Goal: Information Seeking & Learning: Understand process/instructions

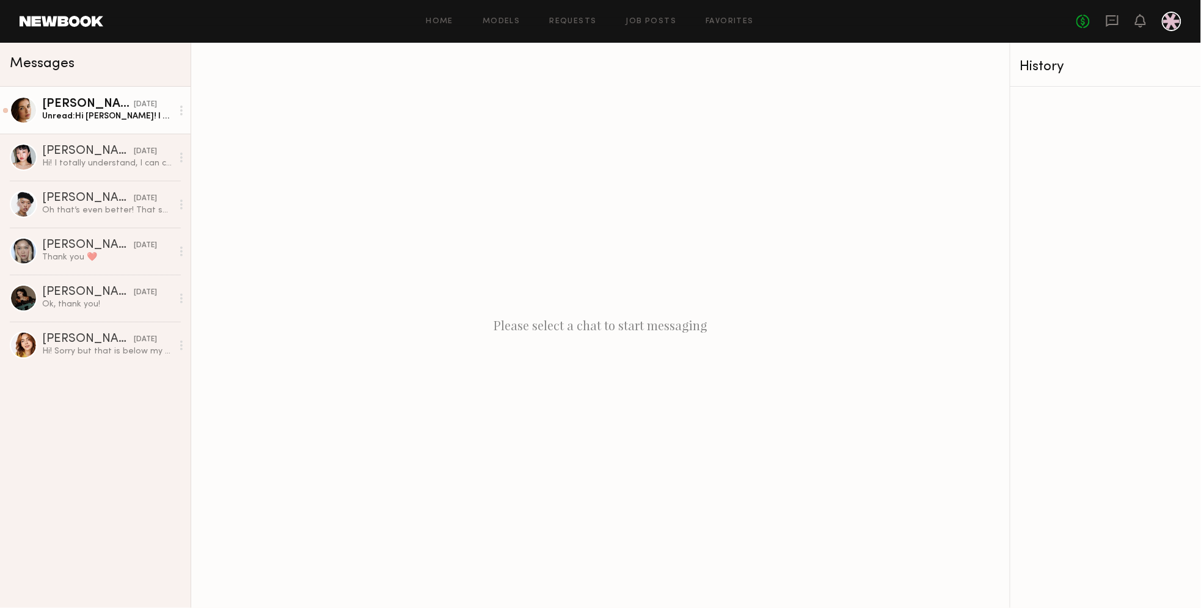
click at [115, 125] on link "[PERSON_NAME] [DATE] Unread: Hi [PERSON_NAME]! I appreciate the transparency, y…" at bounding box center [95, 110] width 191 height 47
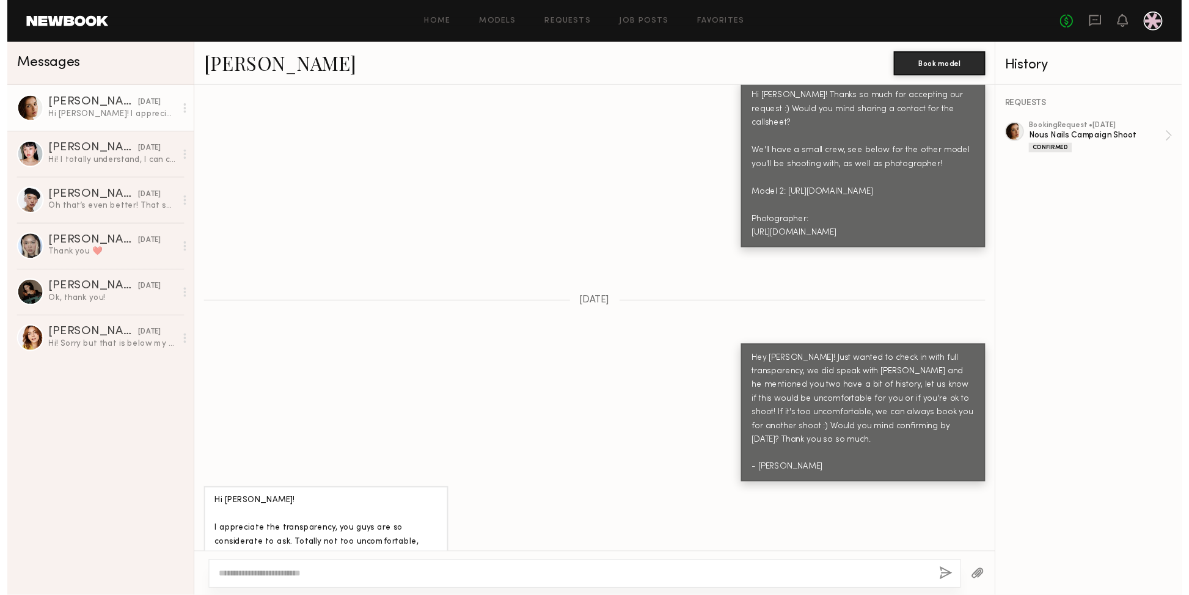
scroll to position [1001, 0]
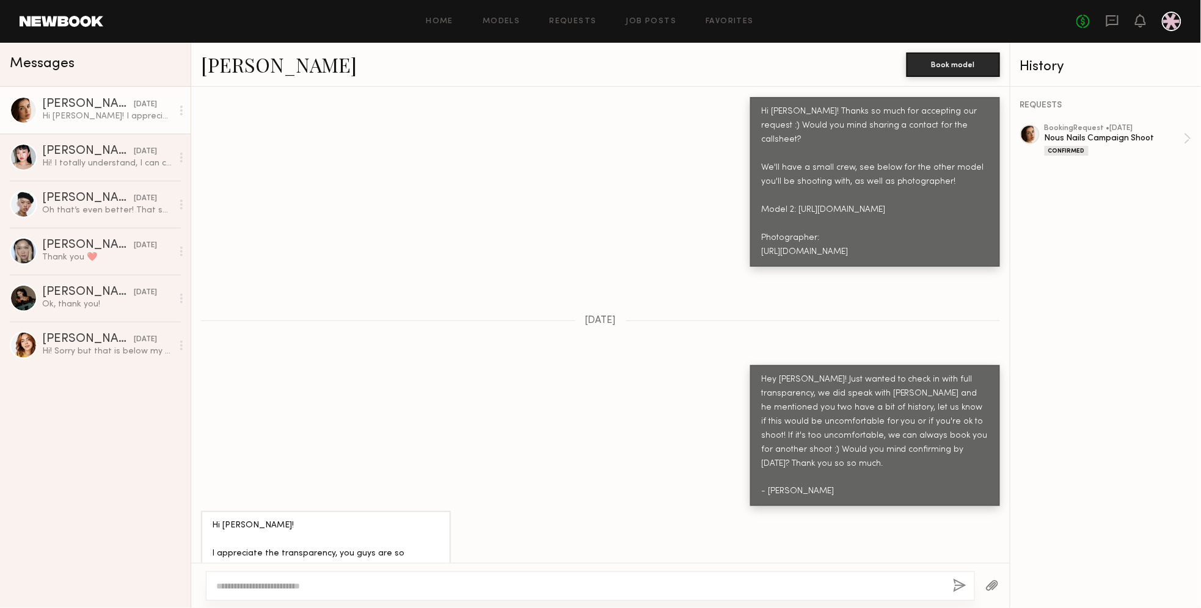
click at [103, 528] on div "[PERSON_NAME] [DATE] Hi [PERSON_NAME]! I appreciate the transparency, you guys …" at bounding box center [95, 348] width 191 height 522
click at [242, 586] on textarea at bounding box center [579, 586] width 727 height 12
click at [112, 543] on div "Jasmine G. yesterday Hi Janet! I appreciate the transparency, you guys are so c…" at bounding box center [95, 348] width 191 height 522
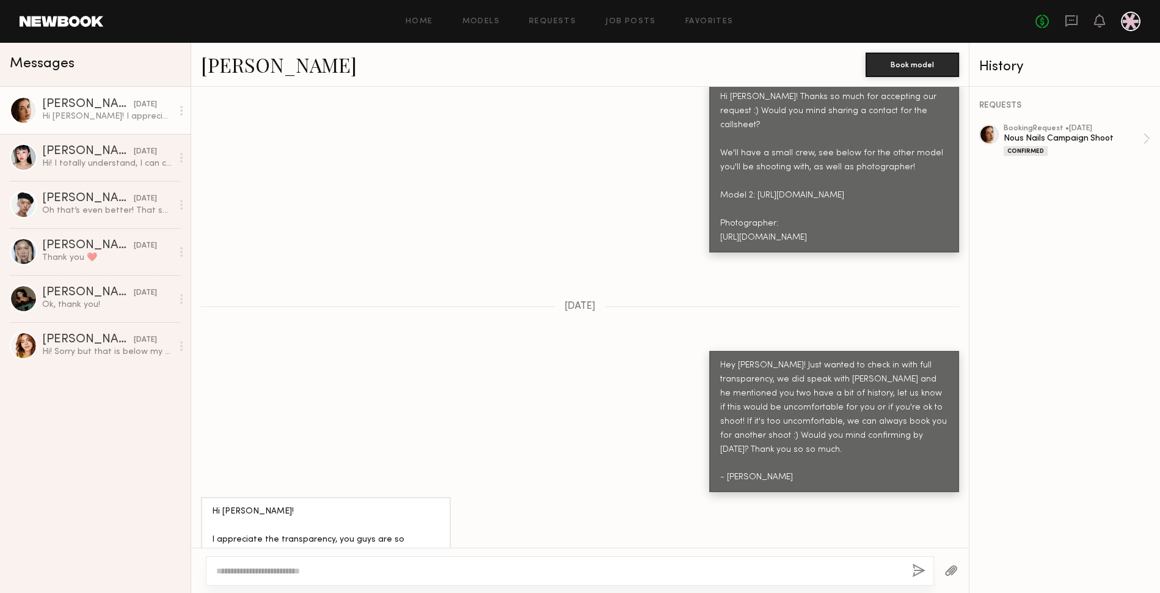
scroll to position [1017, 0]
click at [245, 571] on textarea at bounding box center [559, 570] width 686 height 12
drag, startPoint x: 355, startPoint y: 574, endPoint x: 349, endPoint y: 550, distance: 25.0
click at [354, 573] on textarea at bounding box center [559, 570] width 686 height 12
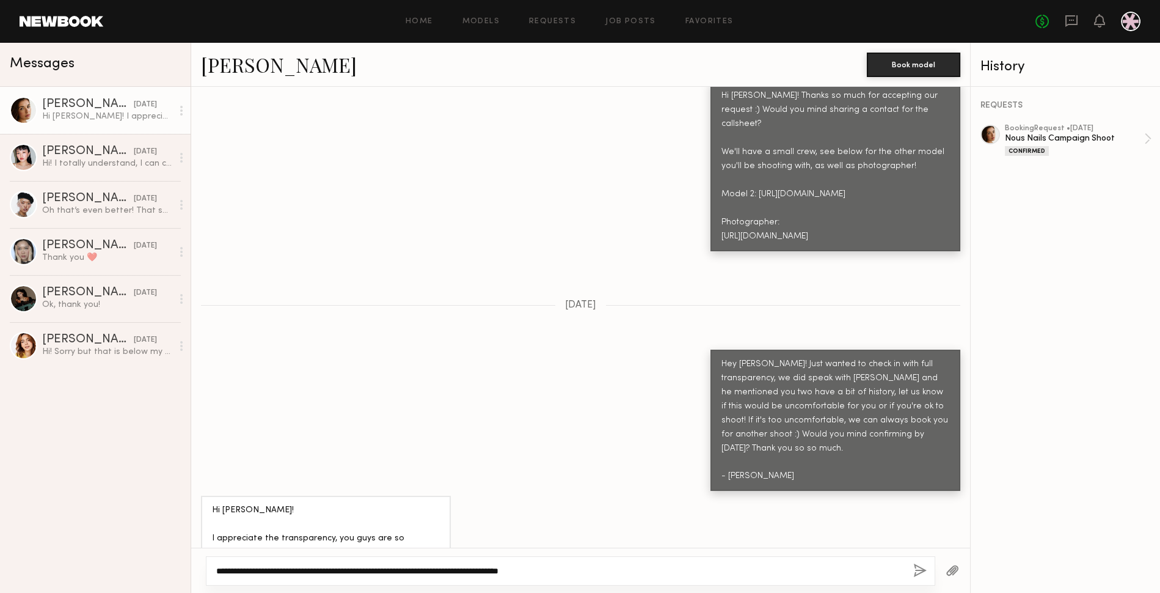
click at [492, 574] on textarea "**********" at bounding box center [559, 570] width 687 height 12
drag, startPoint x: 466, startPoint y: 570, endPoint x: 657, endPoint y: 569, distance: 191.2
click at [657, 569] on textarea "**********" at bounding box center [559, 570] width 687 height 12
click at [422, 570] on textarea "**********" at bounding box center [559, 570] width 687 height 12
drag, startPoint x: 414, startPoint y: 573, endPoint x: 538, endPoint y: 572, distance: 123.4
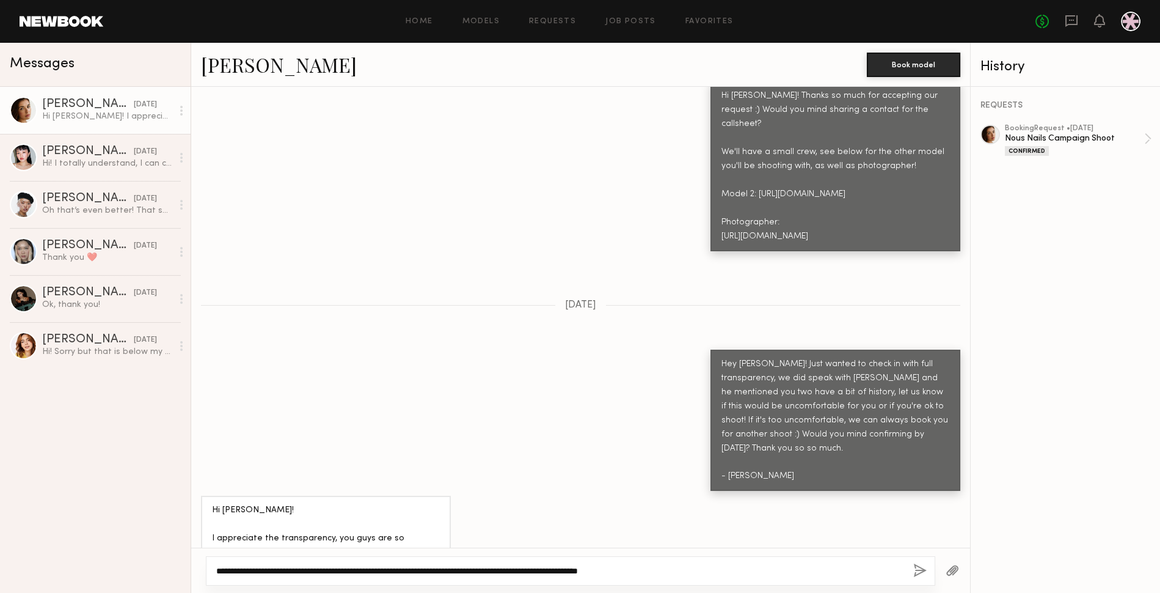
click at [538, 572] on textarea "**********" at bounding box center [559, 570] width 687 height 12
drag, startPoint x: 540, startPoint y: 573, endPoint x: 714, endPoint y: 572, distance: 173.5
click at [714, 572] on textarea "**********" at bounding box center [559, 570] width 687 height 12
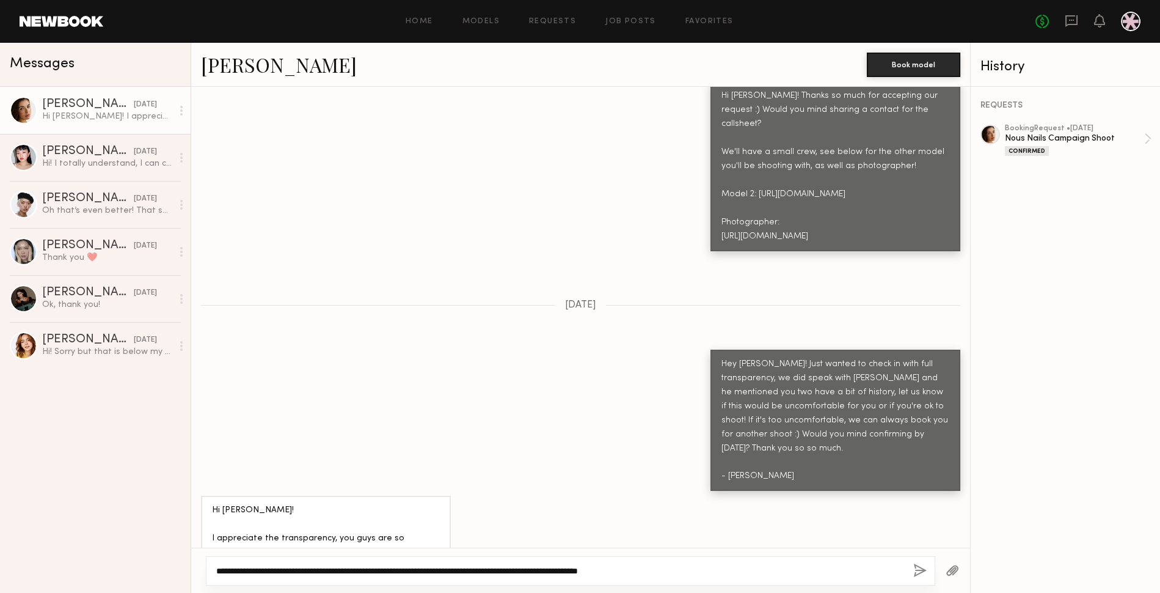
click at [709, 572] on textarea "**********" at bounding box center [559, 570] width 687 height 12
drag, startPoint x: 621, startPoint y: 568, endPoint x: 340, endPoint y: 574, distance: 281.7
click at [339, 575] on textarea "**********" at bounding box center [559, 570] width 687 height 12
click at [340, 574] on textarea "**********" at bounding box center [559, 570] width 687 height 12
drag, startPoint x: 476, startPoint y: 568, endPoint x: 495, endPoint y: 568, distance: 19.5
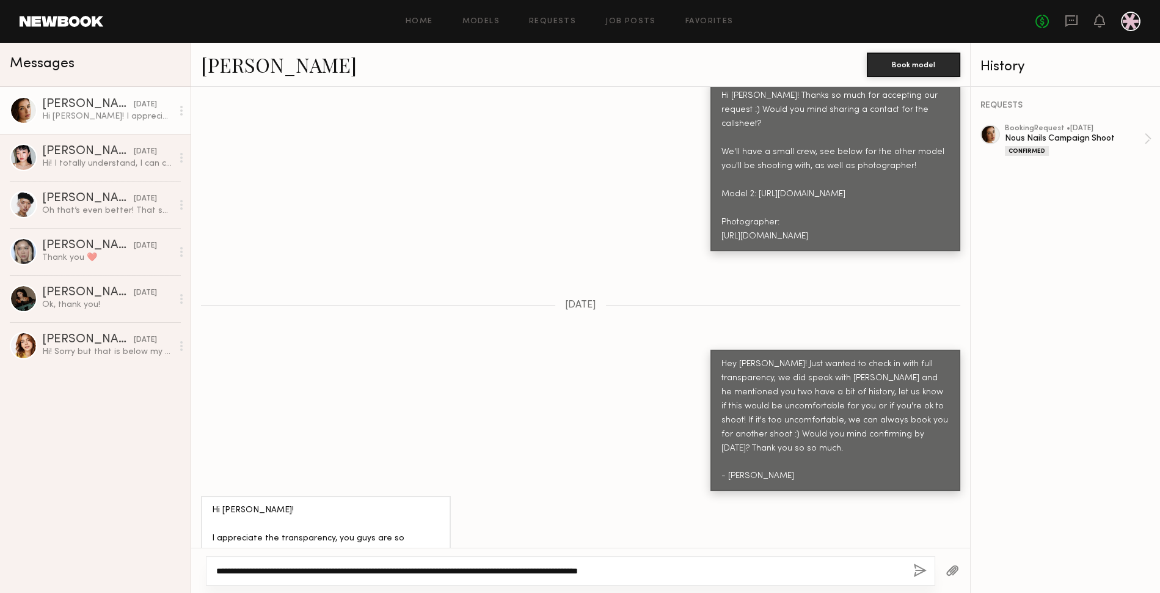
click at [495, 568] on textarea "**********" at bounding box center [559, 570] width 687 height 12
click at [476, 572] on textarea "**********" at bounding box center [559, 570] width 687 height 12
drag, startPoint x: 458, startPoint y: 568, endPoint x: 488, endPoint y: 572, distance: 30.2
click at [488, 572] on textarea "**********" at bounding box center [559, 570] width 687 height 12
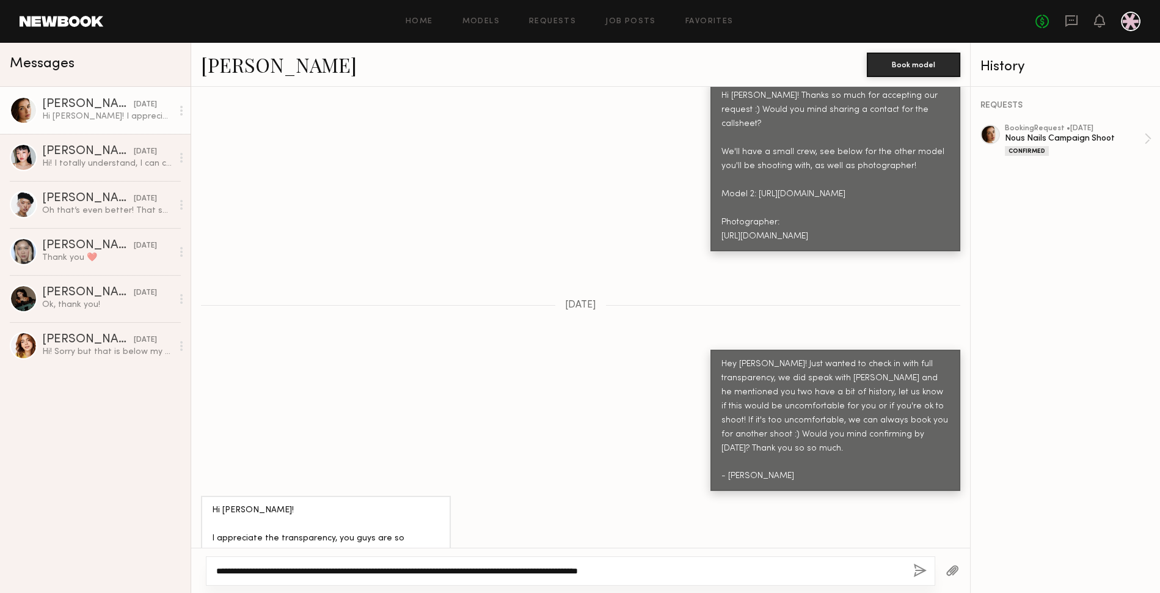
click at [466, 571] on textarea "**********" at bounding box center [559, 570] width 687 height 12
drag, startPoint x: 503, startPoint y: 571, endPoint x: 590, endPoint y: 571, distance: 86.1
click at [590, 571] on textarea "**********" at bounding box center [559, 570] width 687 height 12
drag, startPoint x: 652, startPoint y: 568, endPoint x: 668, endPoint y: 568, distance: 15.9
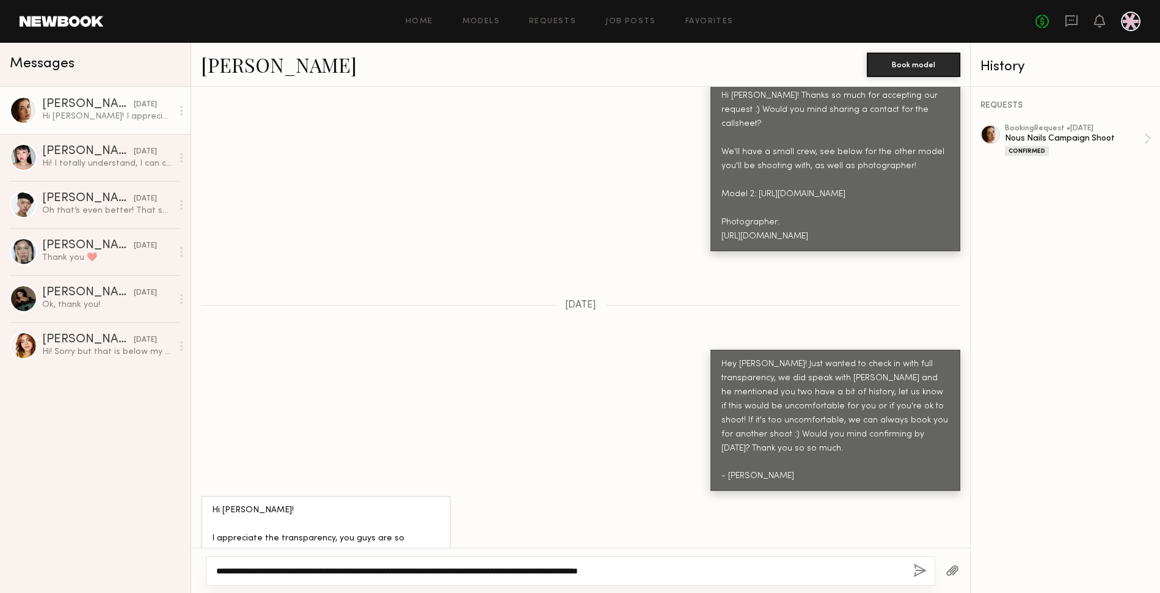
click at [668, 568] on textarea "**********" at bounding box center [559, 570] width 687 height 12
click at [670, 568] on textarea "**********" at bounding box center [559, 570] width 687 height 12
click at [707, 568] on textarea "**********" at bounding box center [559, 570] width 687 height 12
click at [557, 569] on textarea "**********" at bounding box center [559, 570] width 687 height 12
click at [557, 568] on textarea "**********" at bounding box center [559, 570] width 687 height 12
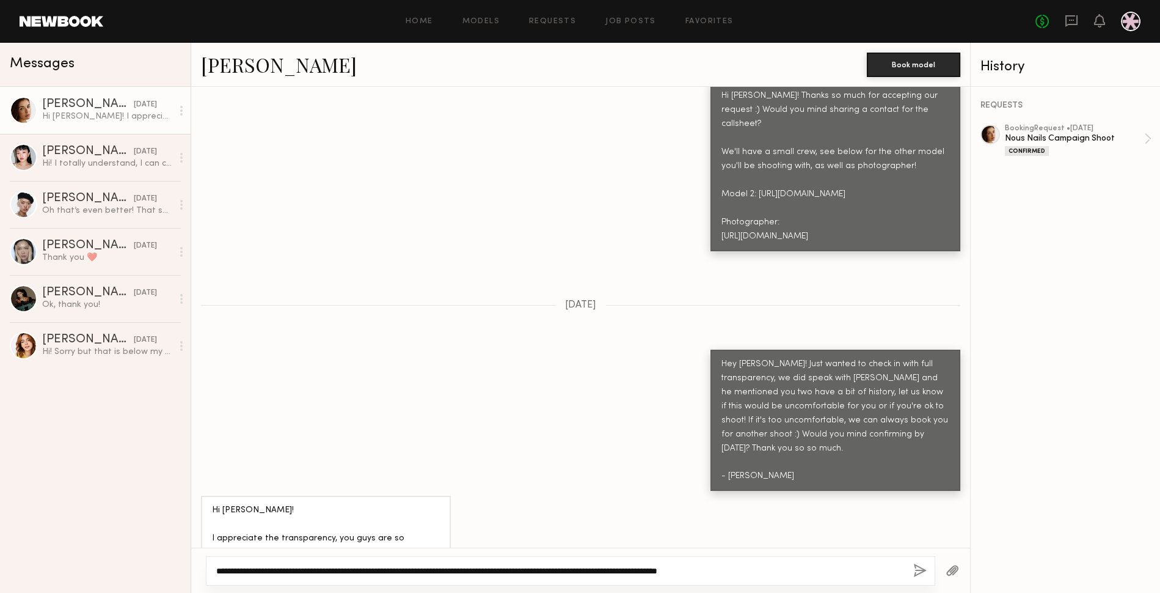
click at [557, 568] on textarea "**********" at bounding box center [559, 570] width 687 height 12
click at [604, 571] on textarea "**********" at bounding box center [559, 570] width 687 height 12
type textarea "**********"
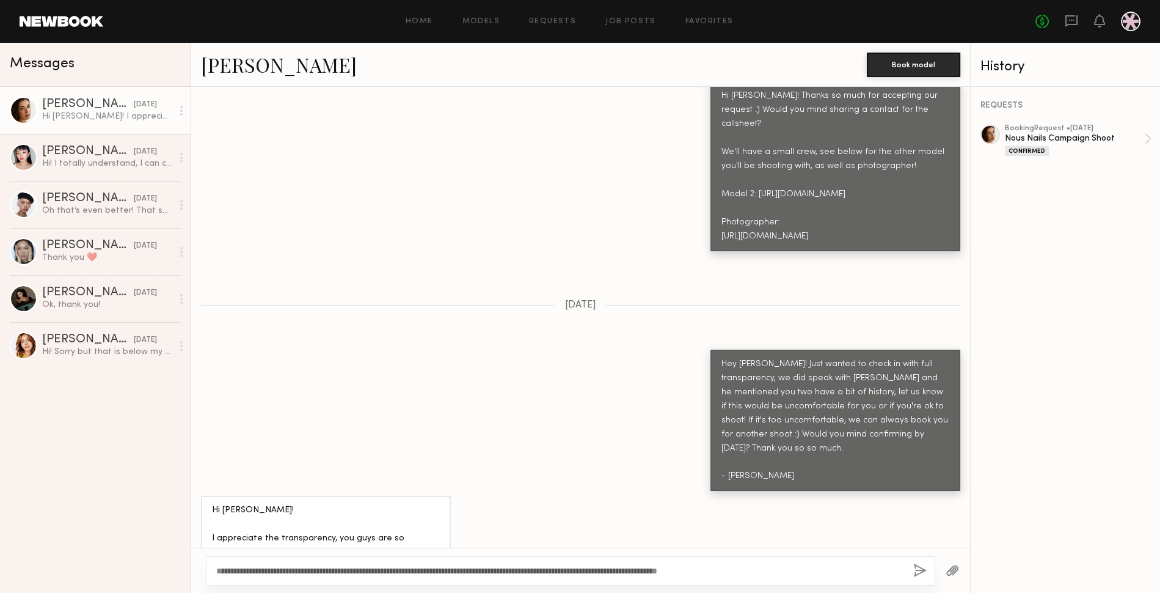
click at [624, 577] on div "**********" at bounding box center [570, 570] width 729 height 29
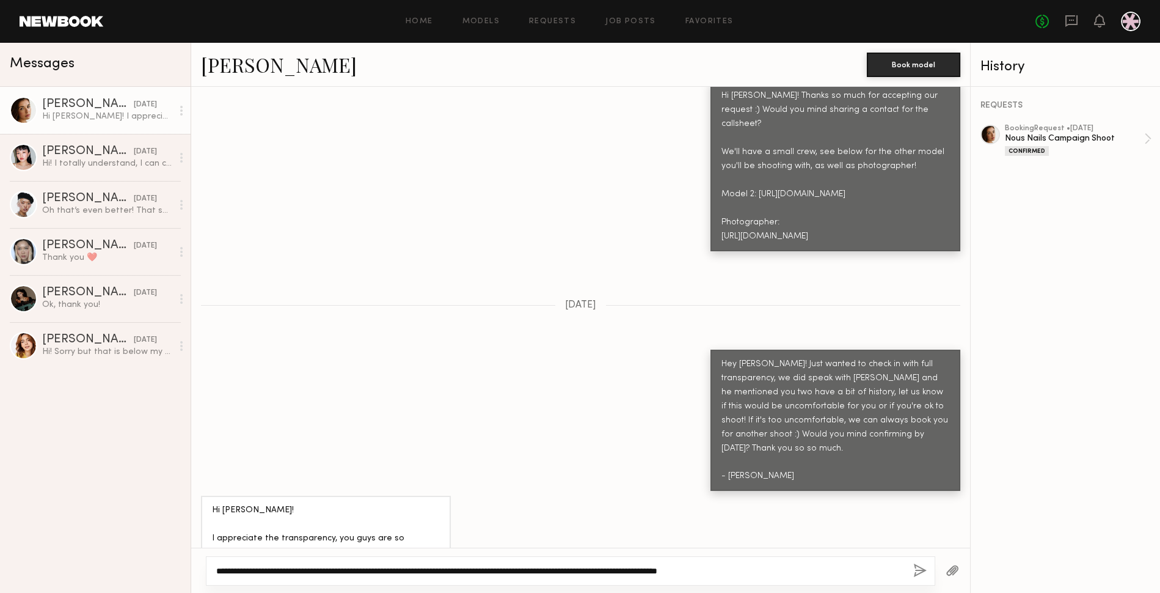
click at [627, 570] on textarea "**********" at bounding box center [559, 570] width 687 height 12
click at [776, 569] on textarea "**********" at bounding box center [559, 570] width 687 height 12
drag, startPoint x: 813, startPoint y: 572, endPoint x: 932, endPoint y: 563, distance: 119.4
click at [813, 572] on textarea "**********" at bounding box center [559, 570] width 687 height 12
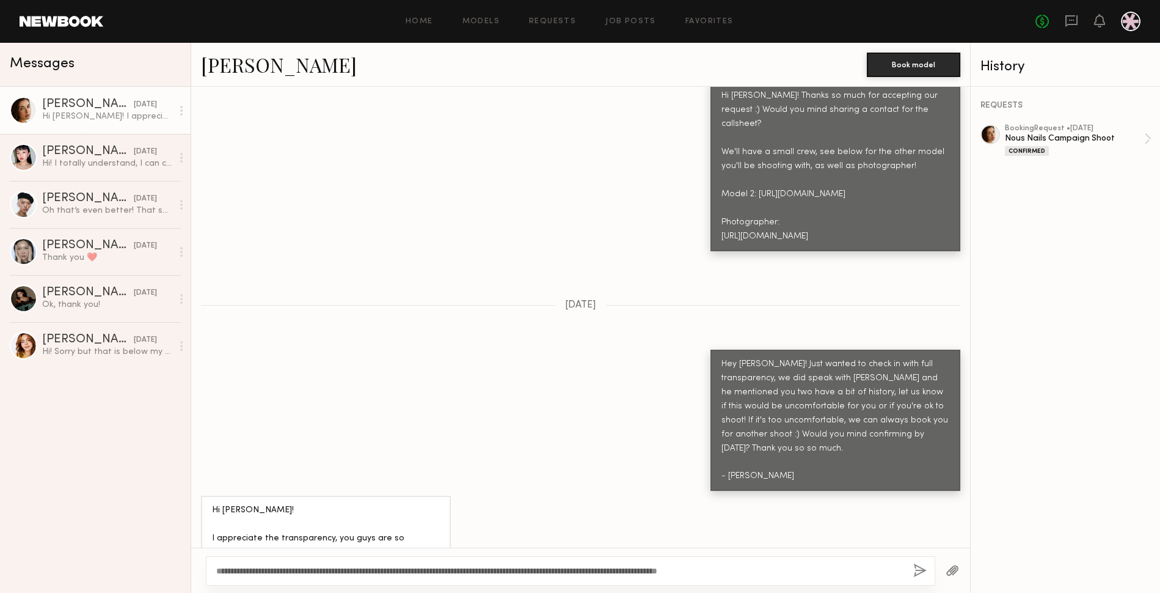
click at [915, 568] on button "button" at bounding box center [919, 570] width 13 height 15
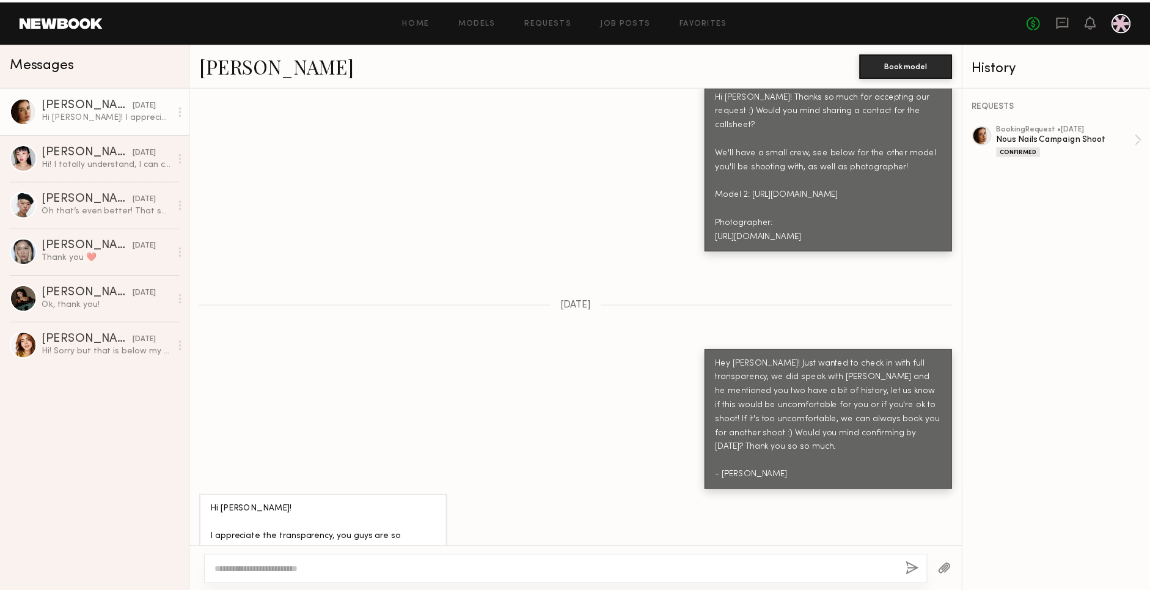
scroll to position [1290, 0]
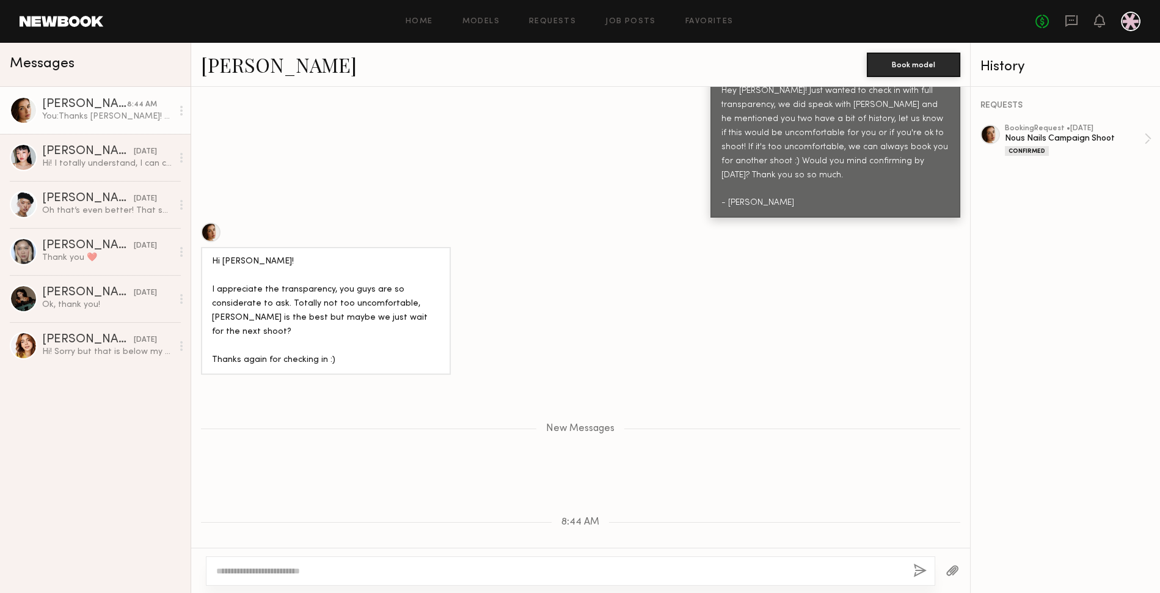
click at [1072, 113] on div "REQUESTS booking Request • 08/05/2025 Nous Nails Campaign Shoot Confirmed" at bounding box center [1066, 340] width 191 height 506
click at [1074, 129] on div "booking Request • 08/05/2025" at bounding box center [1074, 129] width 139 height 8
drag, startPoint x: 1095, startPoint y: 318, endPoint x: 1081, endPoint y: 319, distance: 14.7
click at [1095, 318] on div "REQUESTS booking Request • 08/05/2025 Nous Nails Campaign Shoot Confirmed" at bounding box center [1066, 340] width 191 height 506
click at [1137, 423] on div "REQUESTS booking Request • 08/05/2025 Nous Nails Campaign Shoot Confirmed" at bounding box center [1066, 340] width 191 height 506
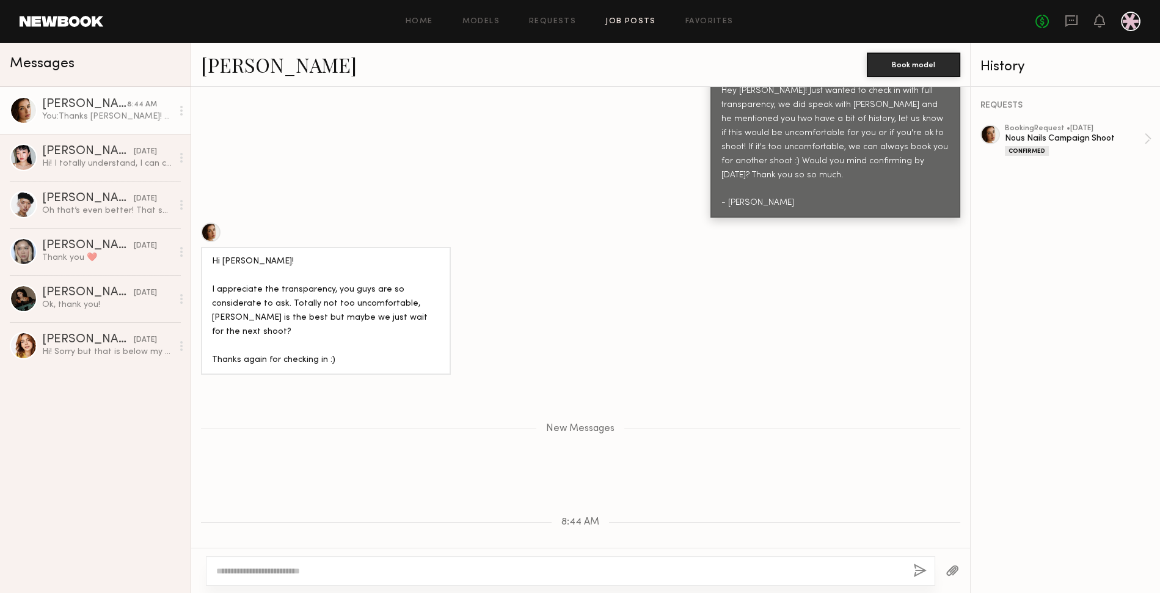
drag, startPoint x: 781, startPoint y: 18, endPoint x: 640, endPoint y: 22, distance: 141.2
click at [778, 18] on div "Home Models Requests Job Posts Favorites Sign Out" at bounding box center [569, 22] width 932 height 8
click at [555, 18] on link "Requests" at bounding box center [552, 22] width 47 height 8
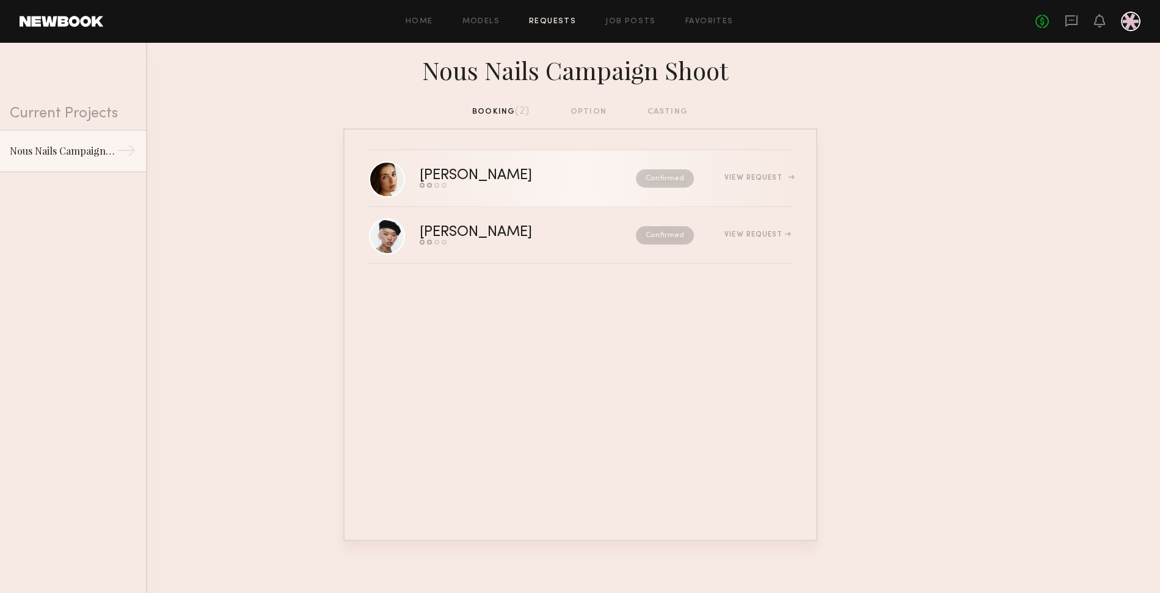
click at [539, 169] on div "[PERSON_NAME]" at bounding box center [502, 176] width 164 height 14
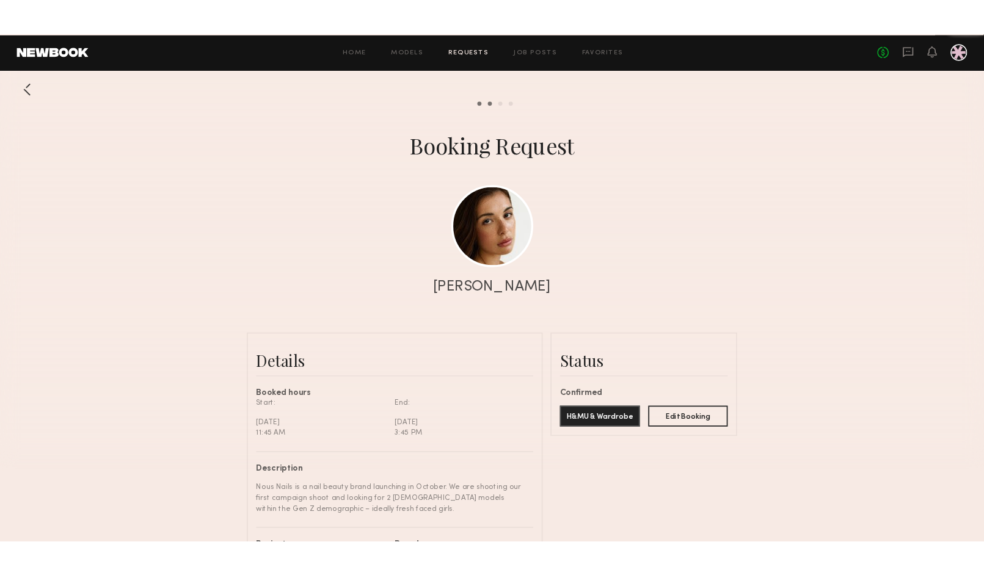
scroll to position [1714, 0]
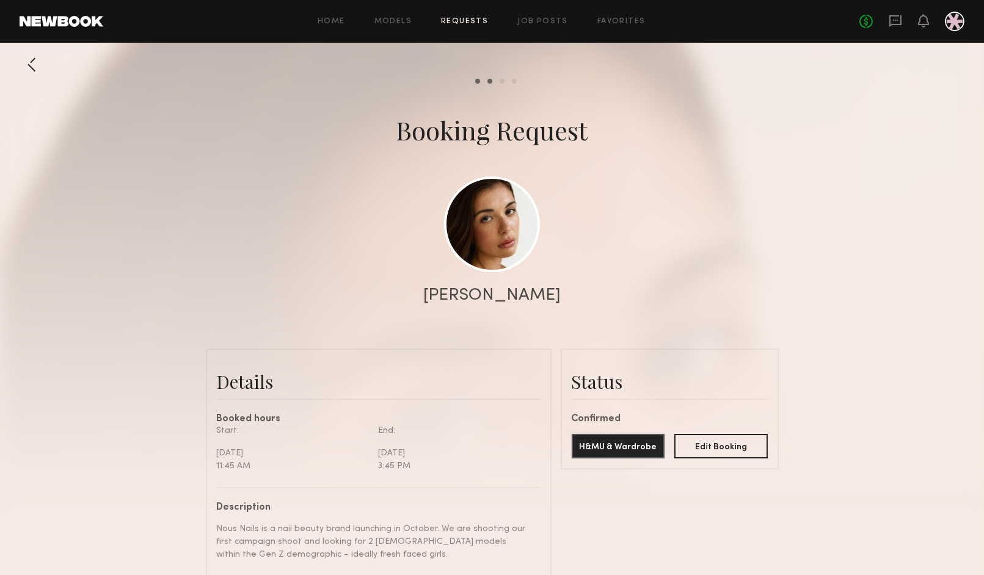
drag, startPoint x: 633, startPoint y: 144, endPoint x: 585, endPoint y: 65, distance: 92.9
click at [633, 144] on div "Booking Request" at bounding box center [492, 130] width 984 height 34
click at [343, 27] on div "Home Models Requests Job Posts Favorites Sign Out No fees up to $5,000" at bounding box center [533, 22] width 861 height 20
click at [326, 14] on div "Home Models Requests Job Posts Favorites Sign Out No fees up to $5,000" at bounding box center [533, 22] width 861 height 20
click at [321, 18] on link "Home" at bounding box center [331, 22] width 27 height 8
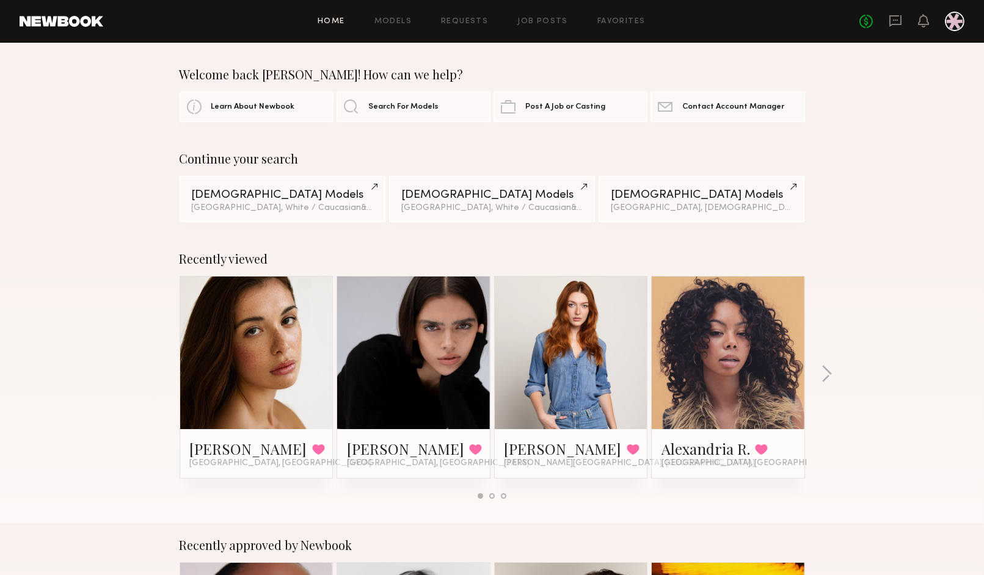
drag, startPoint x: 126, startPoint y: 155, endPoint x: 296, endPoint y: 87, distance: 182.5
click at [127, 153] on div "Continue your search [DEMOGRAPHIC_DATA] Models [GEOGRAPHIC_DATA], White / Cauca…" at bounding box center [492, 187] width 984 height 71
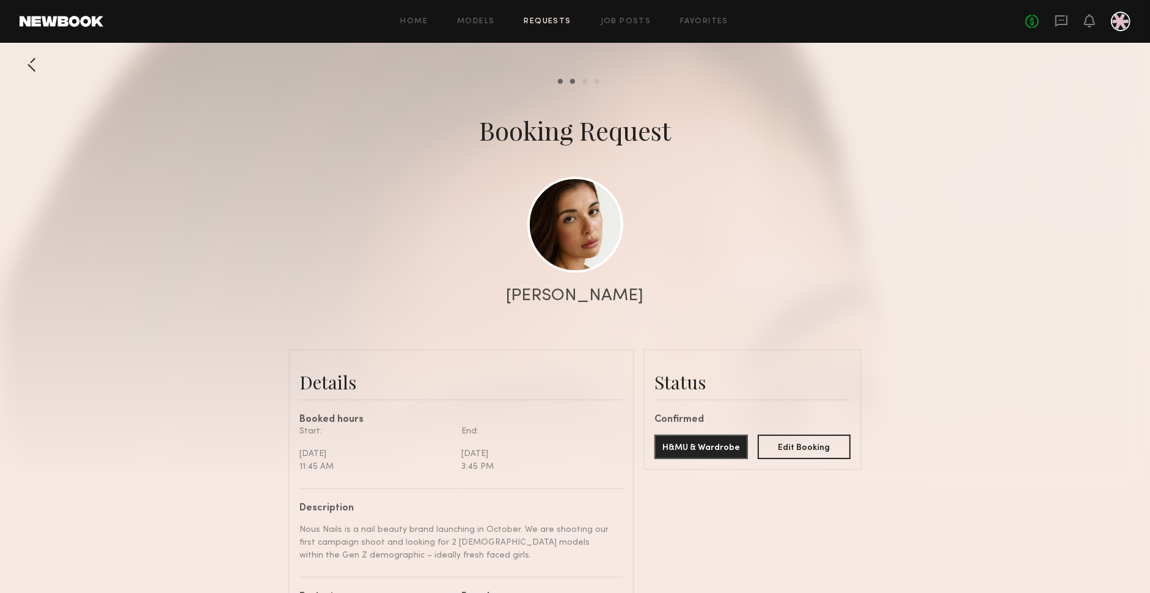
scroll to position [1714, 0]
click at [806, 446] on button "Edit Booking" at bounding box center [804, 446] width 93 height 24
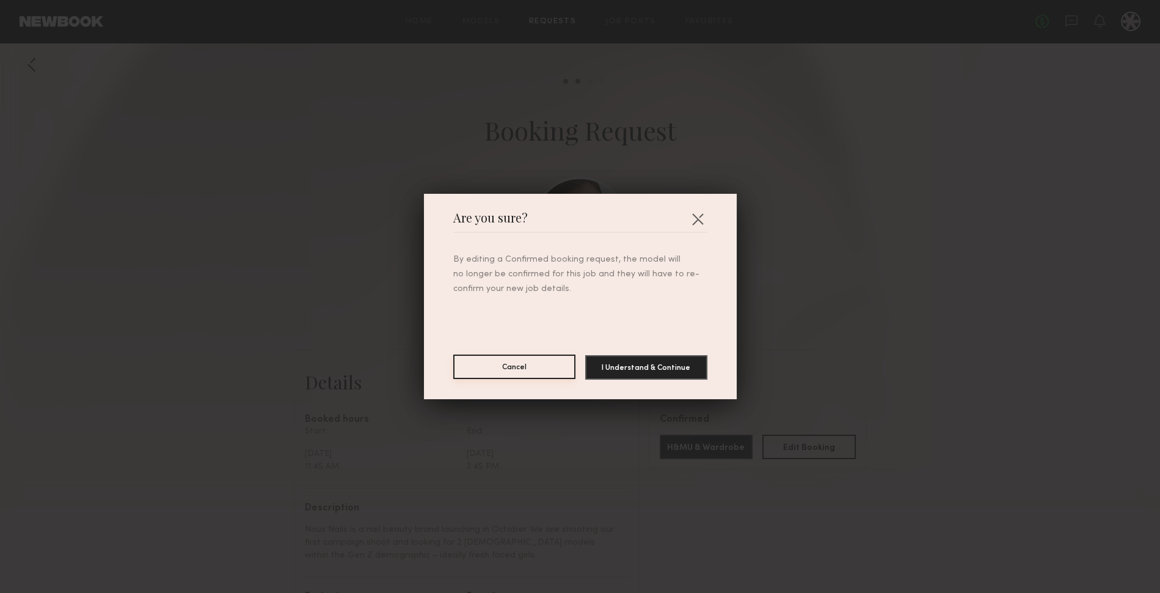
click at [514, 361] on button "Cancel" at bounding box center [514, 366] width 122 height 24
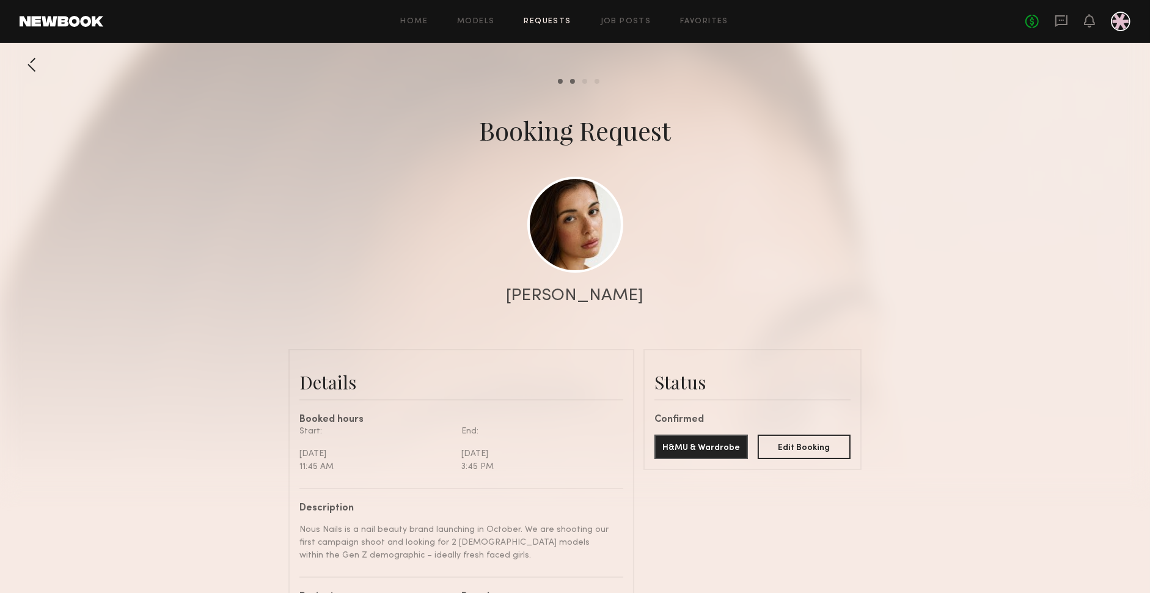
click at [956, 351] on div at bounding box center [575, 244] width 1150 height 489
click at [1017, 347] on div at bounding box center [575, 244] width 1150 height 489
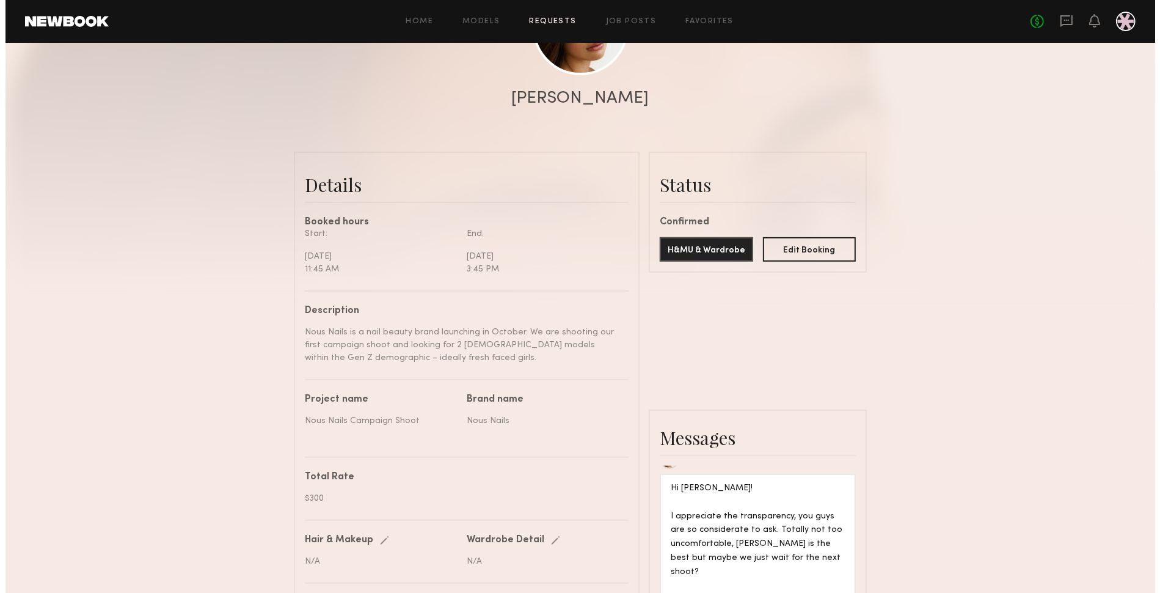
scroll to position [179, 0]
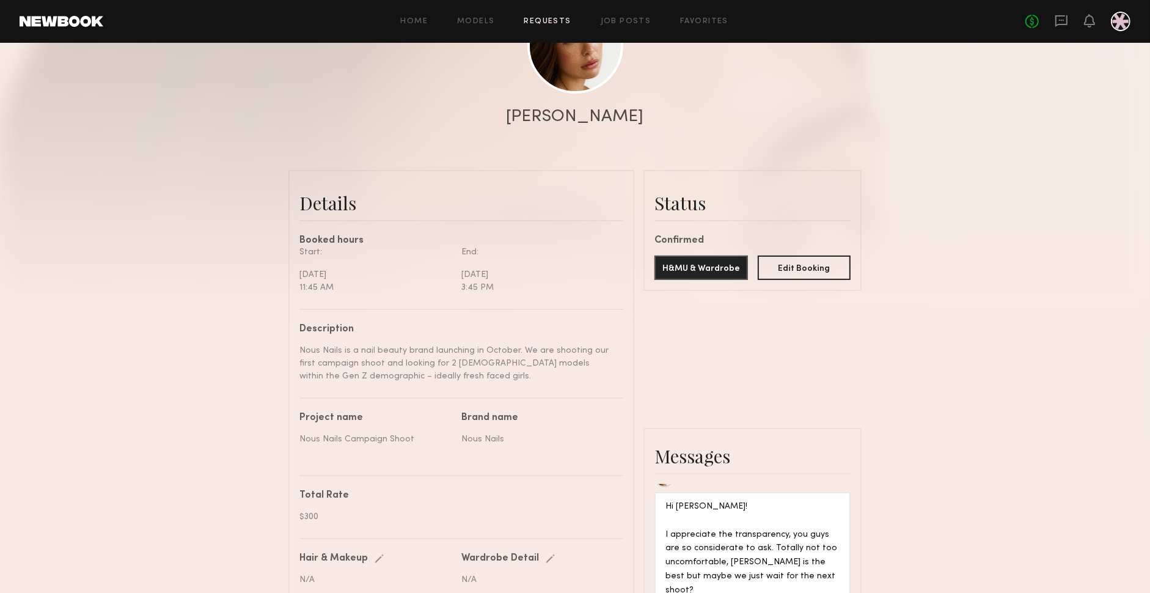
click at [783, 281] on common-border "Status Confirmed H&MU & Wardrobe Edit Booking Commit to Booking? Friendly remin…" at bounding box center [752, 230] width 218 height 121
click at [787, 266] on button "Edit Booking" at bounding box center [804, 267] width 93 height 24
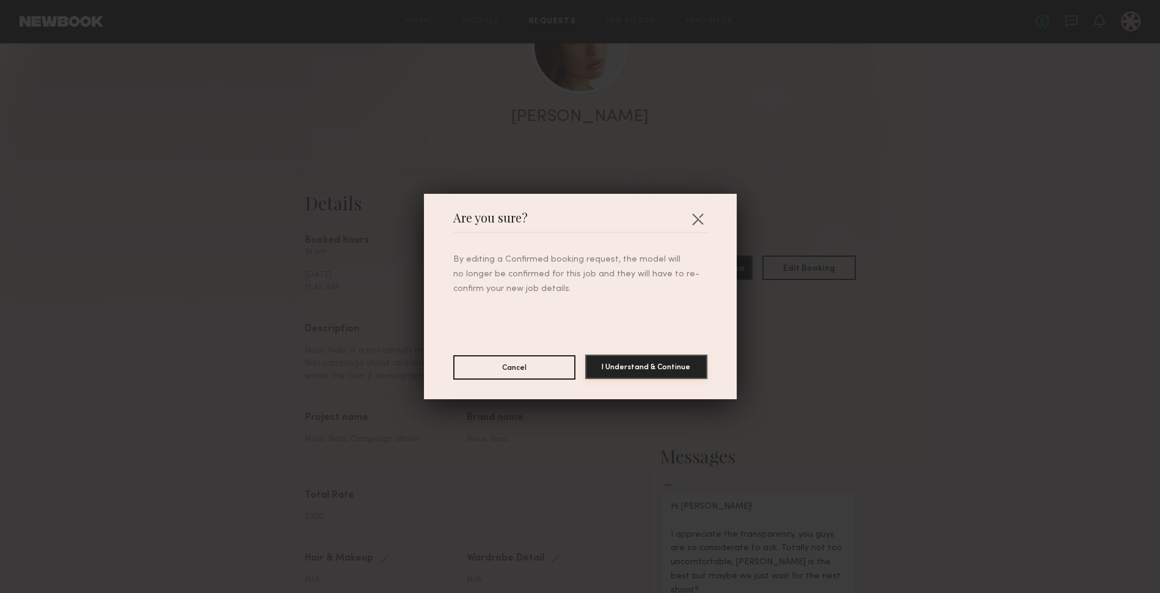
click at [638, 370] on button "I Understand & Continue" at bounding box center [646, 366] width 122 height 24
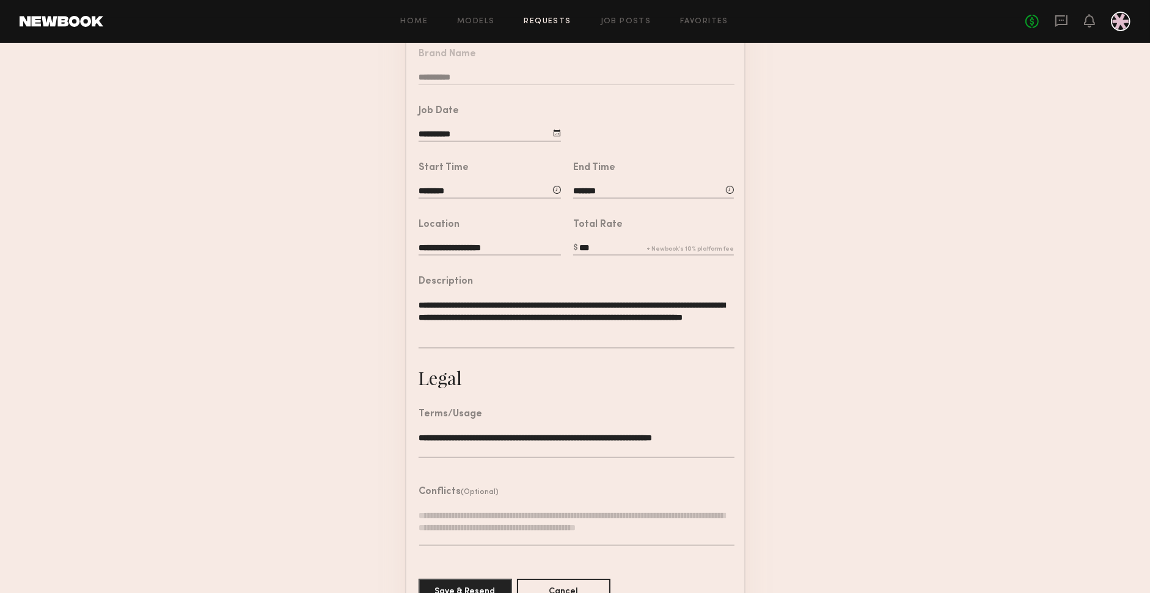
scroll to position [216, 0]
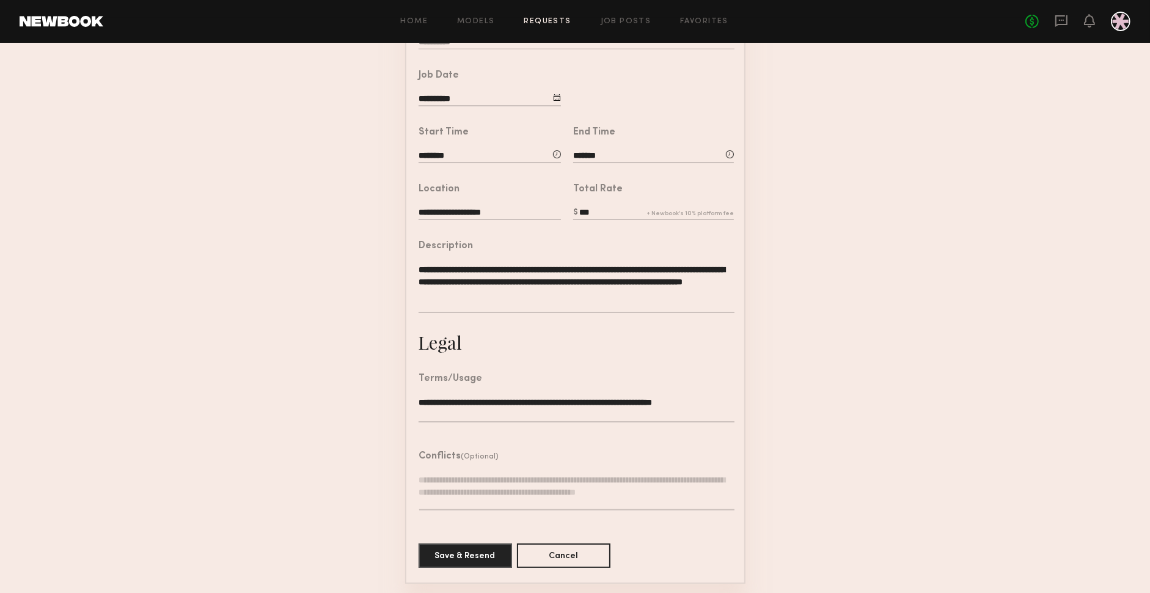
click at [1058, 353] on form "**********" at bounding box center [575, 241] width 1150 height 683
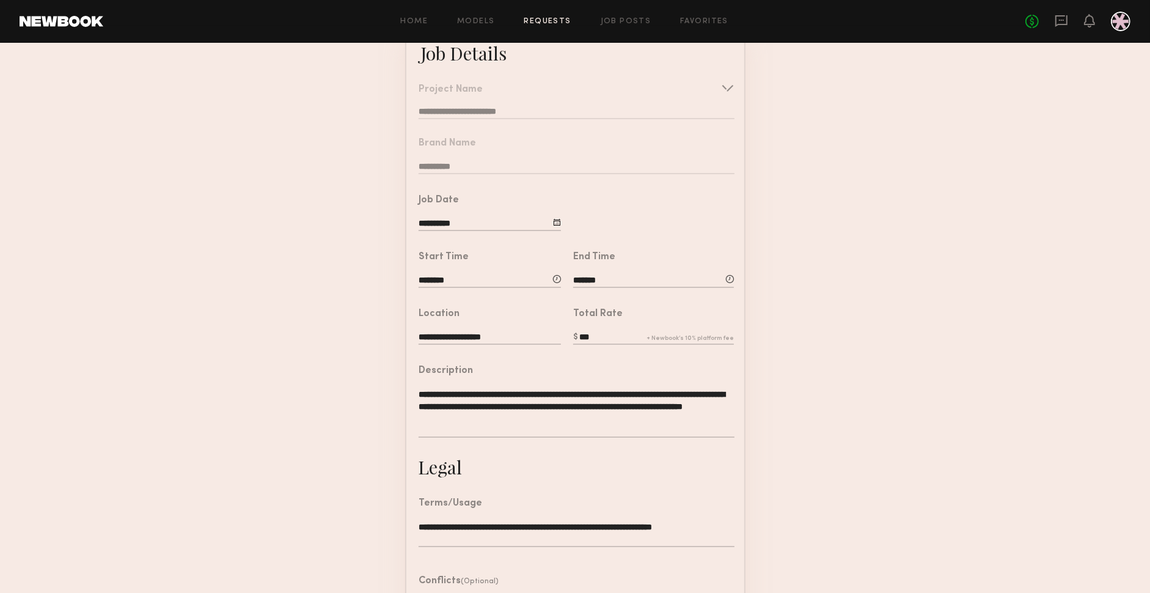
scroll to position [0, 0]
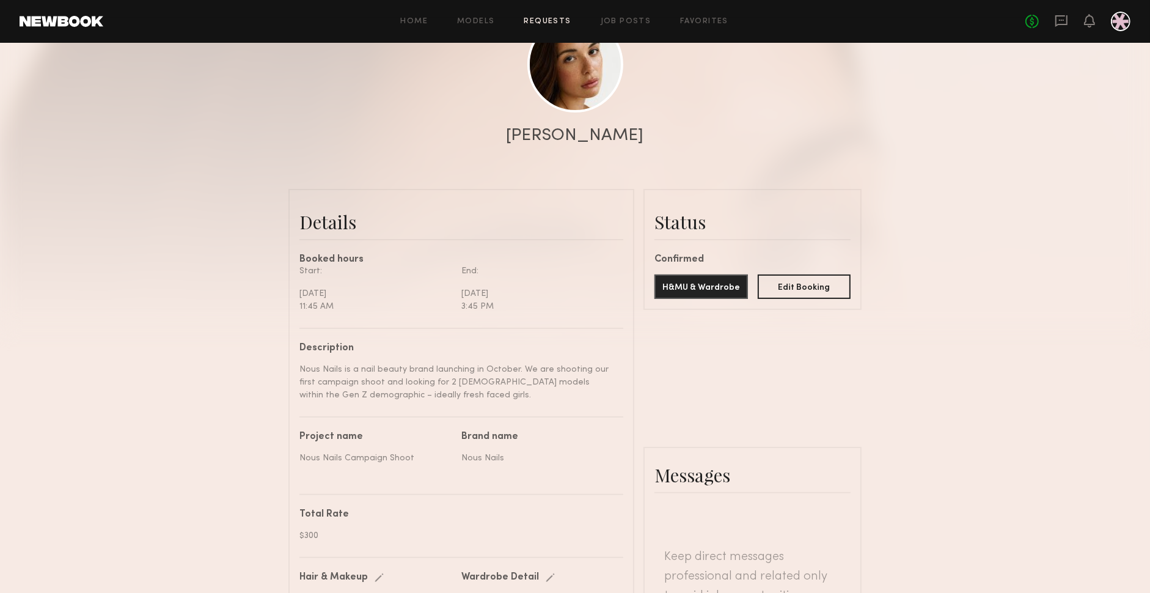
scroll to position [1714, 0]
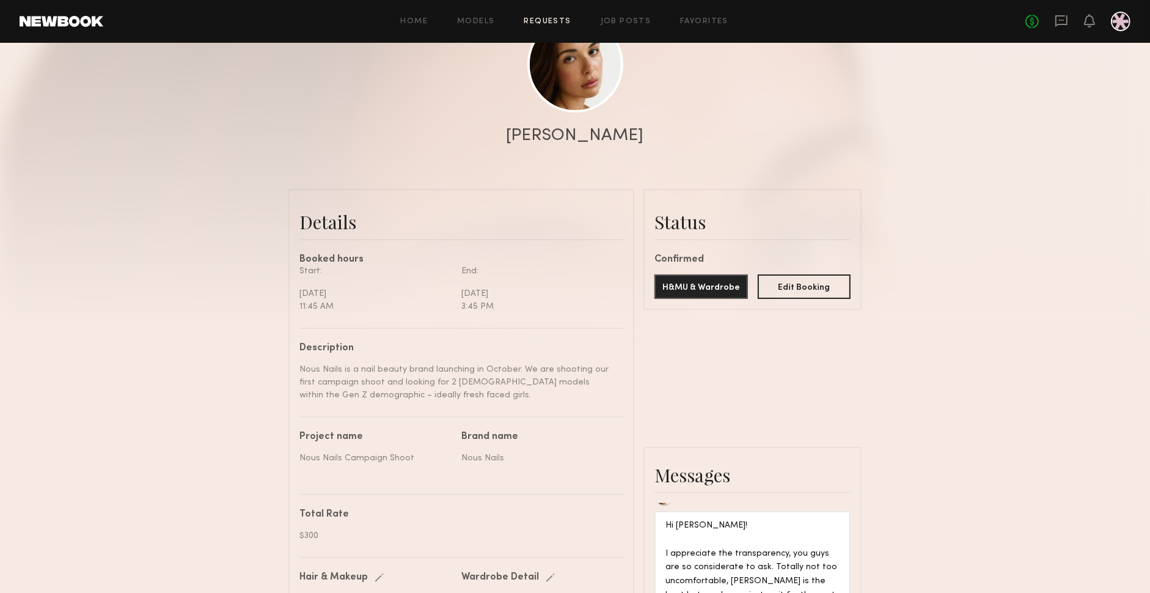
drag, startPoint x: 1026, startPoint y: 272, endPoint x: 1033, endPoint y: 261, distance: 12.9
click at [1026, 272] on div at bounding box center [575, 84] width 1150 height 489
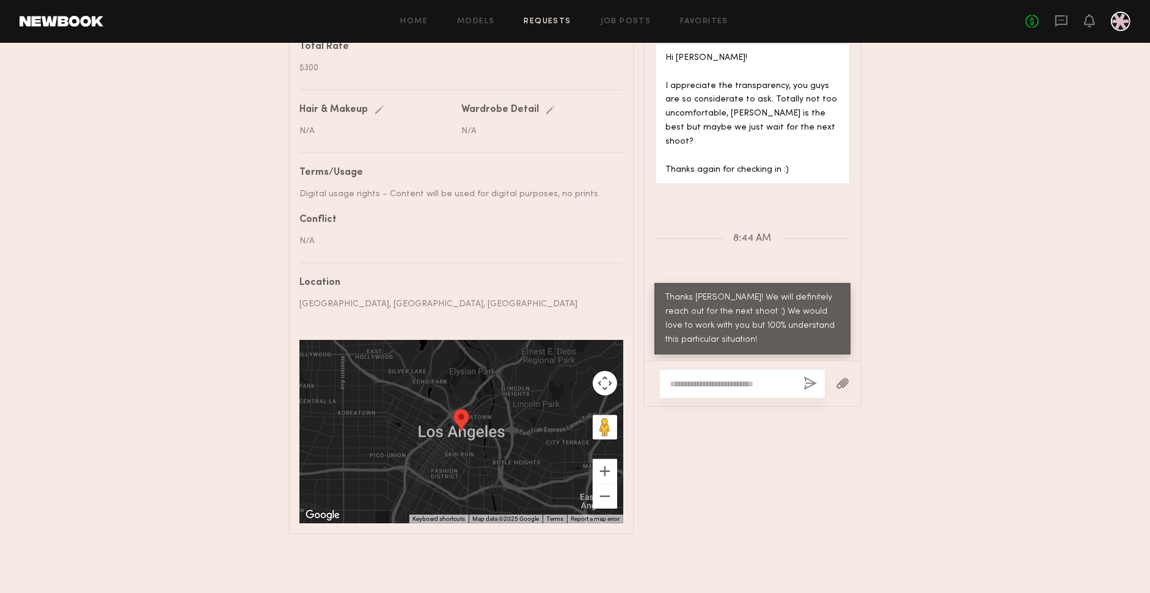
scroll to position [0, 0]
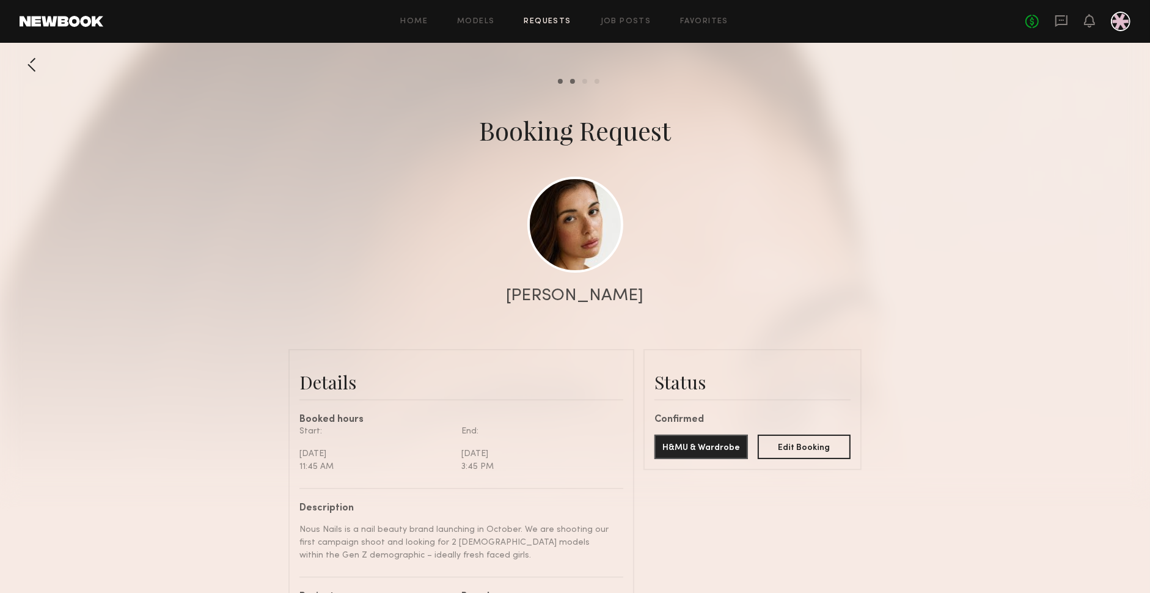
drag, startPoint x: 717, startPoint y: 104, endPoint x: 678, endPoint y: 82, distance: 44.9
click at [712, 100] on div at bounding box center [575, 244] width 1150 height 489
click at [622, 24] on link "Job Posts" at bounding box center [626, 22] width 51 height 8
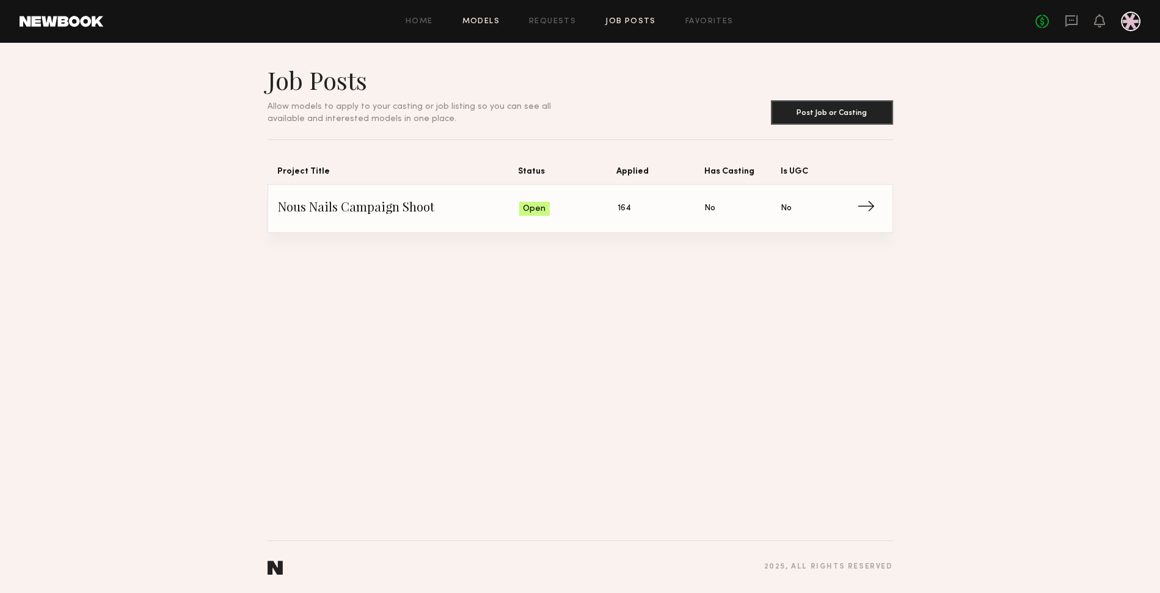
click at [481, 23] on link "Models" at bounding box center [480, 22] width 37 height 8
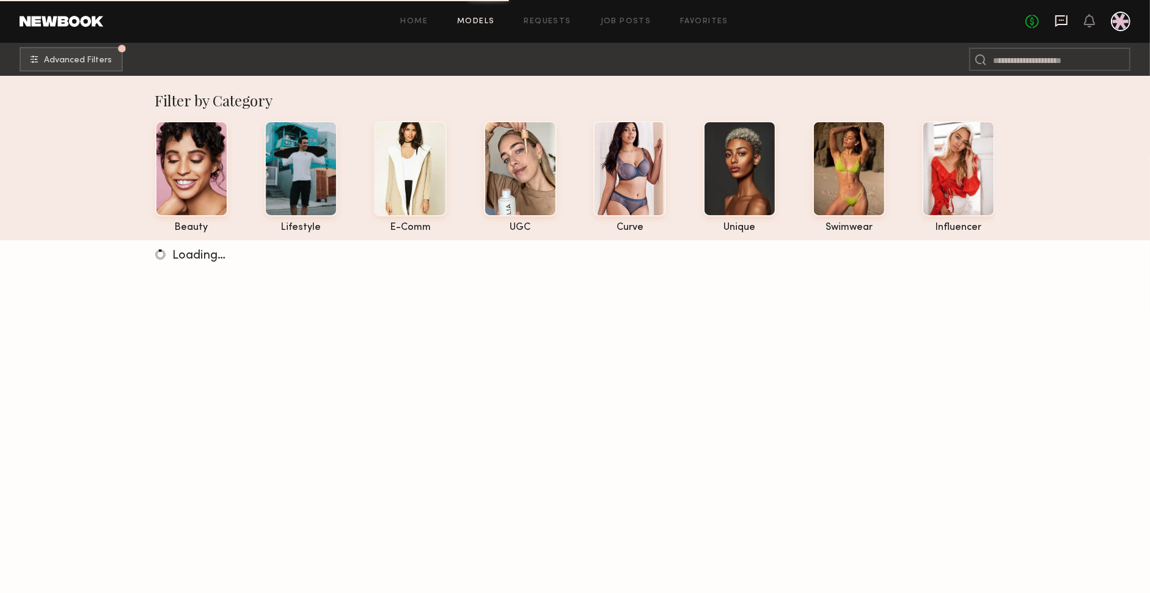
click at [1062, 21] on icon at bounding box center [1060, 20] width 13 height 13
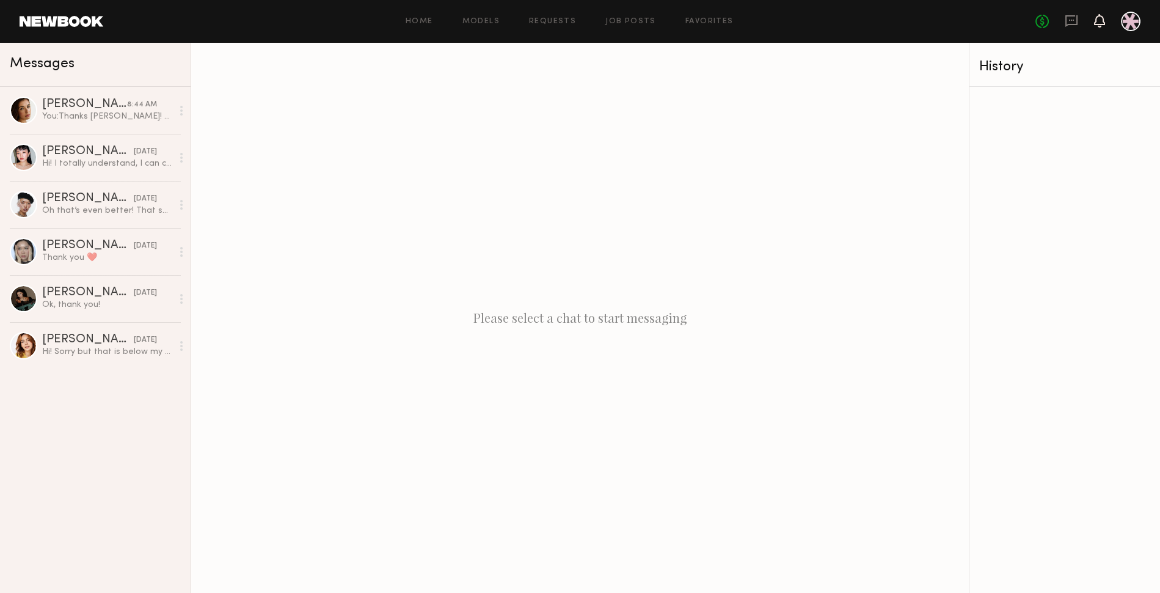
click at [1097, 18] on icon at bounding box center [1100, 20] width 10 height 9
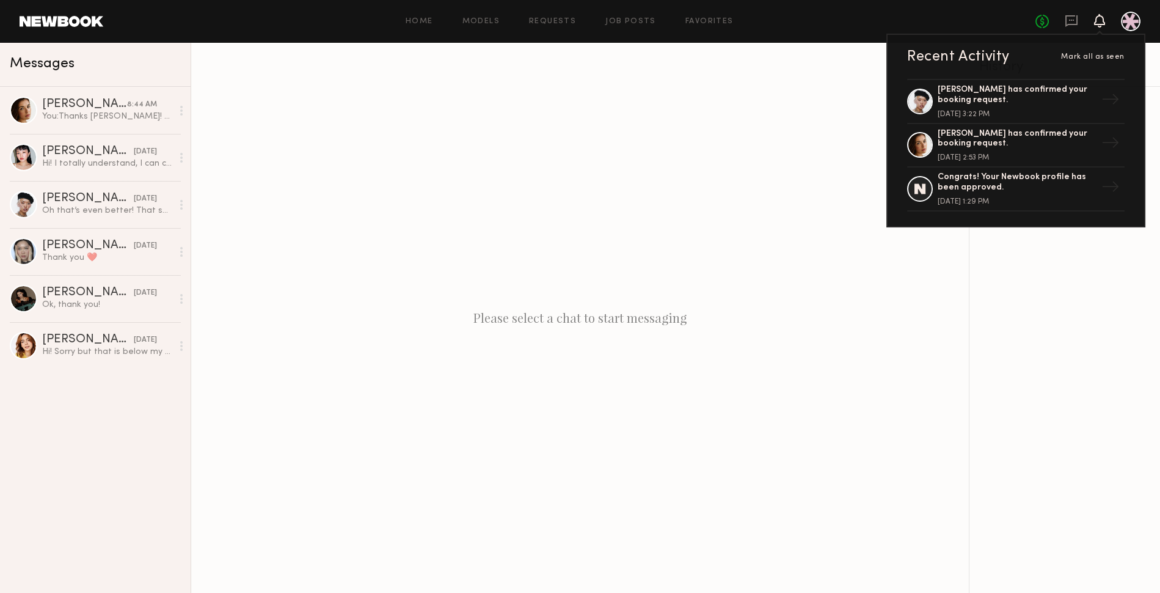
drag, startPoint x: 1088, startPoint y: 19, endPoint x: 1117, endPoint y: 16, distance: 29.4
click at [1089, 18] on div "No fees up to $5,000 Recent Activity [PERSON_NAME] all as seen [PERSON_NAME] ha…" at bounding box center [1088, 22] width 105 height 20
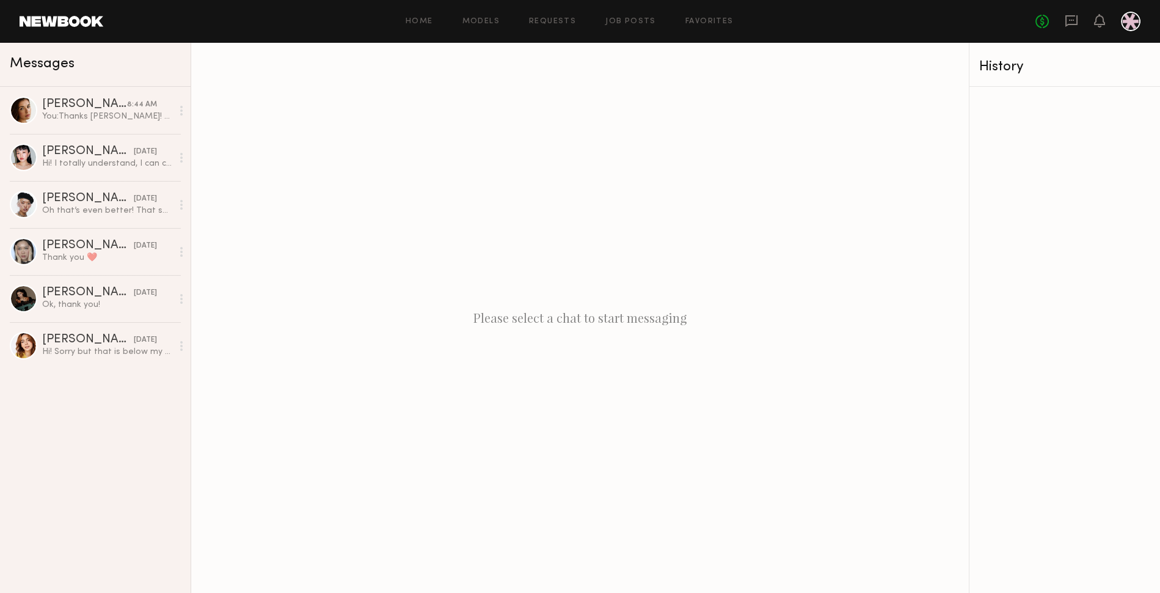
click at [1147, 18] on header "Home Models Requests Job Posts Favorites Sign Out No fees up to $5,000" at bounding box center [580, 21] width 1160 height 43
click at [1095, 22] on icon at bounding box center [1100, 20] width 10 height 9
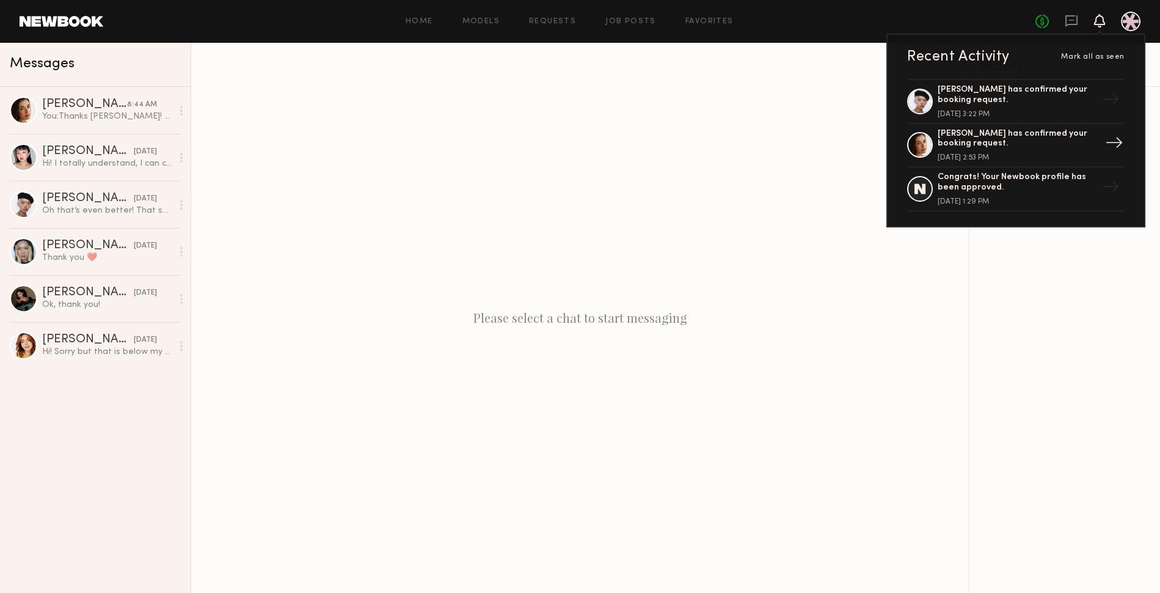
click at [991, 131] on div "[PERSON_NAME] has confirmed your booking request." at bounding box center [1017, 139] width 159 height 21
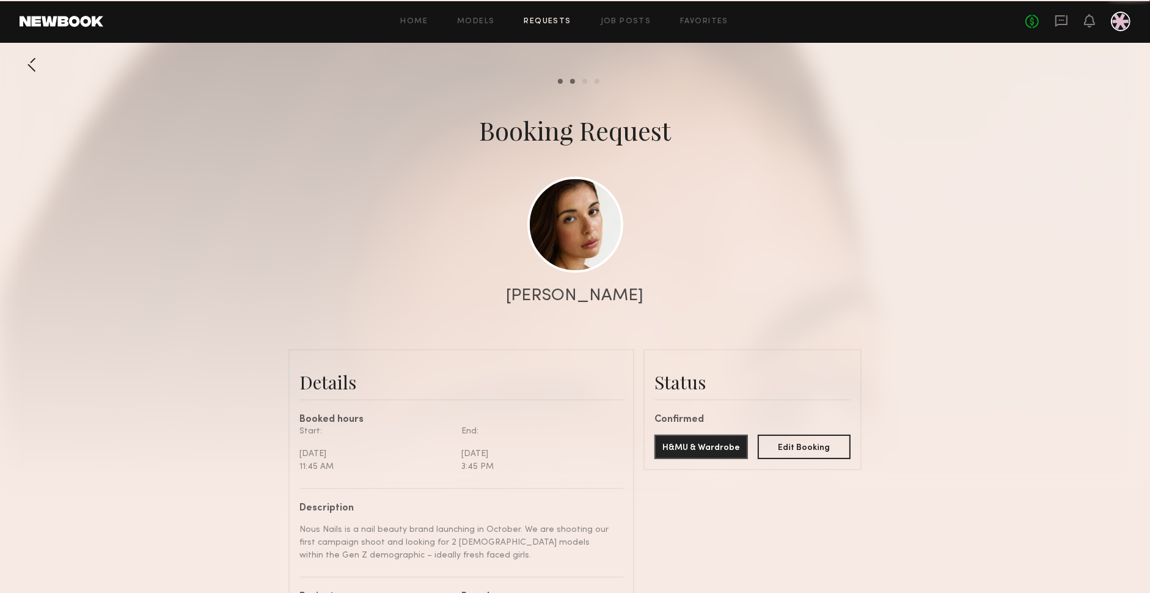
scroll to position [1714, 0]
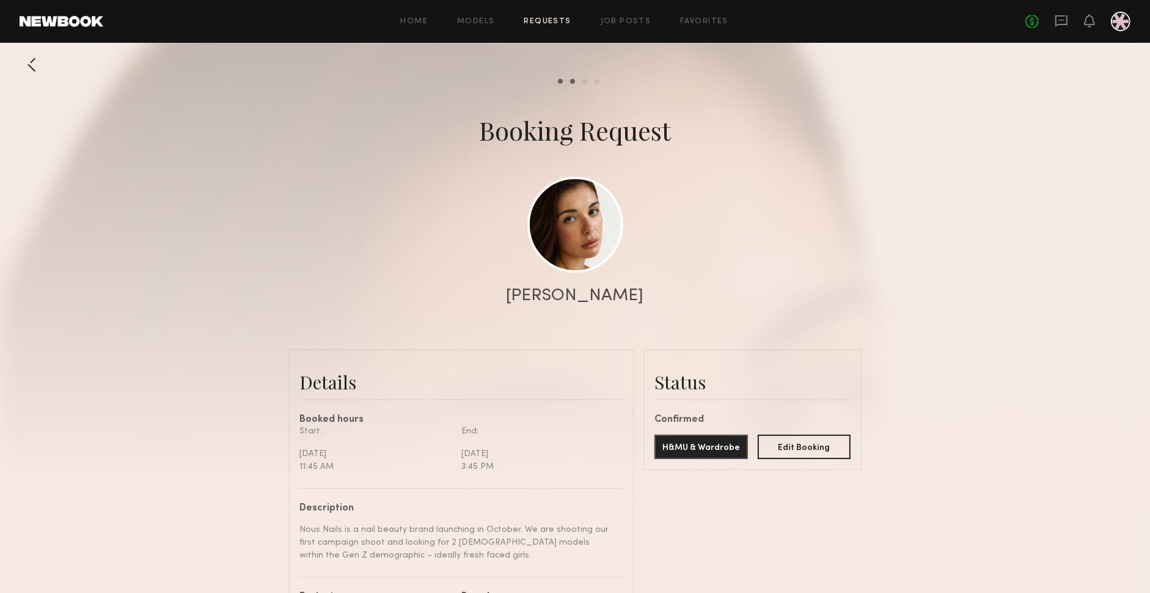
drag, startPoint x: 1149, startPoint y: 130, endPoint x: 1157, endPoint y: 239, distance: 109.0
drag, startPoint x: 1122, startPoint y: 235, endPoint x: 1126, endPoint y: 227, distance: 9.0
click at [1125, 230] on div at bounding box center [575, 244] width 1150 height 489
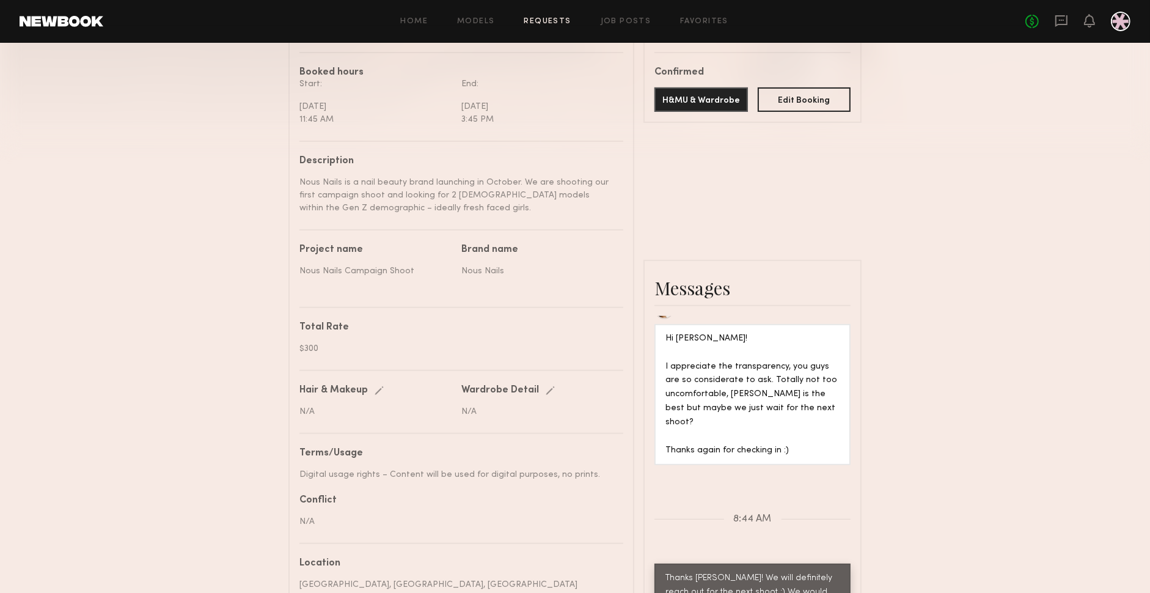
scroll to position [335, 0]
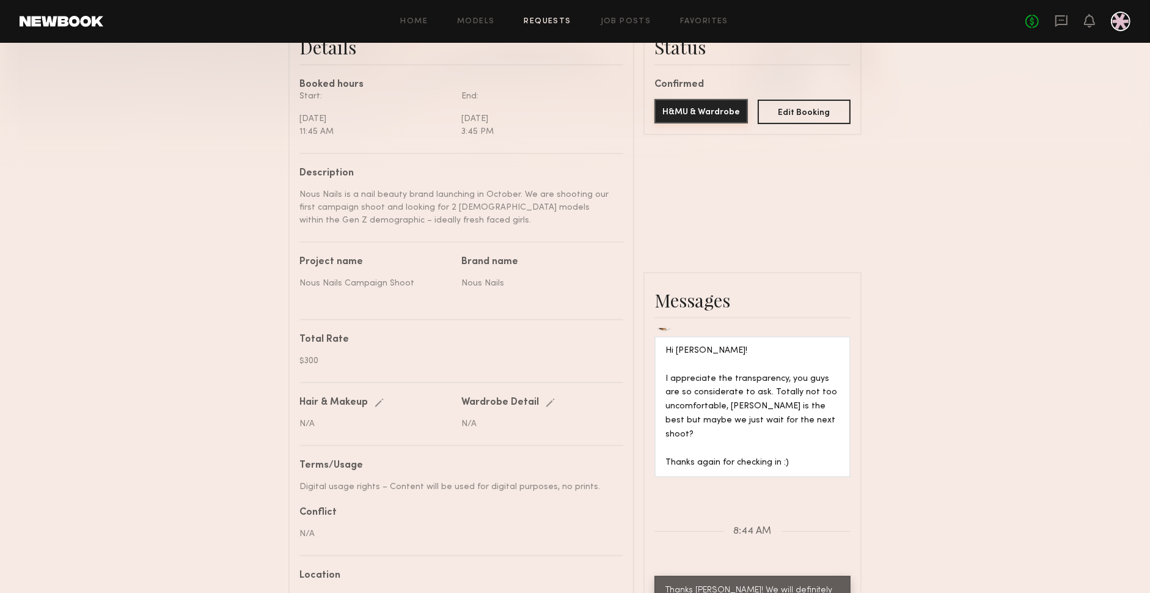
click at [729, 118] on button "H&MU & Wardrobe" at bounding box center [700, 111] width 93 height 24
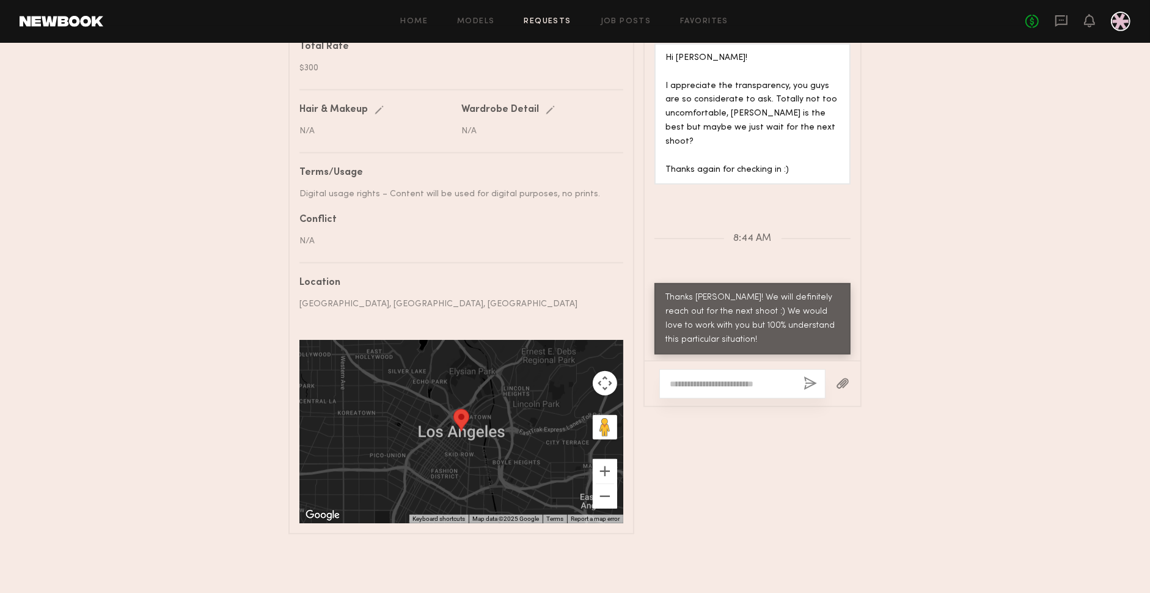
drag, startPoint x: 1025, startPoint y: 252, endPoint x: 1031, endPoint y: 263, distance: 12.0
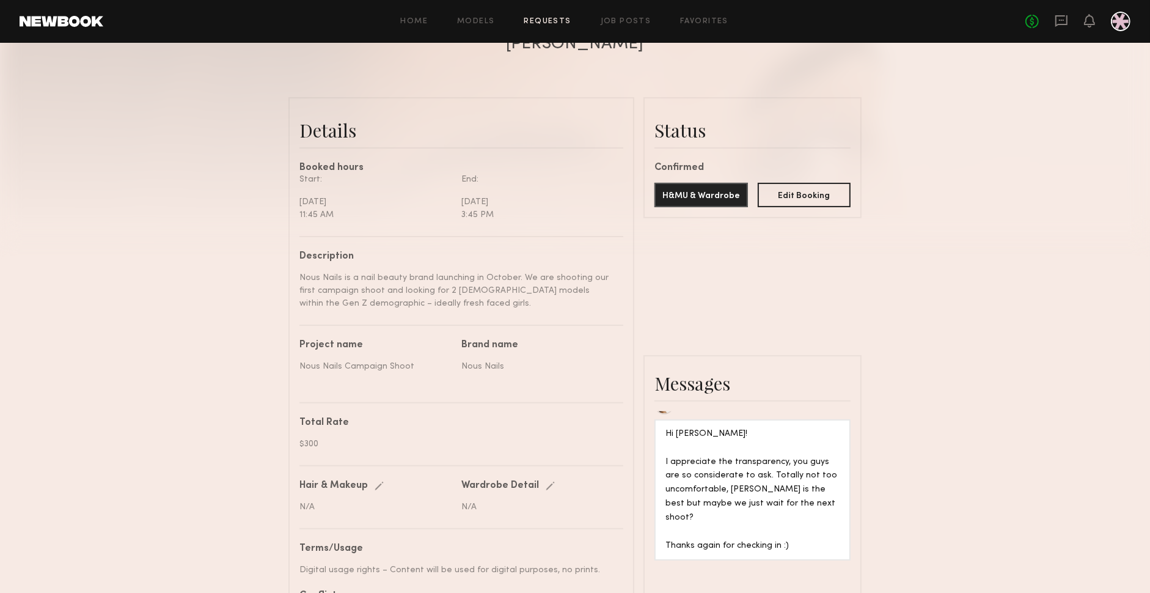
scroll to position [0, 0]
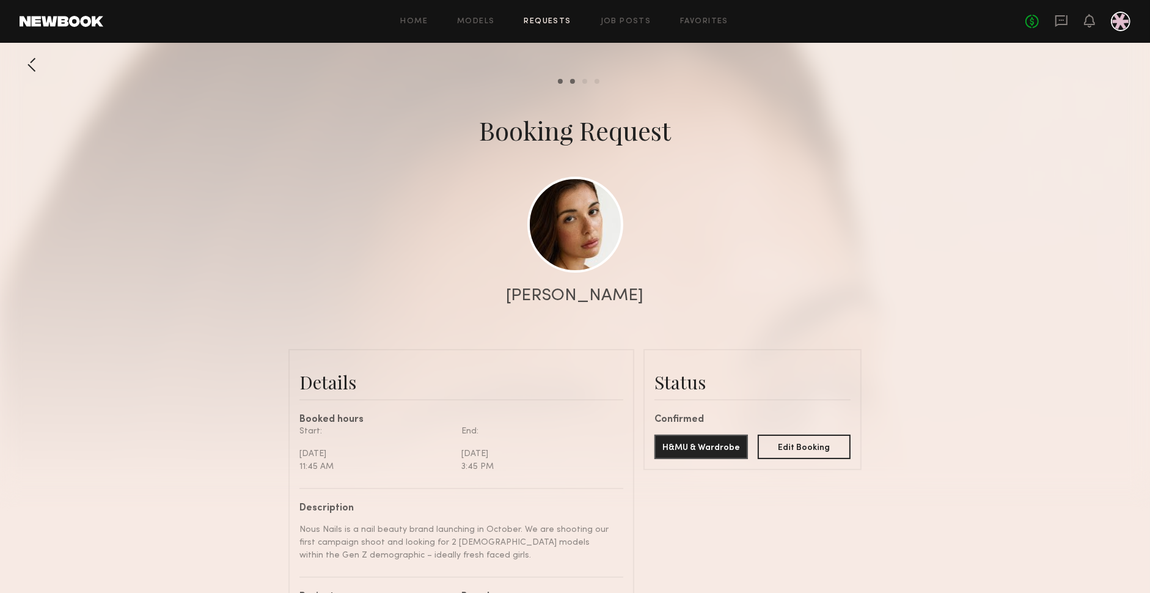
drag, startPoint x: 938, startPoint y: 304, endPoint x: 930, endPoint y: 338, distance: 35.3
click at [939, 306] on div at bounding box center [575, 244] width 1150 height 489
click at [819, 439] on button "Edit Booking" at bounding box center [804, 446] width 93 height 24
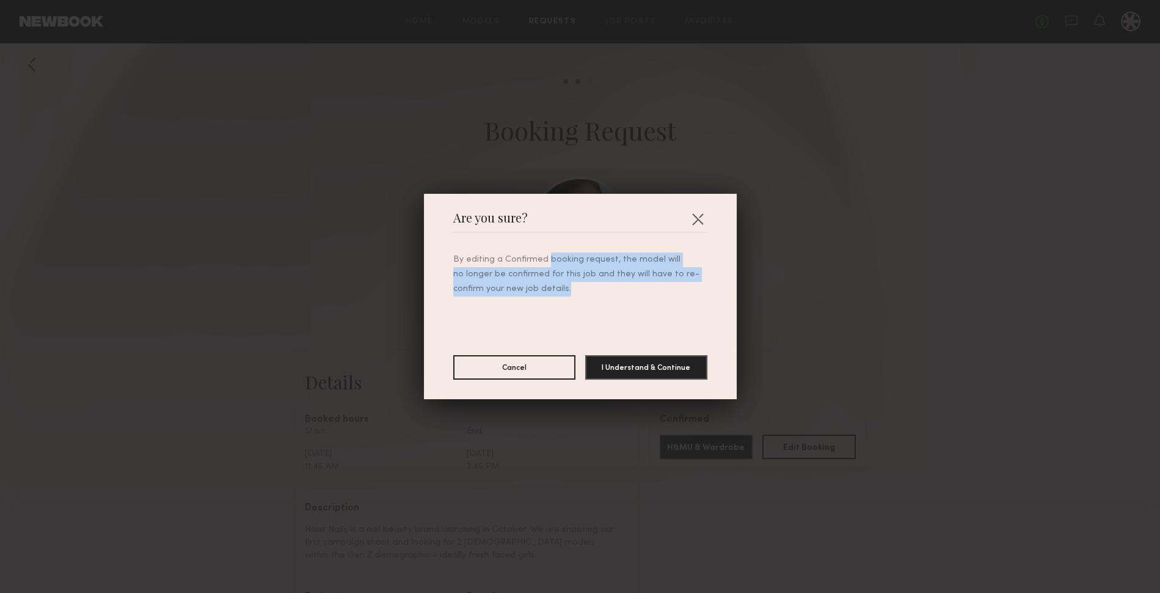
drag, startPoint x: 541, startPoint y: 258, endPoint x: 538, endPoint y: 282, distance: 23.3
click at [538, 282] on p "By editing a Confirmed booking request, the model will no longer be confirmed f…" at bounding box center [580, 274] width 254 height 44
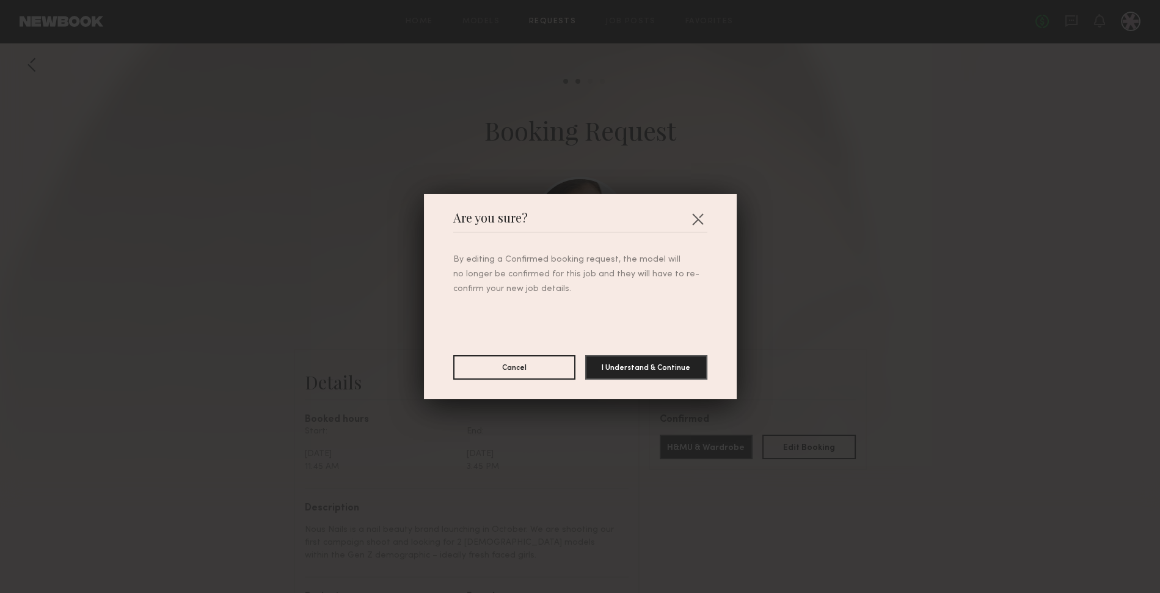
click at [539, 282] on p "By editing a Confirmed booking request, the model will no longer be confirmed f…" at bounding box center [580, 274] width 254 height 44
click at [612, 367] on button "I Understand & Continue" at bounding box center [646, 366] width 122 height 24
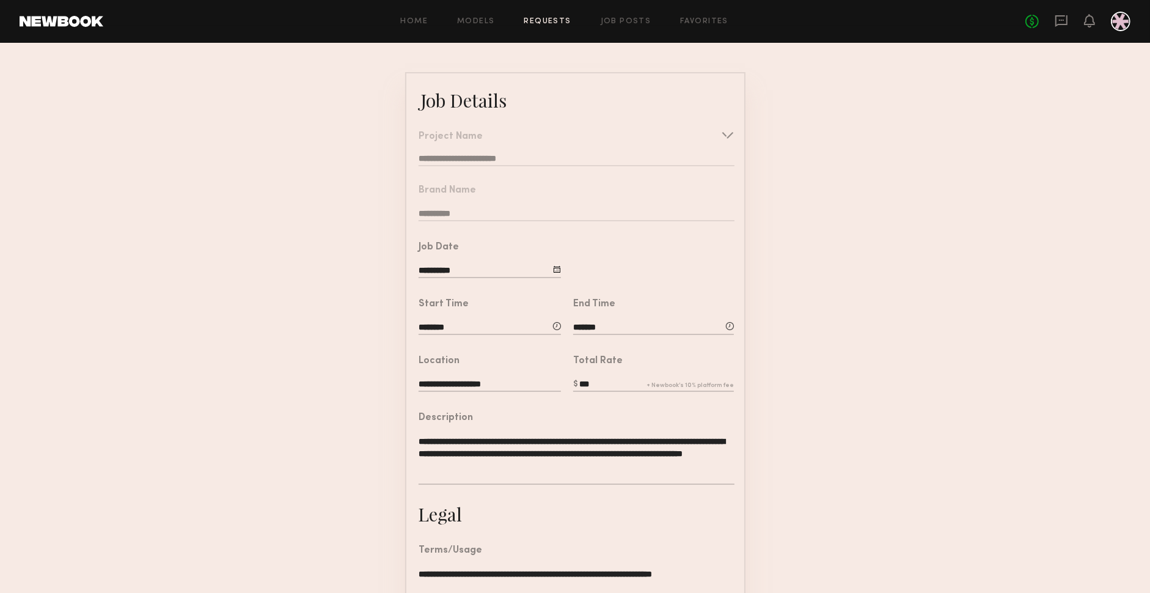
scroll to position [47, 0]
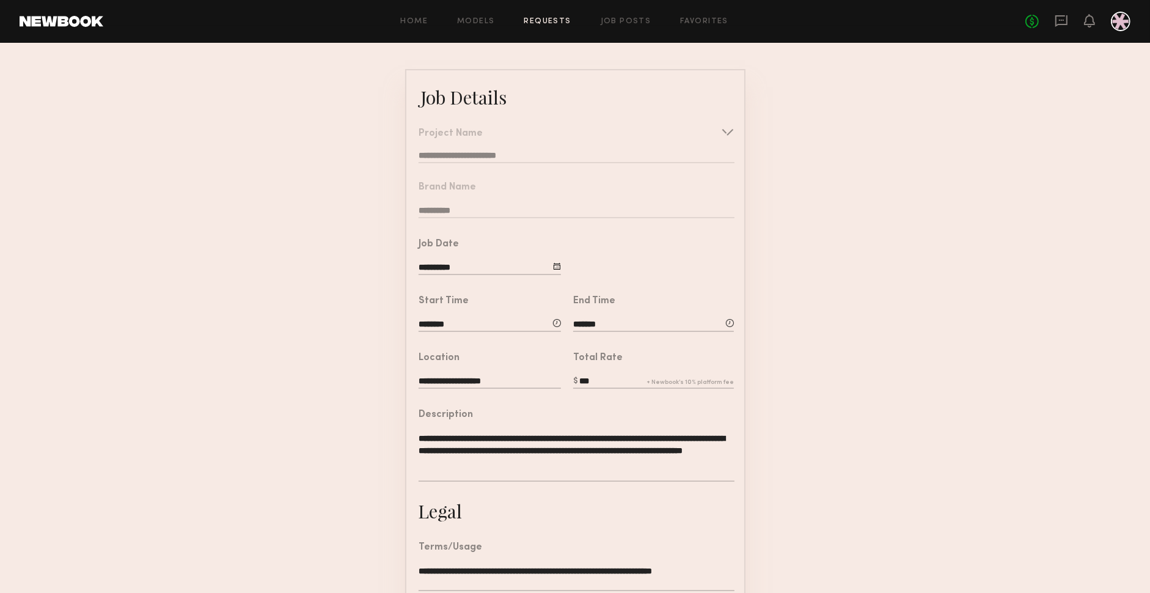
click at [607, 382] on input "***" at bounding box center [653, 381] width 161 height 13
click at [608, 380] on input "***" at bounding box center [653, 381] width 161 height 13
click at [623, 375] on input "***" at bounding box center [653, 381] width 161 height 13
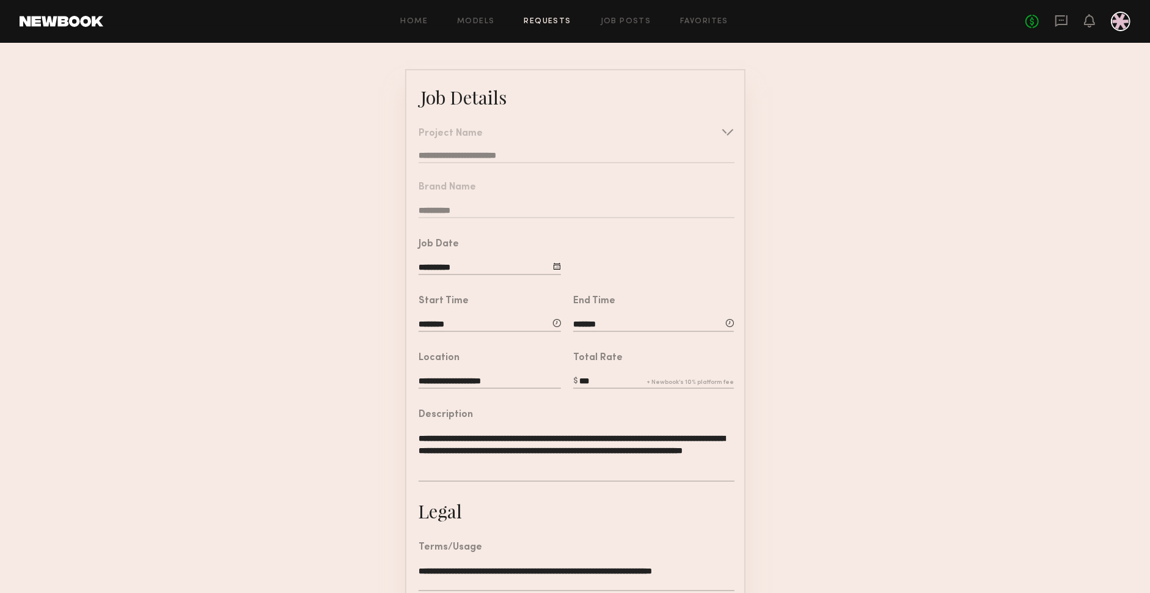
click at [623, 375] on input "***" at bounding box center [653, 381] width 161 height 13
drag, startPoint x: 511, startPoint y: 275, endPoint x: 516, endPoint y: 265, distance: 10.7
click at [512, 274] on div "**********" at bounding box center [489, 268] width 142 height 15
click at [516, 265] on input "**********" at bounding box center [489, 267] width 142 height 13
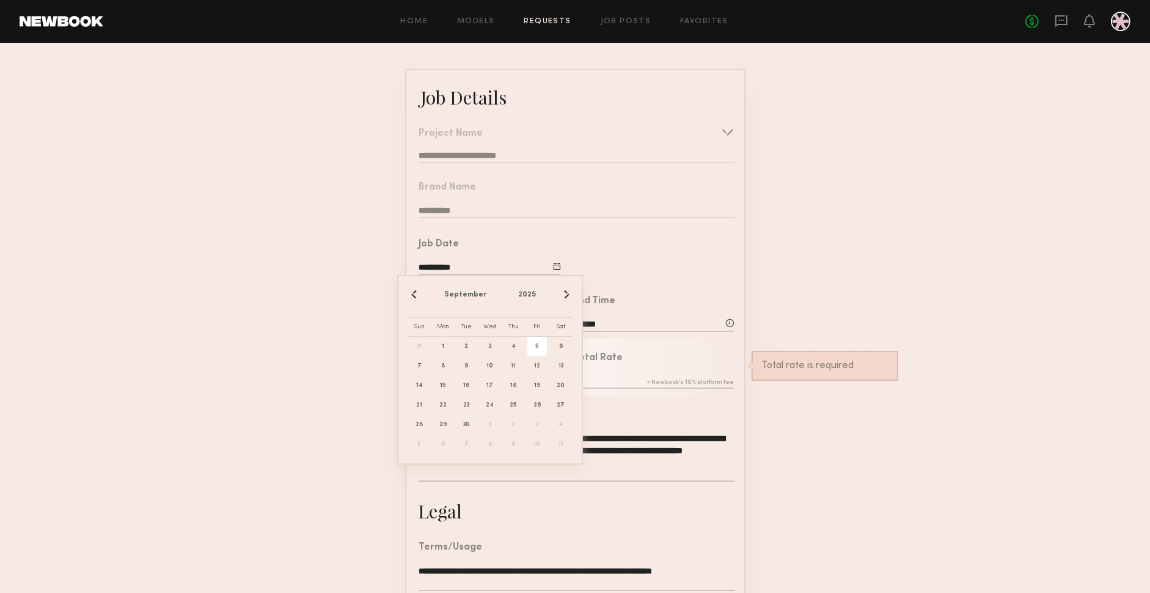
click at [516, 265] on input "**********" at bounding box center [489, 267] width 142 height 13
click at [978, 283] on form "**********" at bounding box center [575, 410] width 1150 height 683
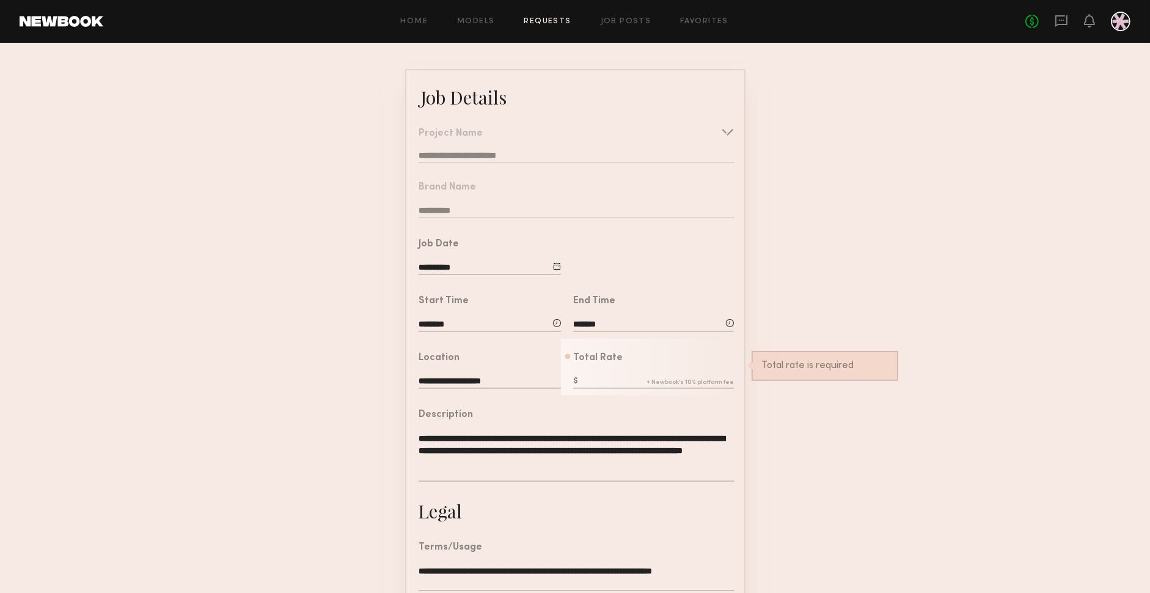
click at [1018, 285] on form "**********" at bounding box center [575, 410] width 1150 height 683
click at [689, 411] on div "Description" at bounding box center [575, 415] width 315 height 10
drag, startPoint x: 650, startPoint y: 413, endPoint x: 641, endPoint y: 405, distance: 12.1
click at [646, 410] on div "Description" at bounding box center [575, 415] width 315 height 10
click at [613, 378] on input "text" at bounding box center [653, 381] width 161 height 13
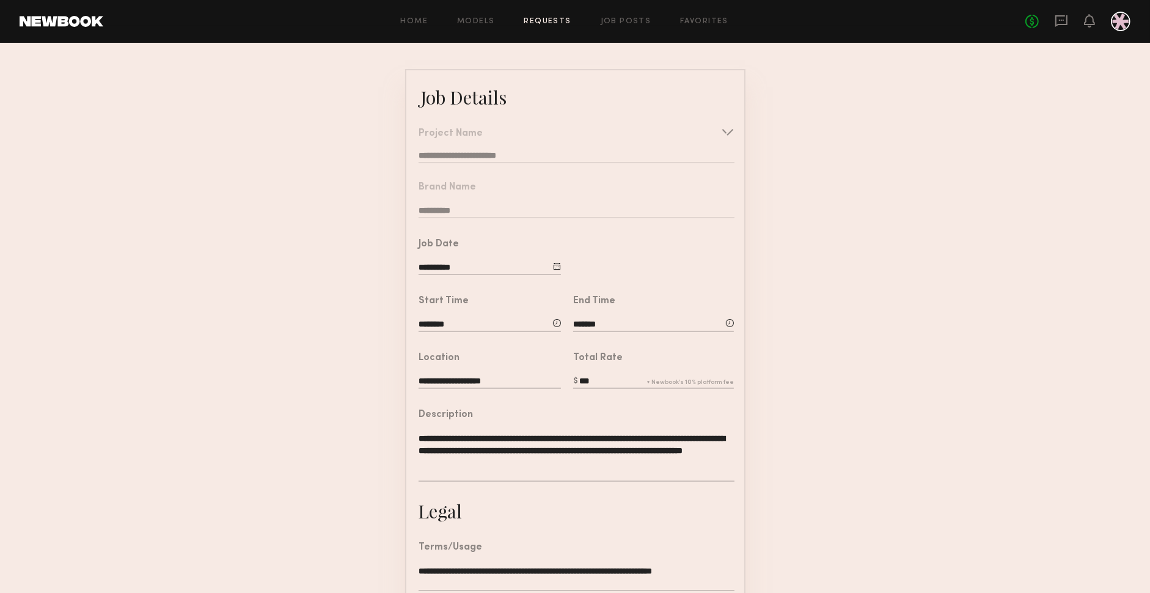
type input "***"
click at [827, 314] on form "**********" at bounding box center [575, 410] width 1150 height 683
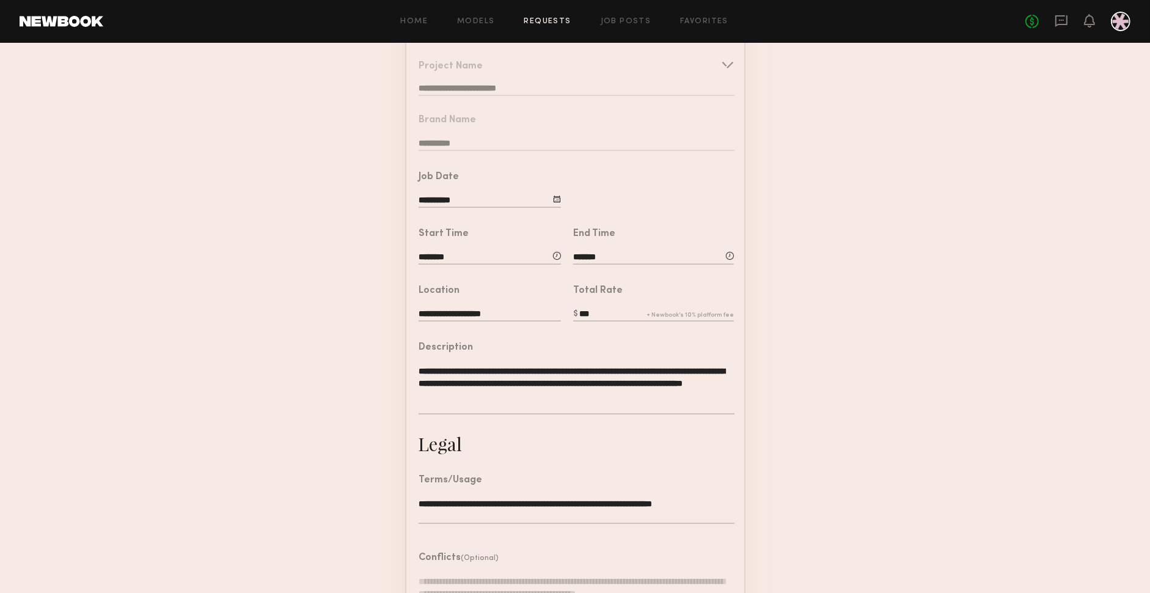
scroll to position [216, 0]
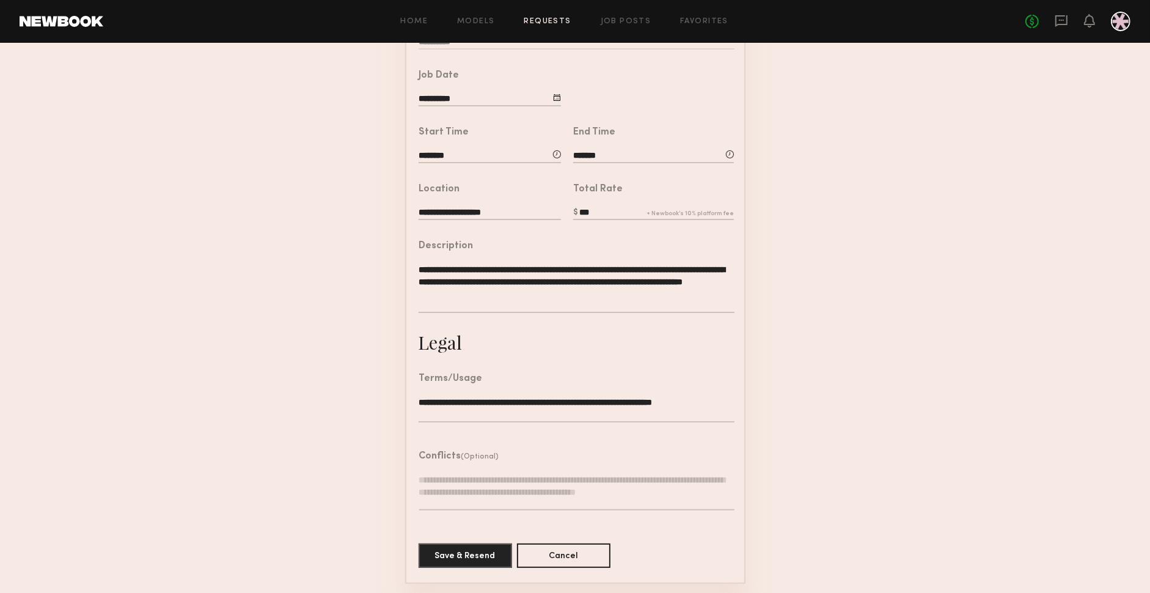
click at [559, 509] on textarea at bounding box center [576, 491] width 315 height 37
click at [1010, 415] on form "**********" at bounding box center [575, 241] width 1150 height 683
click at [582, 557] on button "Cancel" at bounding box center [563, 555] width 93 height 24
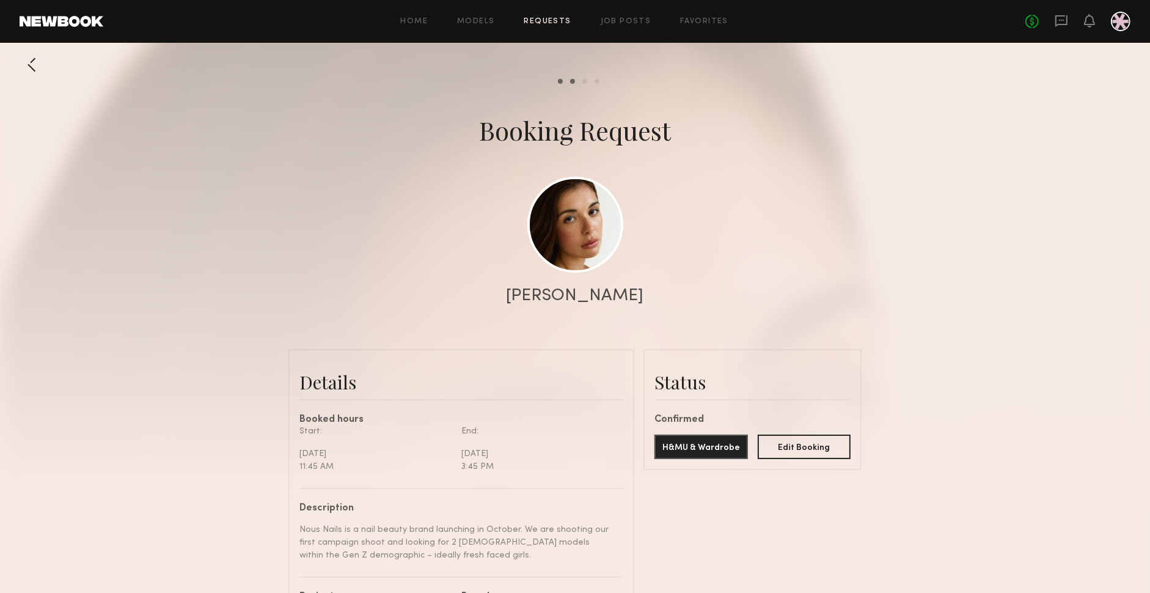
scroll to position [1714, 0]
click at [909, 418] on div at bounding box center [575, 244] width 1150 height 489
click at [821, 456] on button "Edit Booking" at bounding box center [804, 446] width 93 height 24
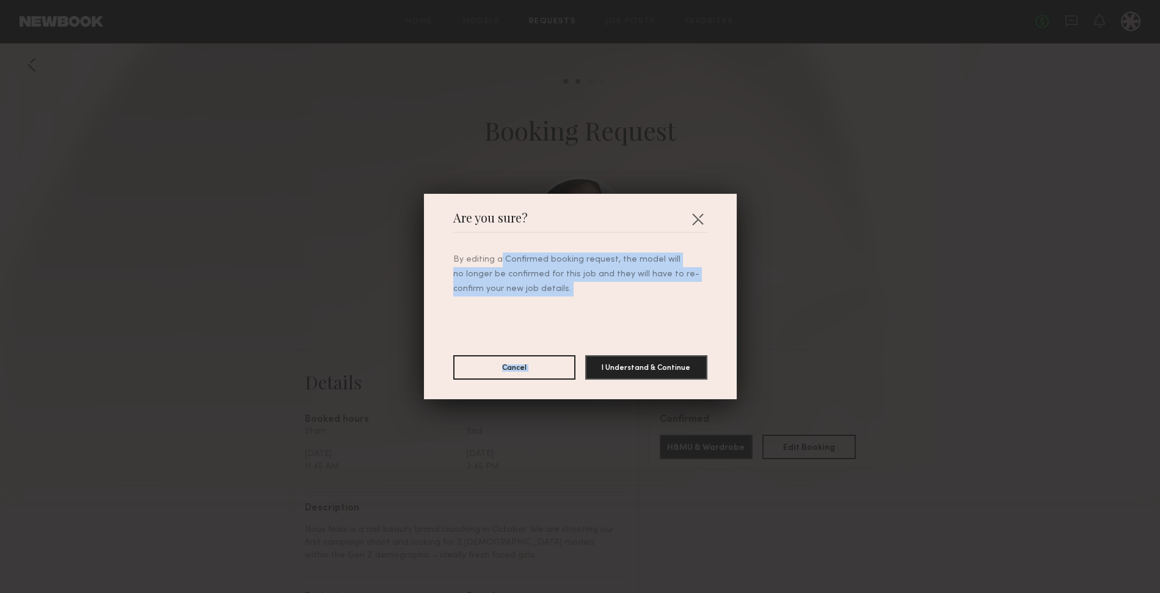
drag, startPoint x: 495, startPoint y: 258, endPoint x: 592, endPoint y: 301, distance: 106.4
click at [592, 301] on div "By editing a Confirmed booking request, the model will no longer be confirmed f…" at bounding box center [580, 306] width 254 height 147
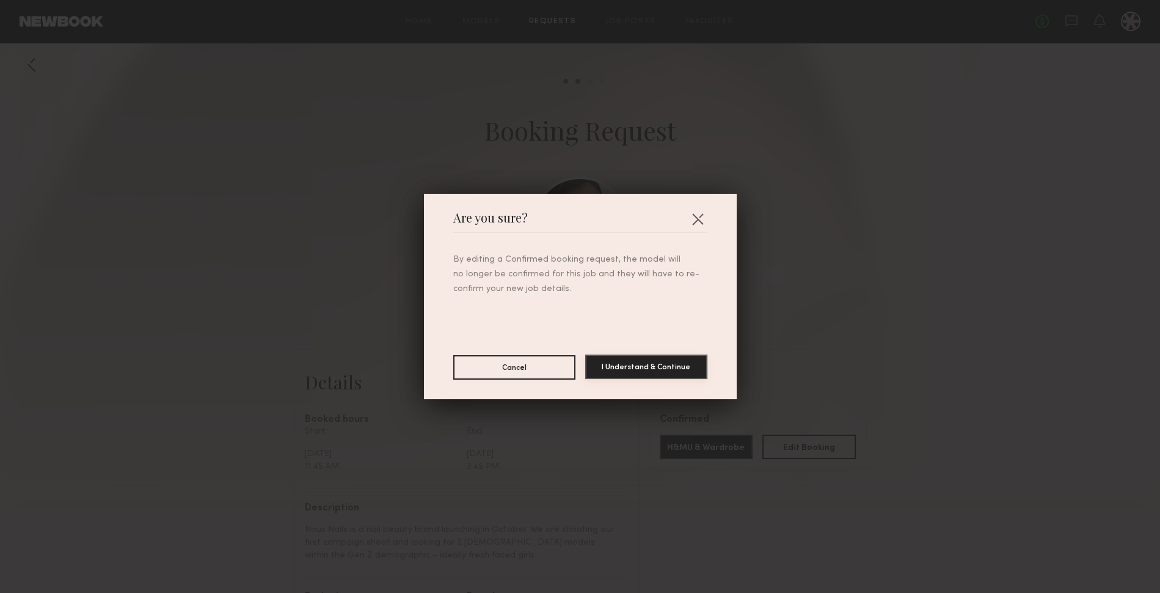
click at [700, 359] on button "I Understand & Continue" at bounding box center [646, 366] width 122 height 24
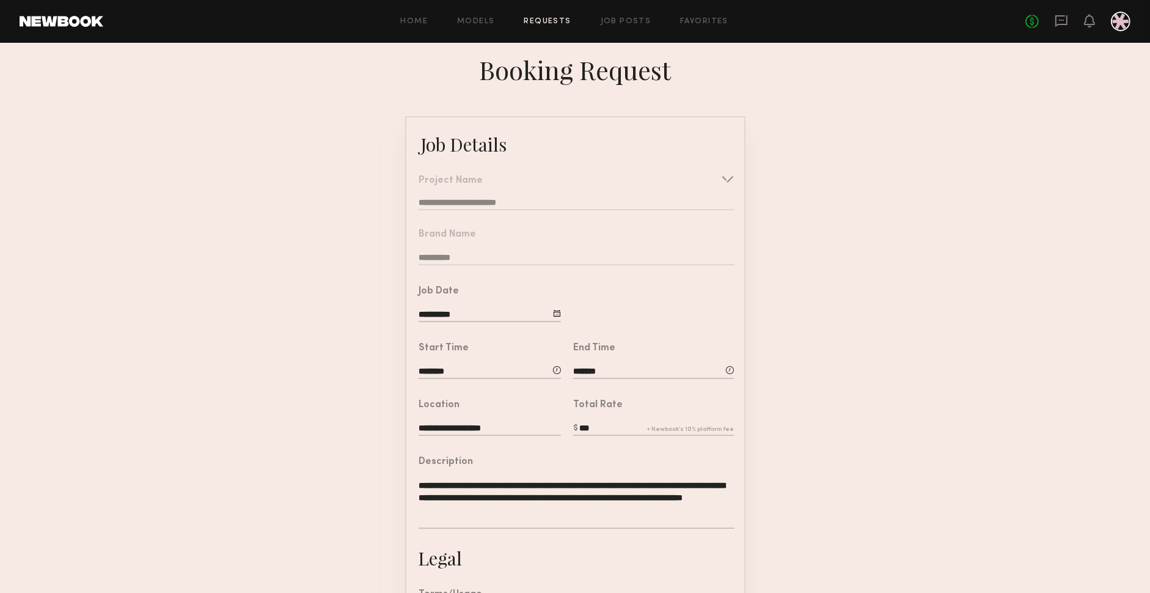
click at [731, 180] on nb-form-field "**********" at bounding box center [575, 188] width 338 height 54
click at [723, 178] on nb-form-field "**********" at bounding box center [575, 188] width 338 height 54
click at [513, 284] on div "**********" at bounding box center [483, 300] width 155 height 57
click at [987, 306] on form "**********" at bounding box center [575, 457] width 1150 height 683
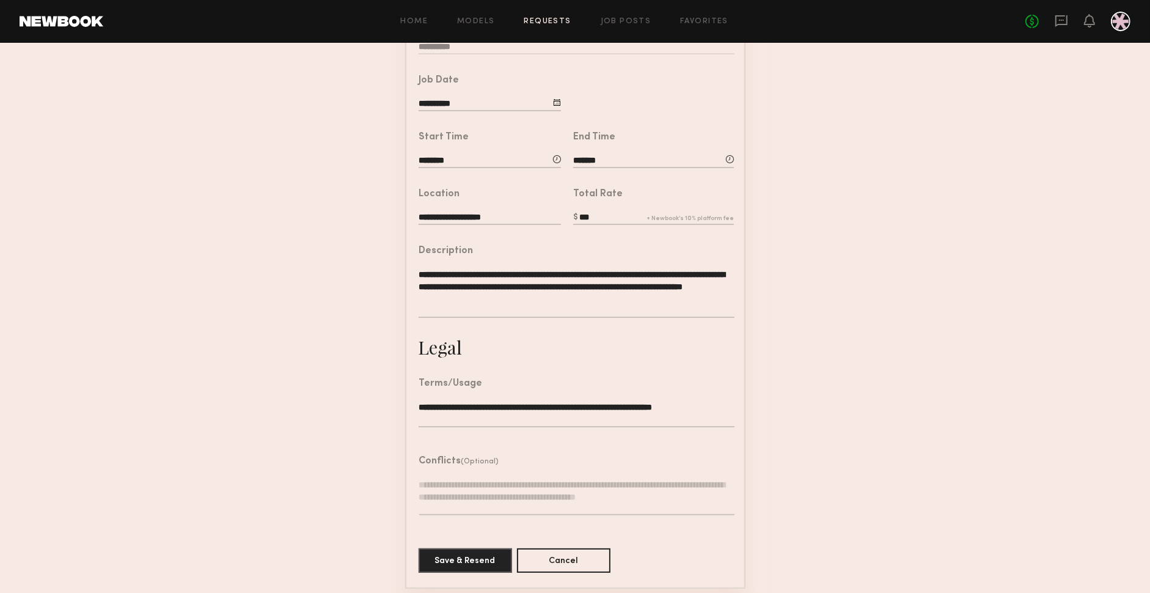
scroll to position [216, 0]
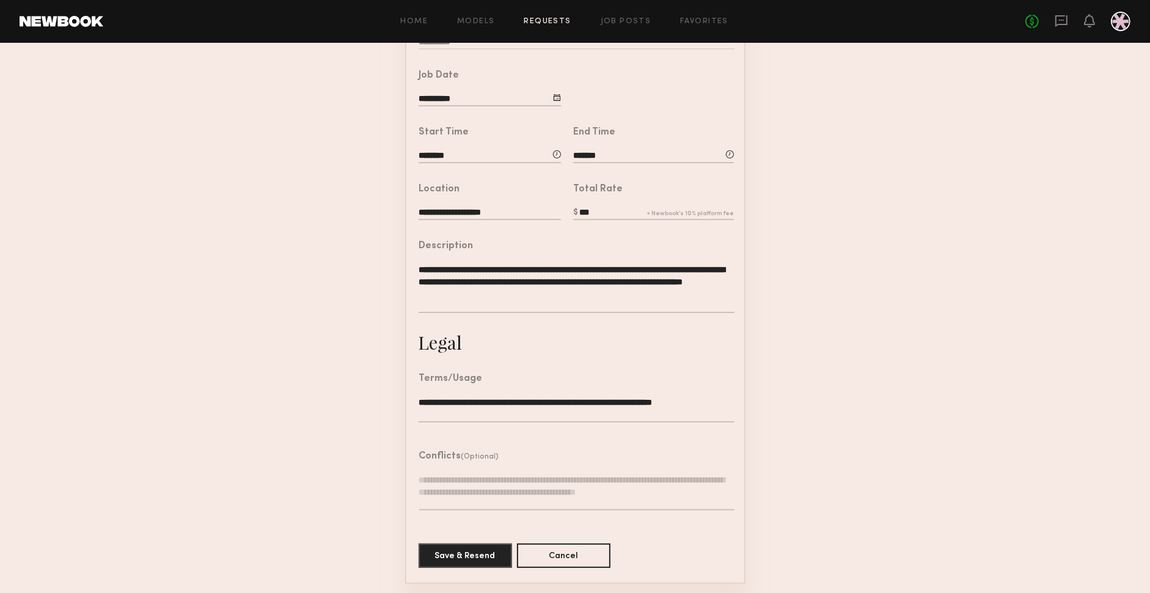
drag, startPoint x: 963, startPoint y: 247, endPoint x: 968, endPoint y: 251, distance: 7.0
click at [968, 251] on form "**********" at bounding box center [575, 241] width 1150 height 683
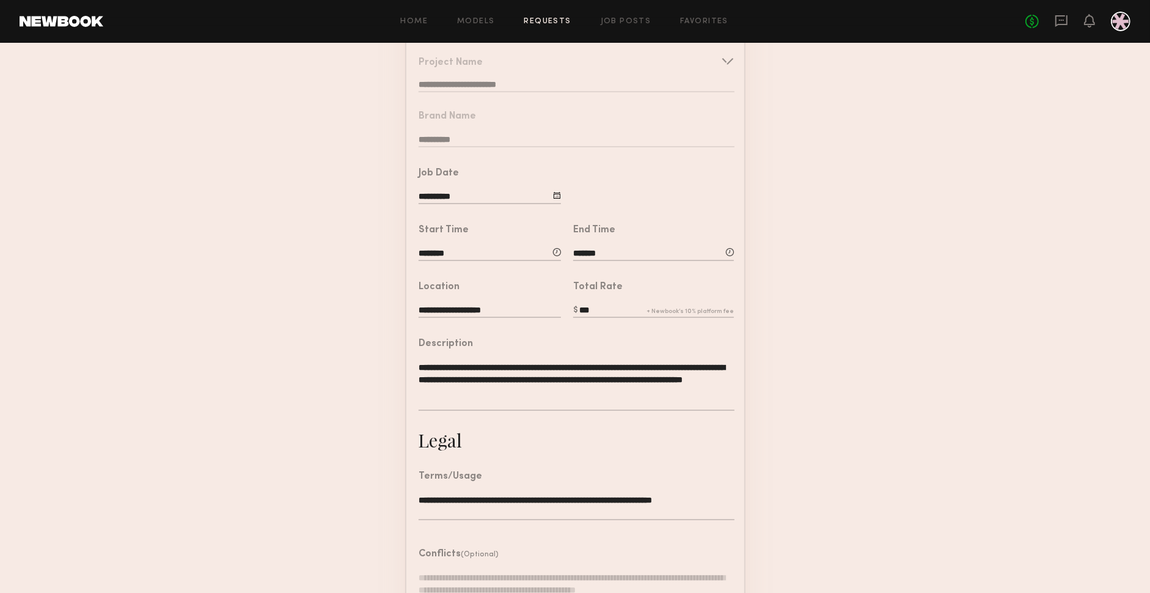
scroll to position [0, 0]
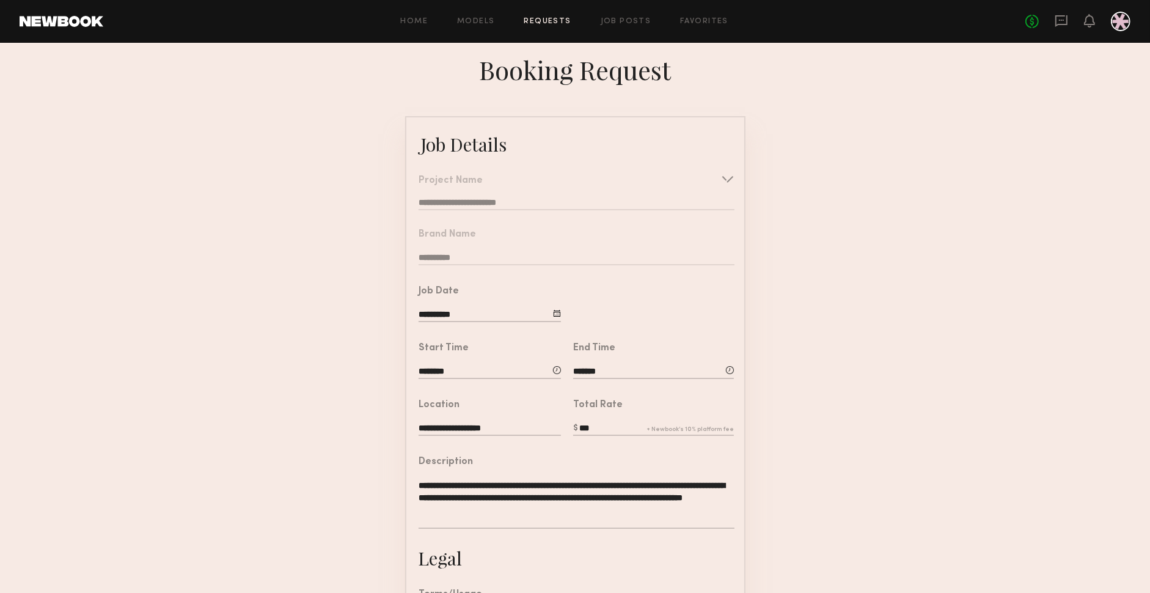
click at [711, 181] on nb-form-field "**********" at bounding box center [575, 188] width 338 height 54
click at [883, 203] on form "**********" at bounding box center [575, 457] width 1150 height 683
click at [627, 23] on link "Job Posts" at bounding box center [626, 22] width 51 height 8
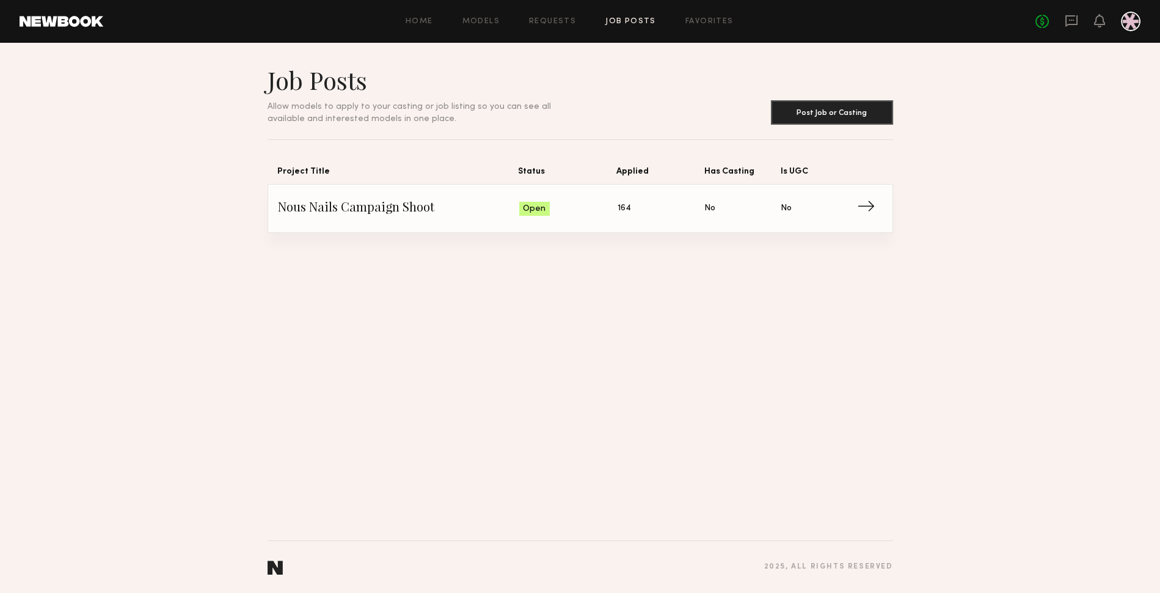
click at [619, 100] on header "Job Posts Allow models to apply to your casting or job listing so you can see a…" at bounding box center [581, 95] width 626 height 60
click at [698, 22] on link "Favorites" at bounding box center [709, 22] width 48 height 8
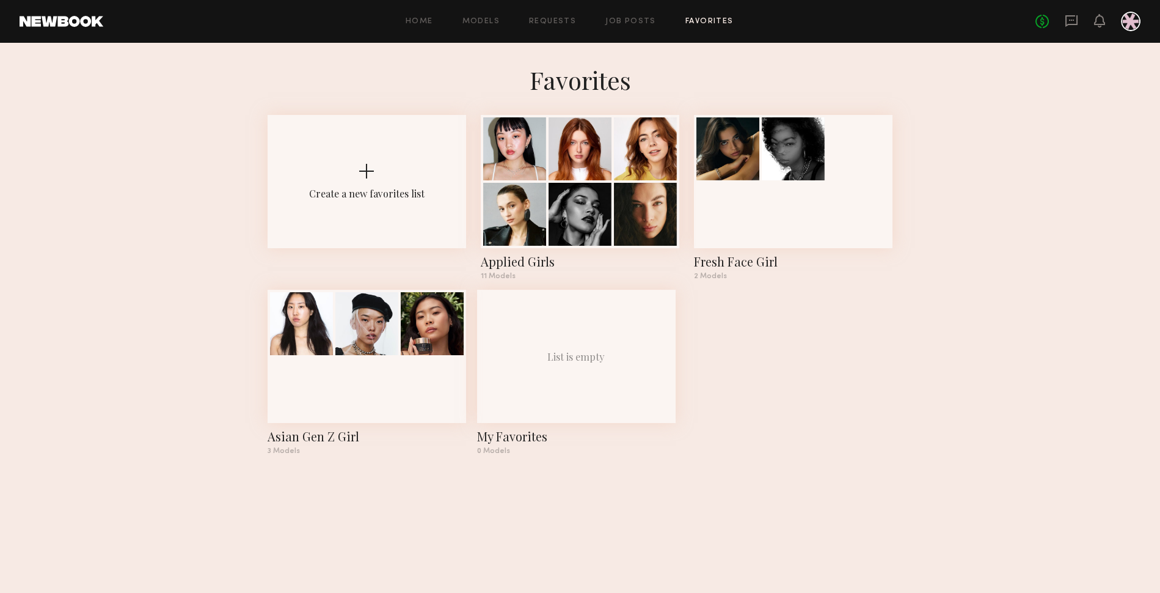
click at [1067, 179] on common-react-bridge "Favorites Create a new favorites list Applied Girls 11 Models Fresh Face Girl […" at bounding box center [580, 263] width 1160 height 441
click at [1095, 24] on icon at bounding box center [1100, 20] width 10 height 9
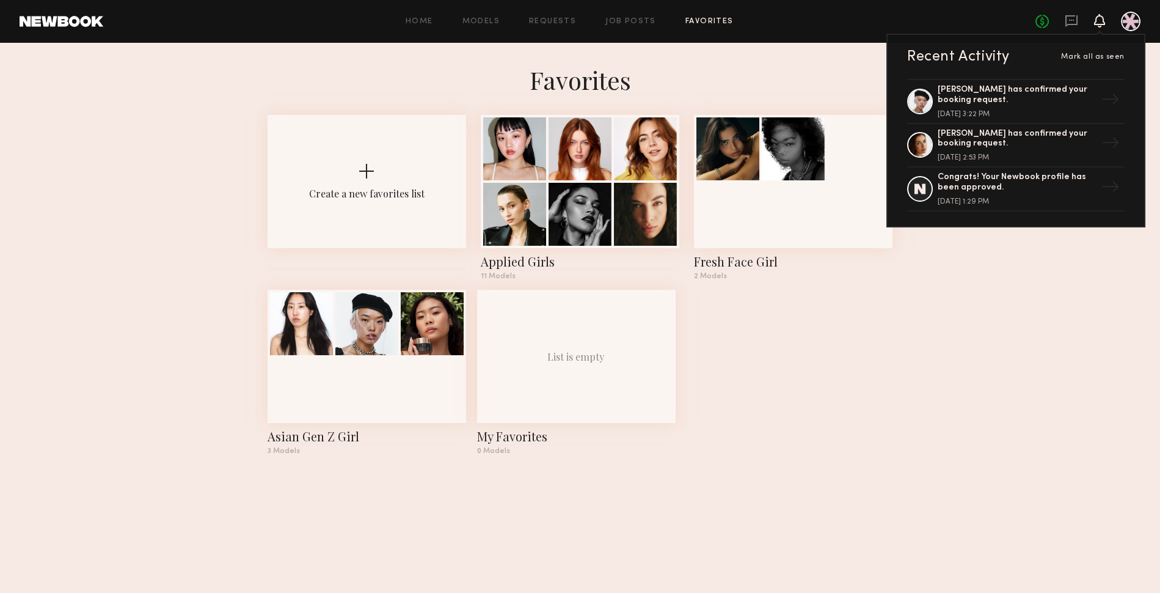
drag, startPoint x: 1081, startPoint y: 316, endPoint x: 1081, endPoint y: 91, distance: 225.4
click at [1081, 313] on common-react-bridge "Favorites Create a new favorites list Applied Girls 11 Models Fresh Face Girl […" at bounding box center [580, 263] width 1160 height 441
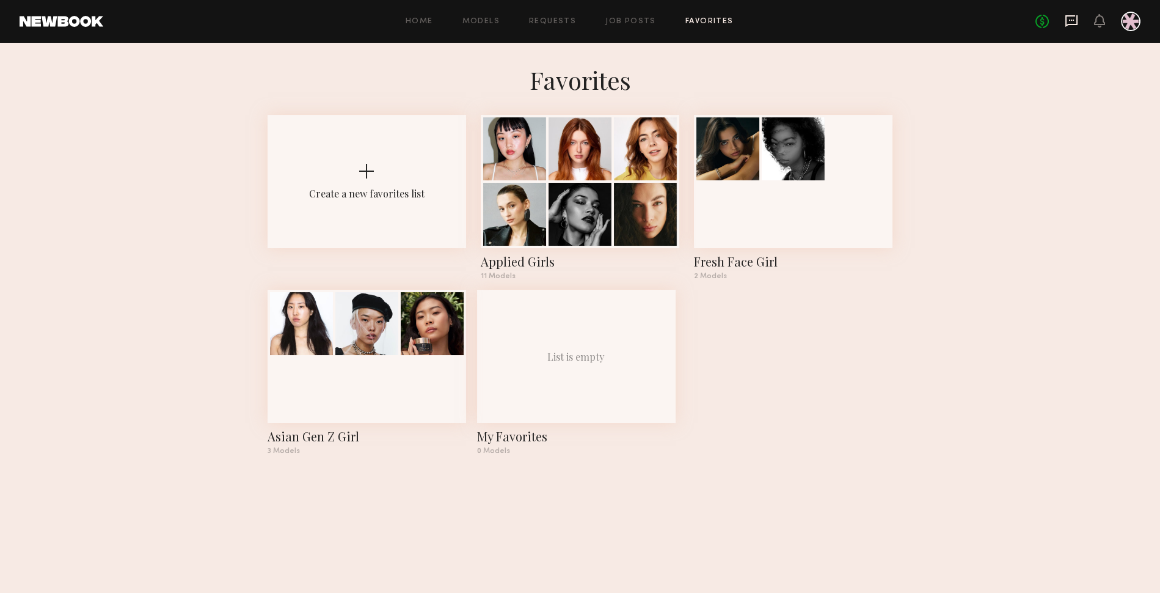
click at [1070, 24] on icon at bounding box center [1071, 21] width 12 height 12
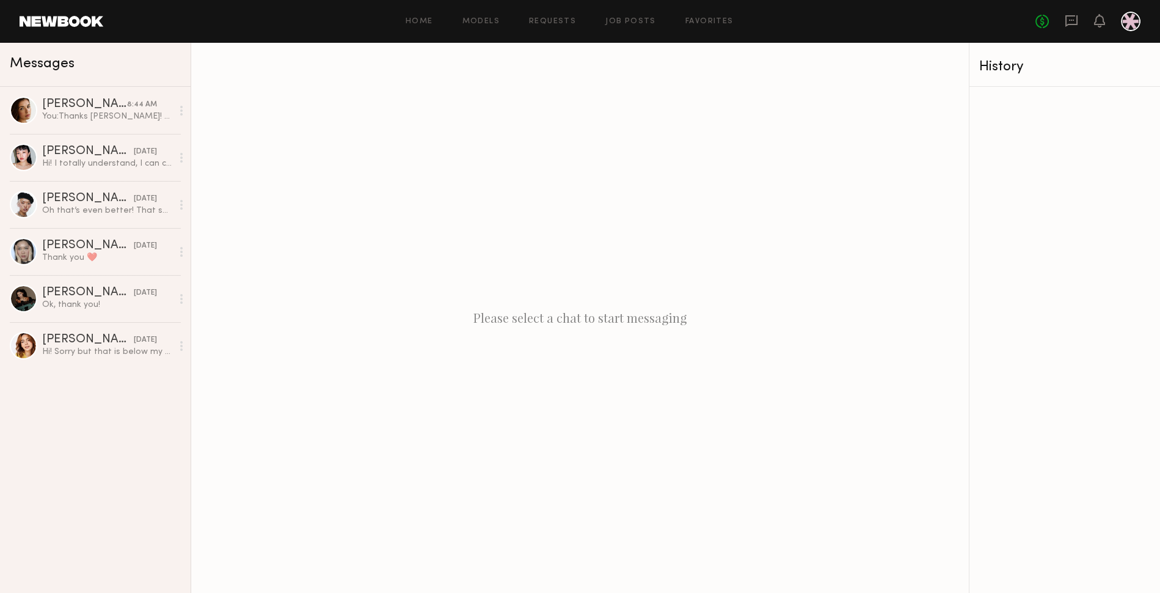
click at [1128, 20] on div at bounding box center [1131, 22] width 20 height 20
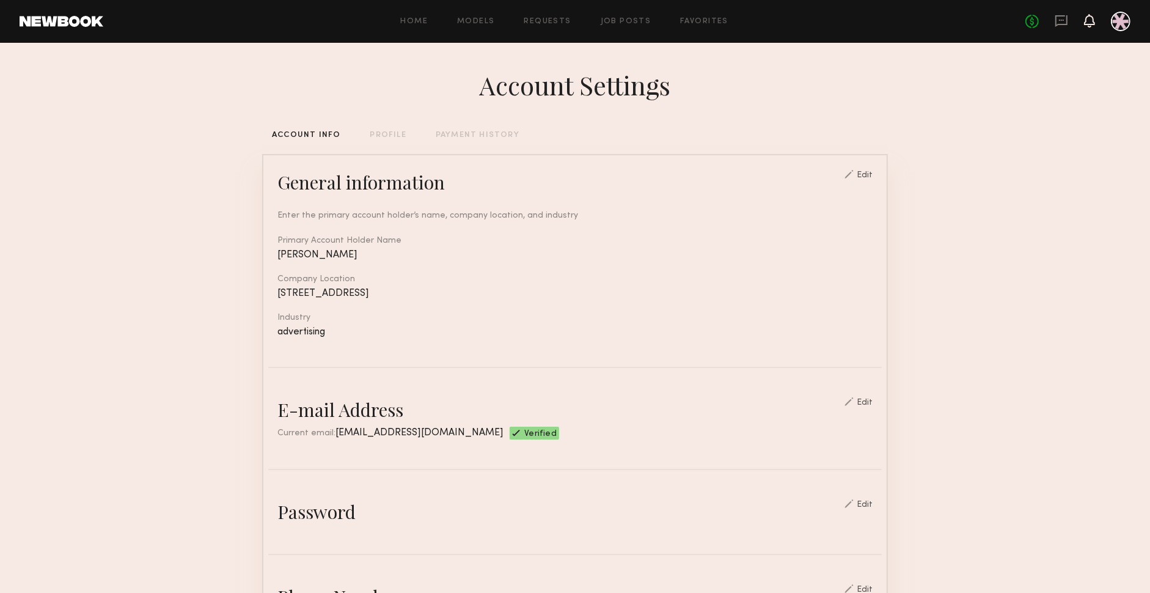
click at [1094, 23] on icon at bounding box center [1089, 20] width 10 height 9
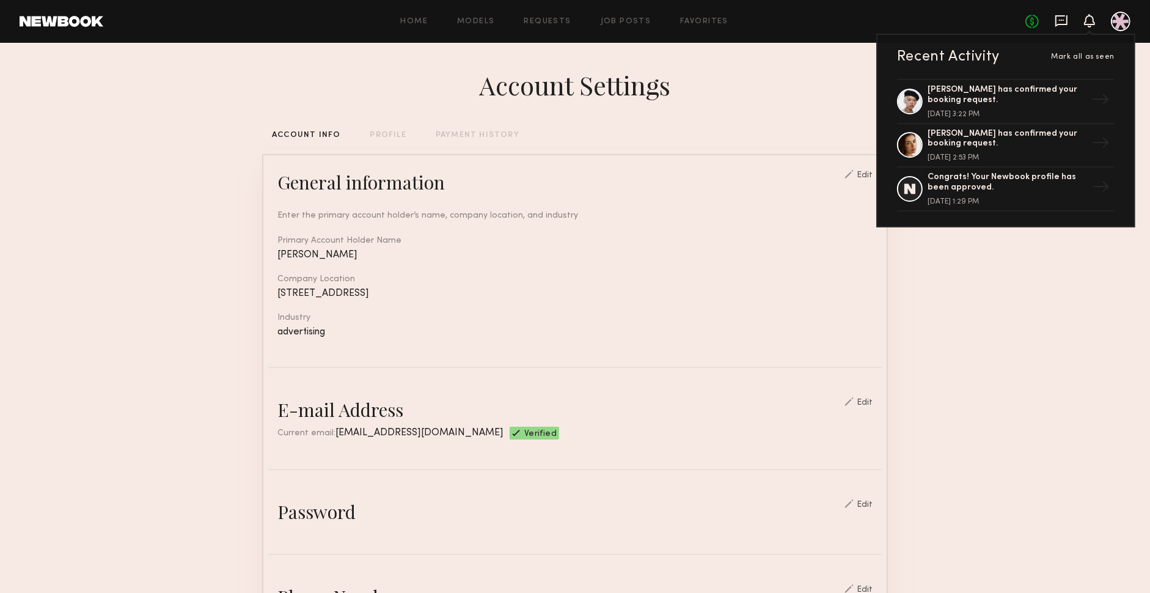
click at [1062, 20] on icon at bounding box center [1061, 20] width 5 height 1
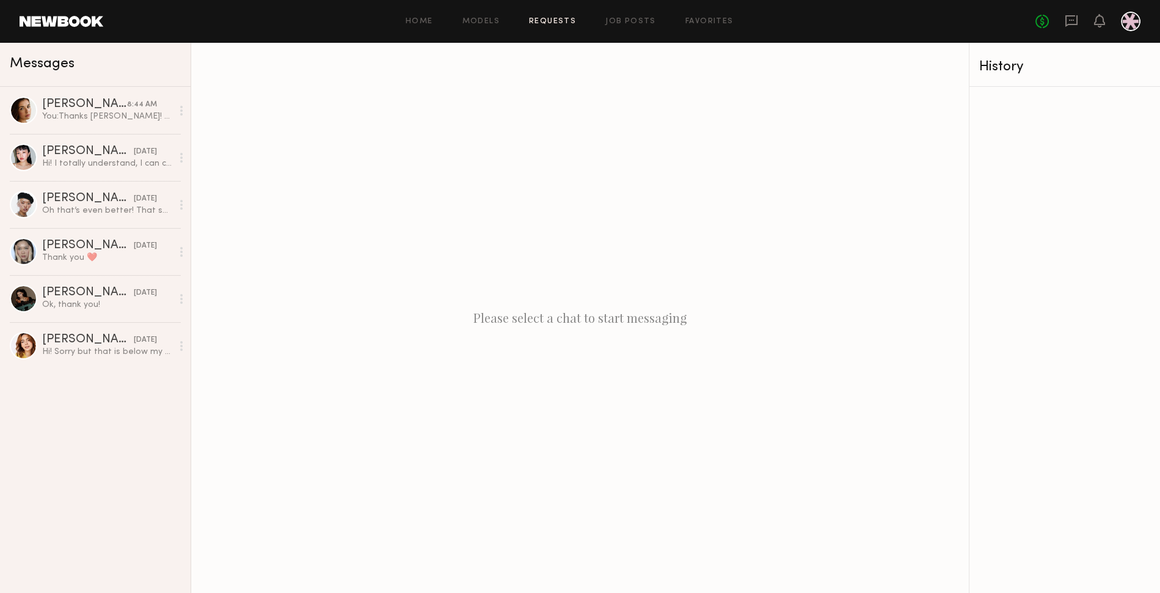
click at [546, 20] on link "Requests" at bounding box center [552, 22] width 47 height 8
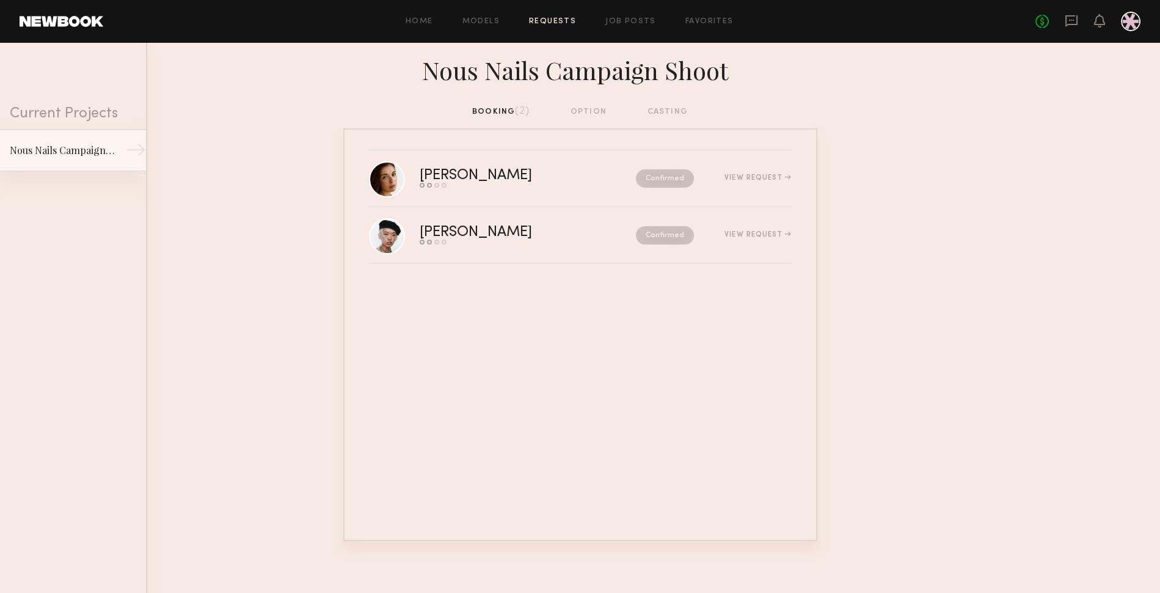
click at [74, 159] on link "Nous Nails Campaign Shoot →" at bounding box center [73, 150] width 146 height 43
click at [596, 111] on div "booking (2) option casting" at bounding box center [580, 111] width 216 height 13
click at [446, 186] on div "Send request Model response Review hours worked Pay model" at bounding box center [502, 185] width 164 height 5
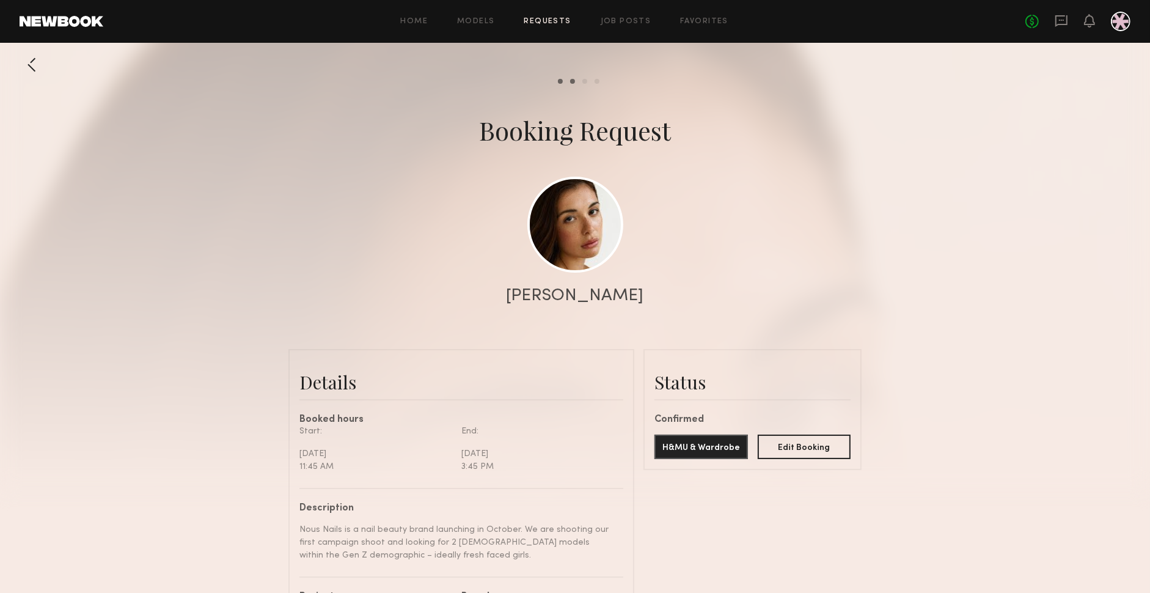
scroll to position [1714, 0]
click at [29, 71] on div at bounding box center [32, 65] width 24 height 24
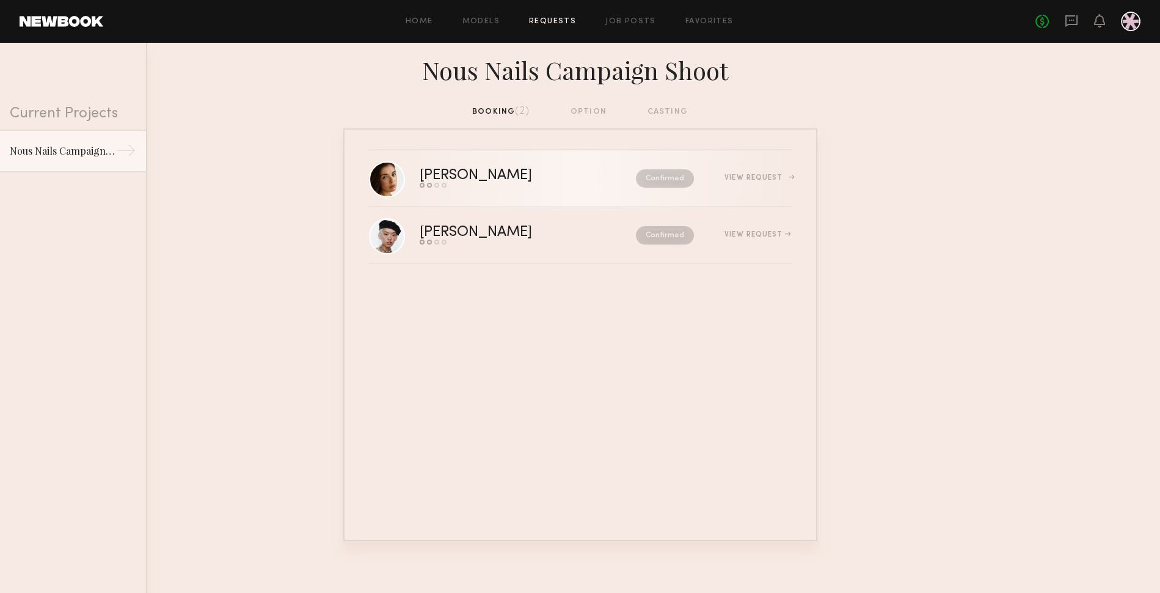
click at [679, 178] on nb-request-status "Confirmed" at bounding box center [665, 178] width 58 height 18
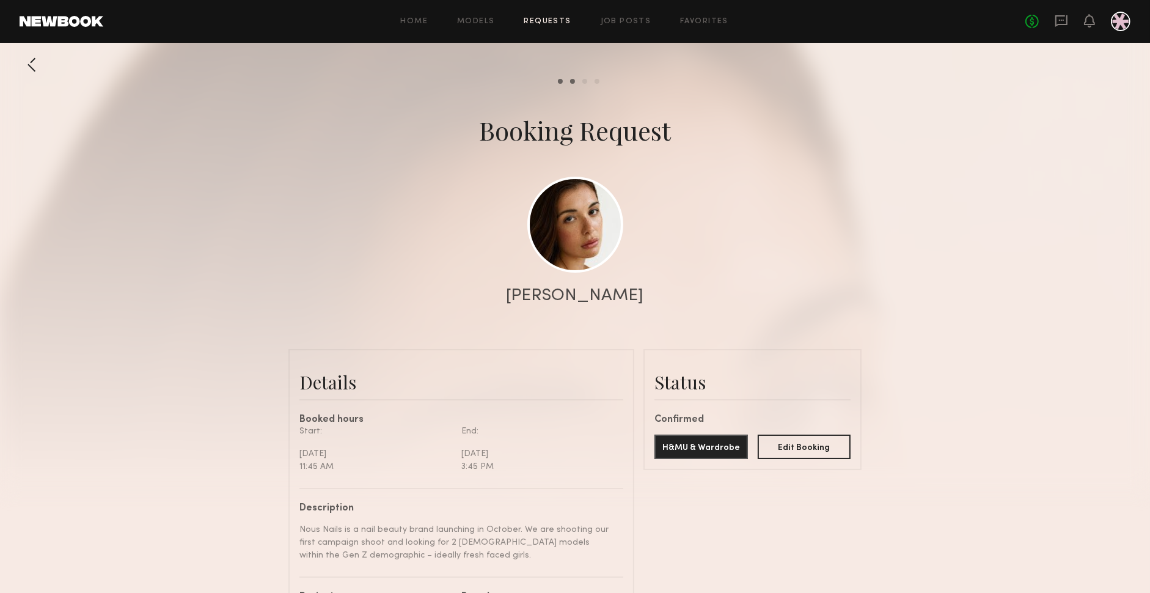
scroll to position [1714, 0]
click at [35, 73] on div at bounding box center [32, 65] width 24 height 24
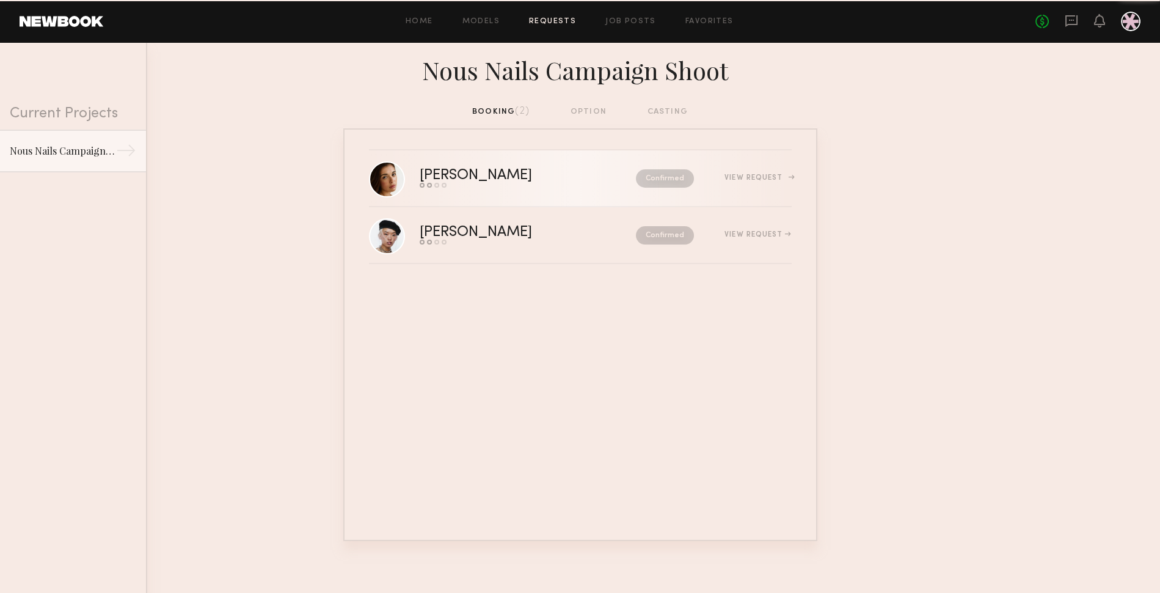
click at [778, 178] on div "View Request" at bounding box center [758, 177] width 67 height 7
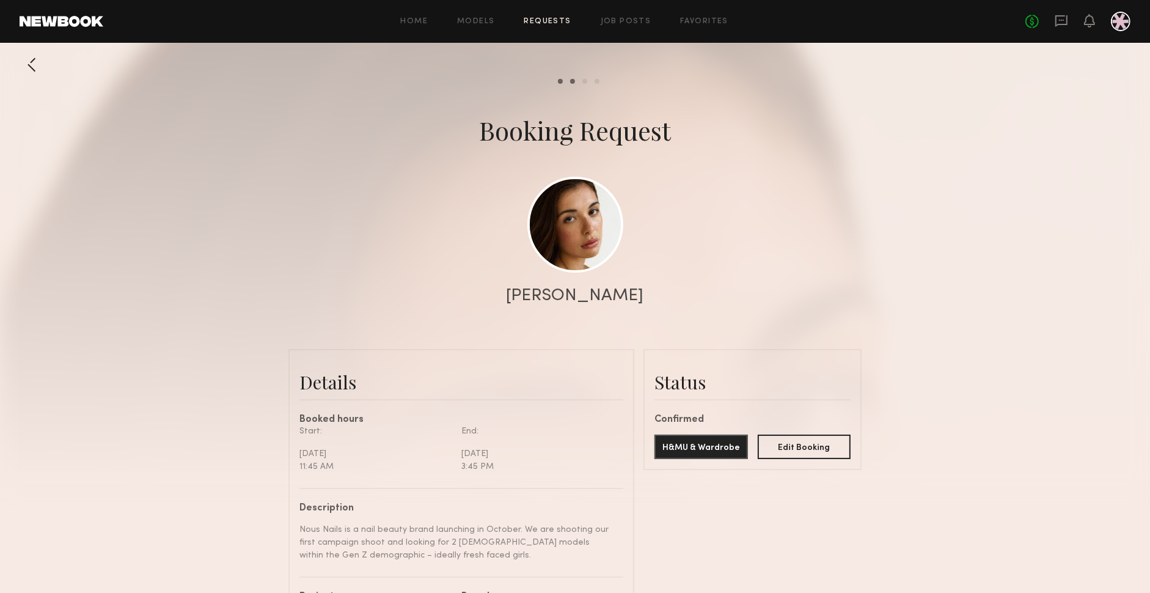
scroll to position [1714, 0]
drag, startPoint x: 888, startPoint y: 187, endPoint x: 830, endPoint y: 192, distance: 57.6
click at [888, 187] on div at bounding box center [575, 244] width 1150 height 489
drag, startPoint x: 800, startPoint y: 206, endPoint x: 849, endPoint y: 207, distance: 48.3
click at [805, 206] on div at bounding box center [575, 244] width 1150 height 489
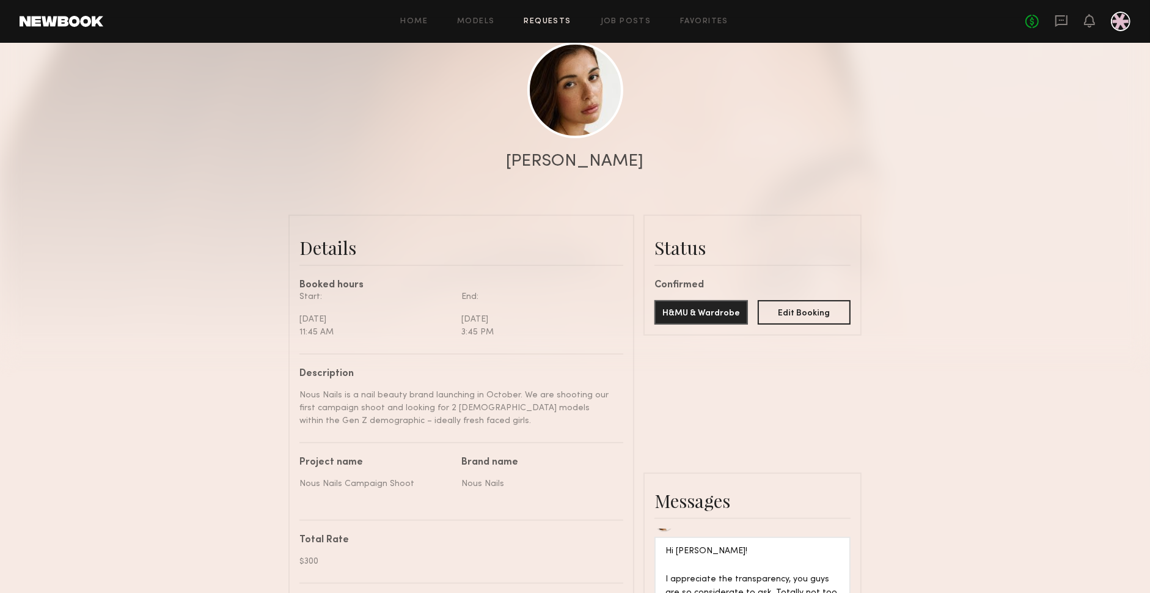
scroll to position [131, 0]
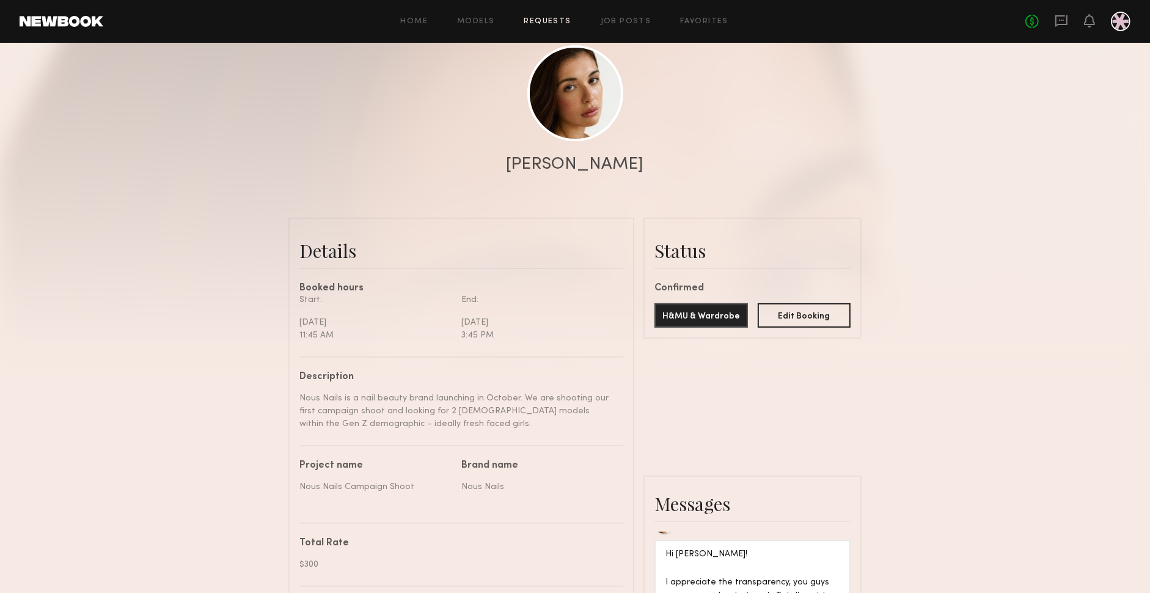
drag, startPoint x: 519, startPoint y: 327, endPoint x: 550, endPoint y: 332, distance: 30.9
click at [550, 332] on div "Start: [DATE] 11:45 AM End: [DATE] 3:45 PM" at bounding box center [461, 324] width 324 height 63
click at [550, 332] on div "3:45 PM" at bounding box center [537, 335] width 153 height 13
click at [472, 401] on div "Nous Nails is a nail beauty brand launching in October. We are shooting our fir…" at bounding box center [456, 411] width 315 height 38
drag, startPoint x: 465, startPoint y: 407, endPoint x: 465, endPoint y: 415, distance: 8.6
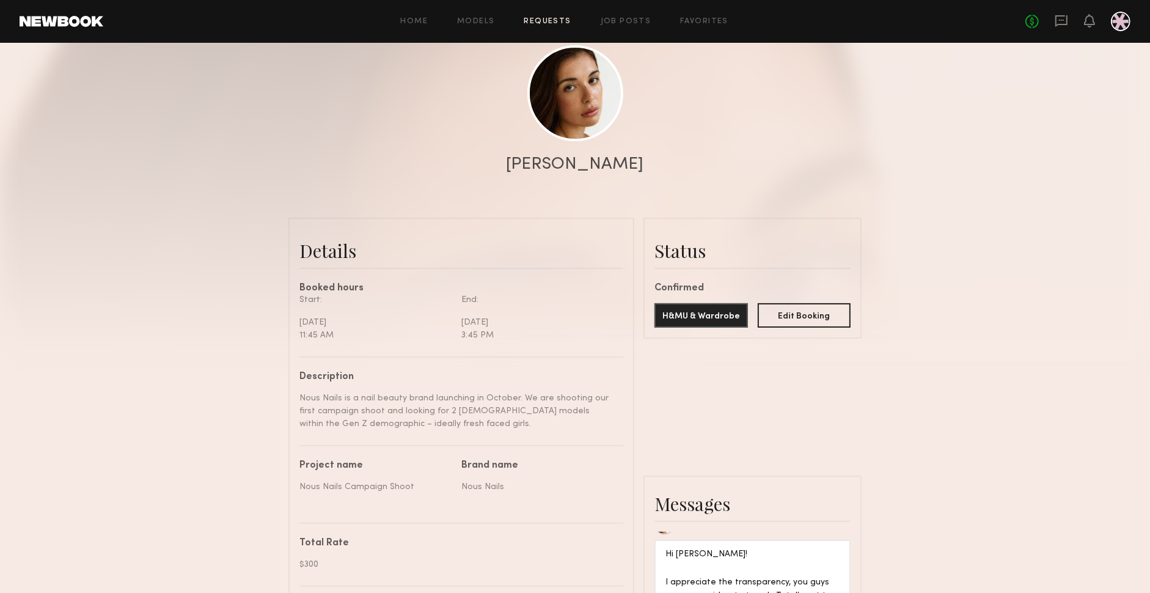
click at [465, 415] on div "Nous Nails is a nail beauty brand launching in October. We are shooting our fir…" at bounding box center [456, 411] width 315 height 38
click at [810, 309] on button "Edit Booking" at bounding box center [804, 314] width 93 height 24
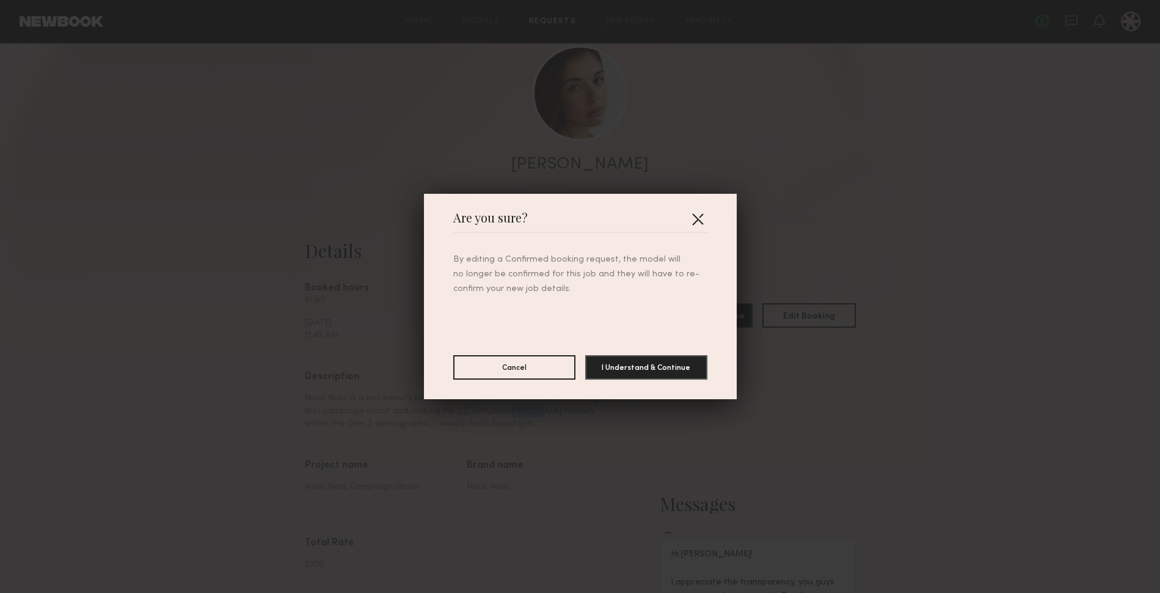
click at [695, 221] on button "button" at bounding box center [698, 219] width 20 height 20
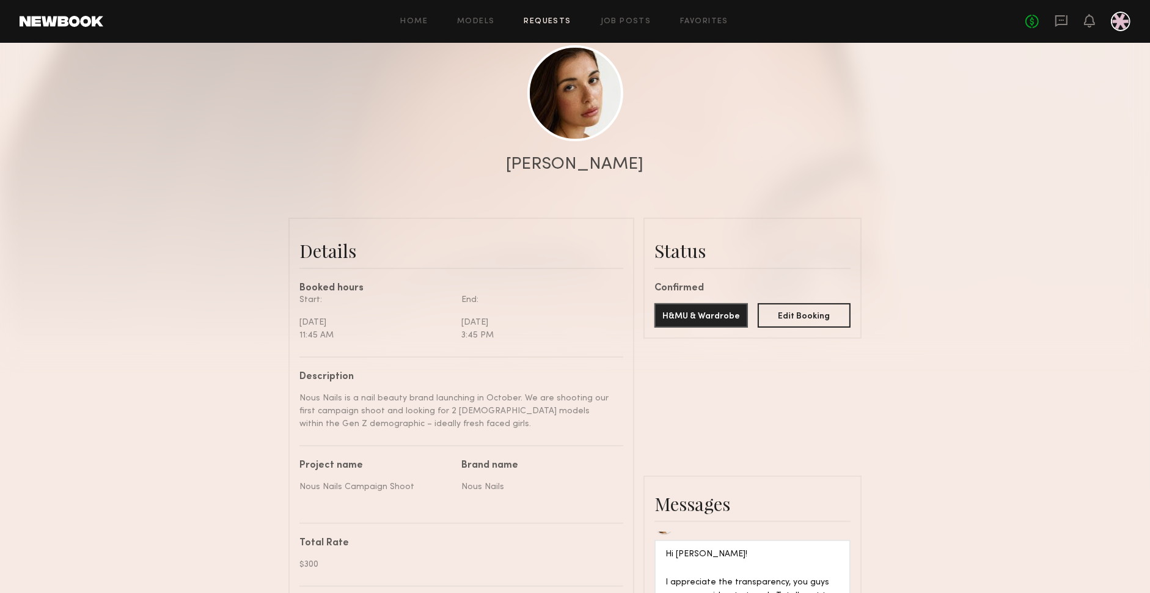
click at [894, 222] on div at bounding box center [575, 113] width 1150 height 489
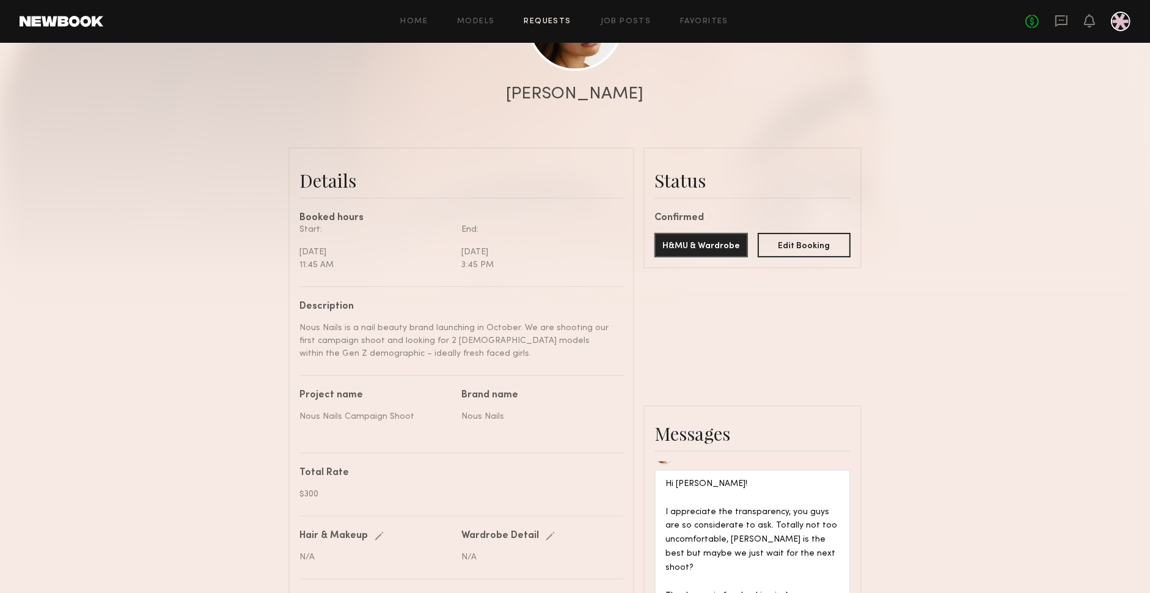
scroll to position [0, 0]
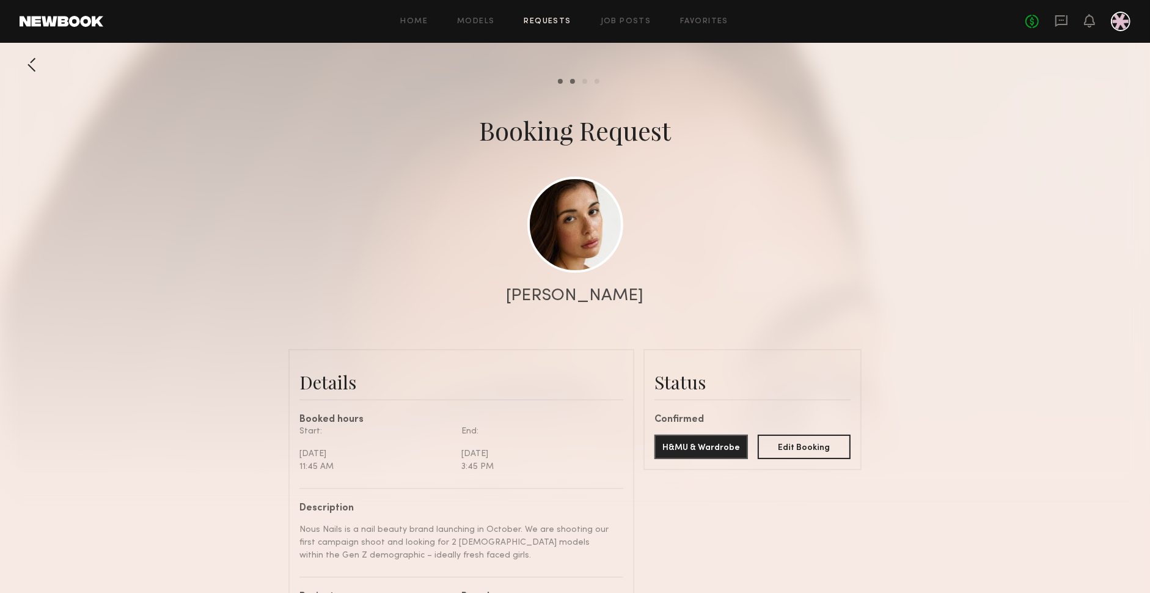
drag, startPoint x: 788, startPoint y: 89, endPoint x: 796, endPoint y: 90, distance: 8.0
click at [791, 90] on div at bounding box center [575, 244] width 1150 height 489
click at [1093, 21] on icon at bounding box center [1089, 20] width 10 height 9
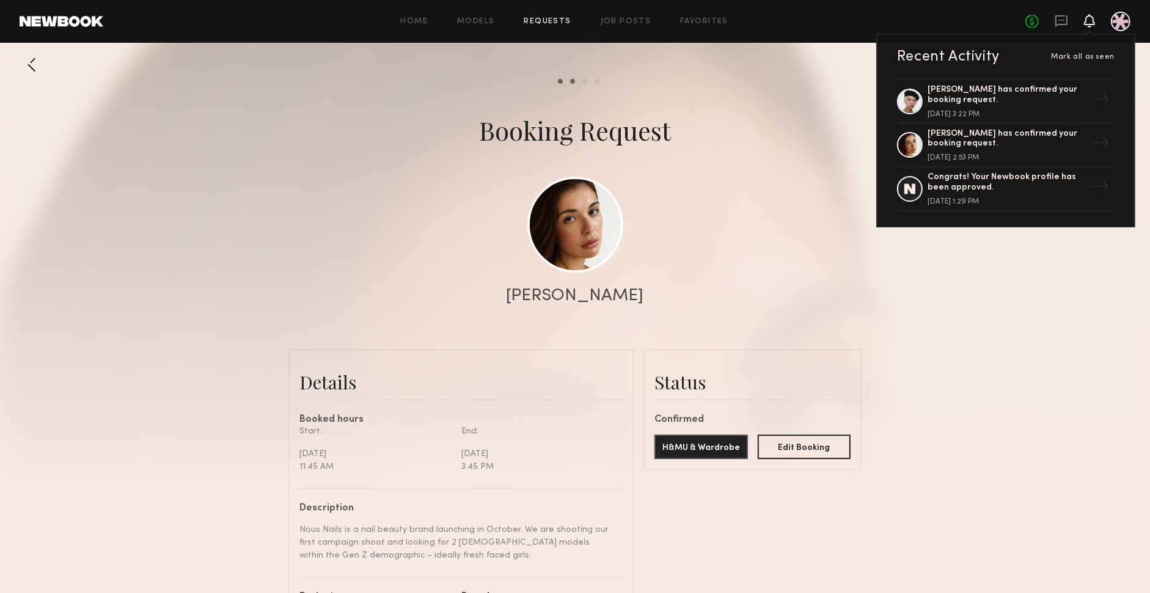
click at [1097, 21] on div "No fees up to $5,000 Recent Activity [PERSON_NAME] all as seen [PERSON_NAME] ha…" at bounding box center [1077, 22] width 105 height 20
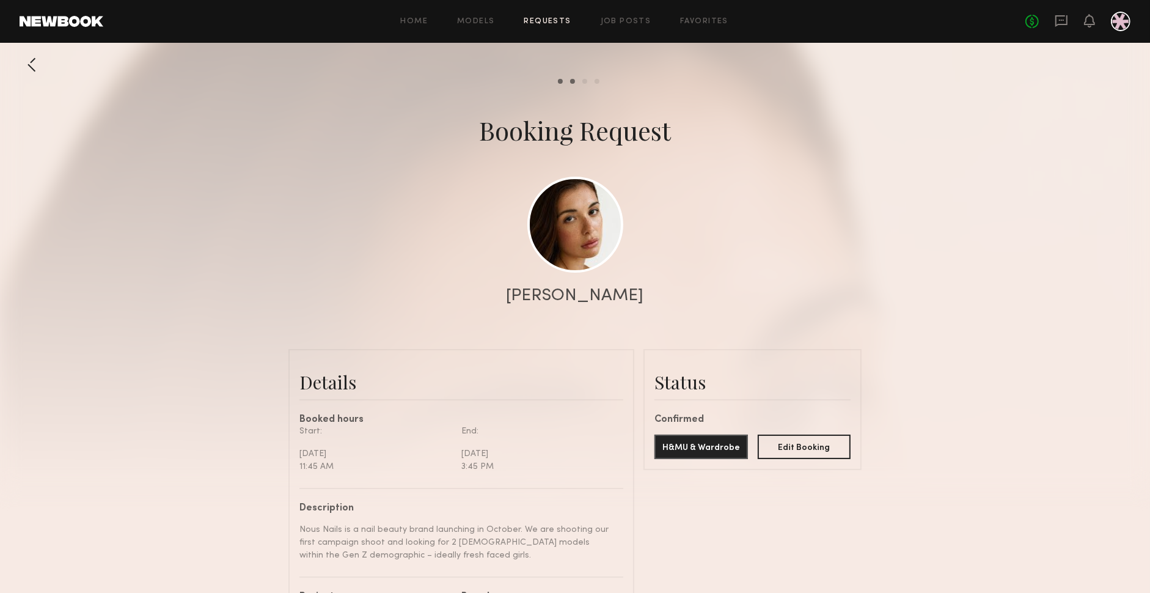
click at [747, 49] on div at bounding box center [575, 244] width 1150 height 489
click at [90, 26] on link at bounding box center [62, 21] width 84 height 11
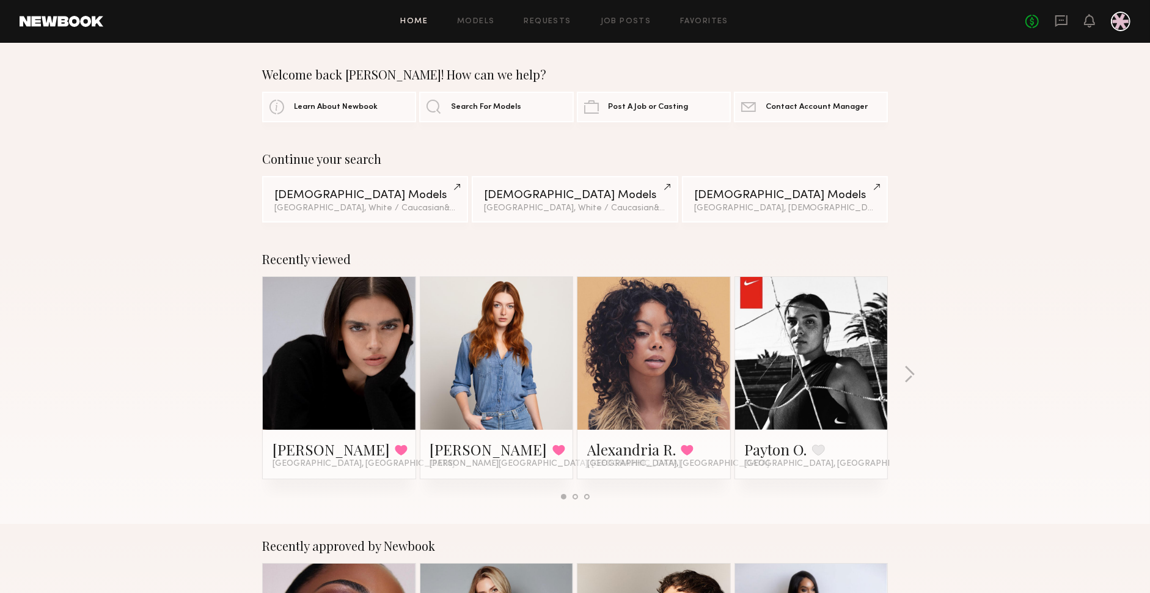
click at [1036, 162] on div "Continue your search [DEMOGRAPHIC_DATA] Models [GEOGRAPHIC_DATA], White / Cauca…" at bounding box center [575, 187] width 1150 height 71
drag, startPoint x: 1081, startPoint y: 142, endPoint x: 1103, endPoint y: 130, distance: 26.0
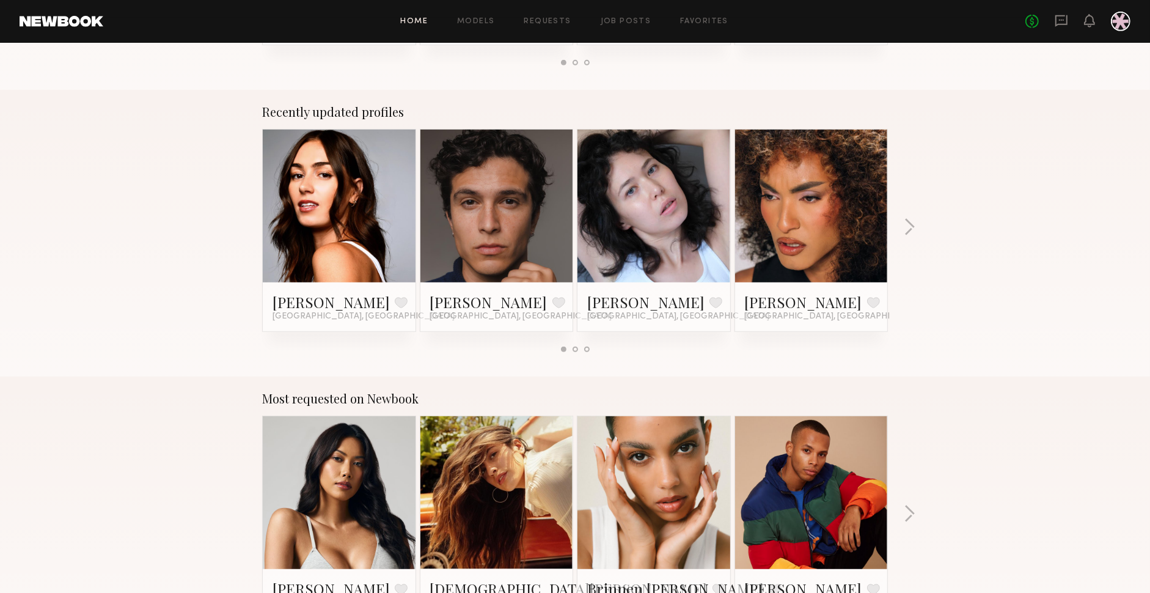
scroll to position [1633, 0]
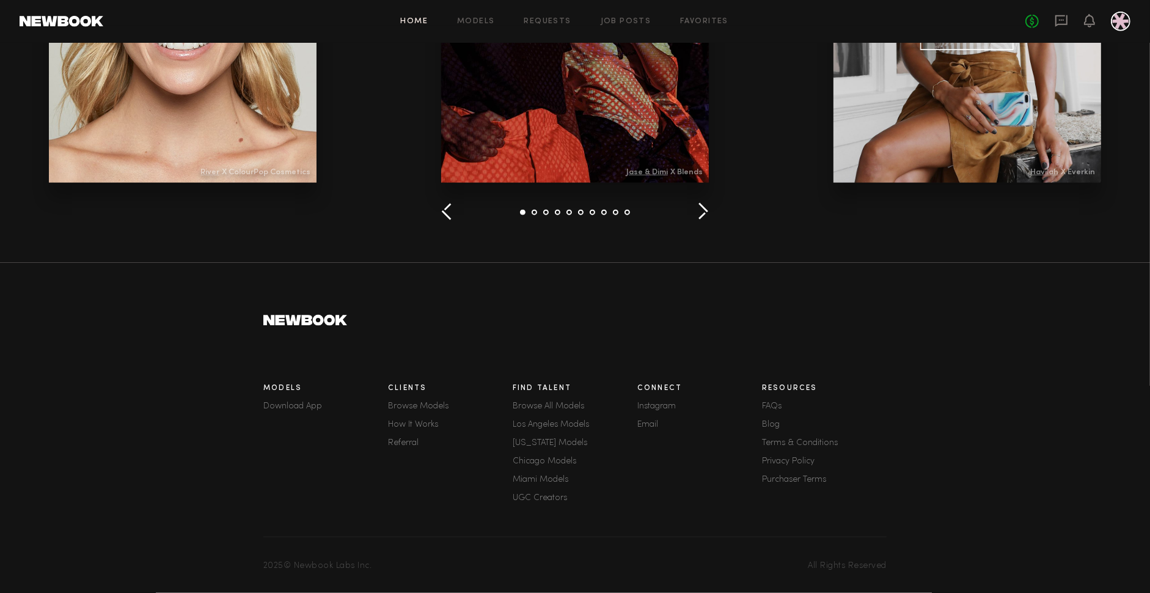
click at [778, 403] on link "FAQs" at bounding box center [824, 406] width 125 height 9
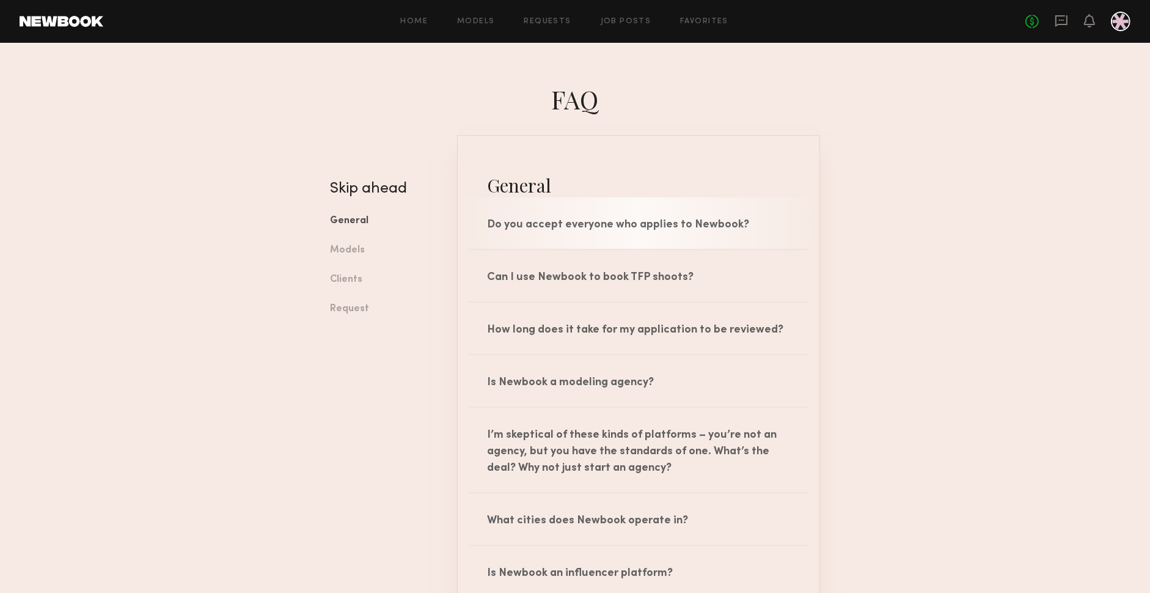
click at [575, 214] on div "Do you accept everyone who applies to Newbook?" at bounding box center [639, 222] width 362 height 51
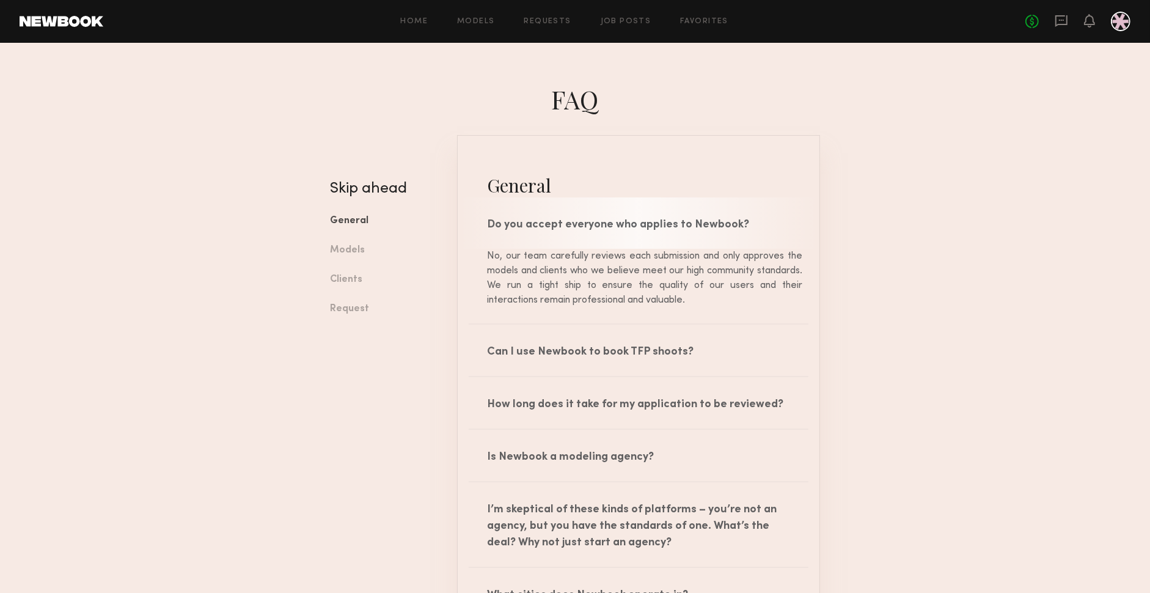
click at [575, 217] on div "Do you accept everyone who applies to Newbook?" at bounding box center [639, 222] width 362 height 51
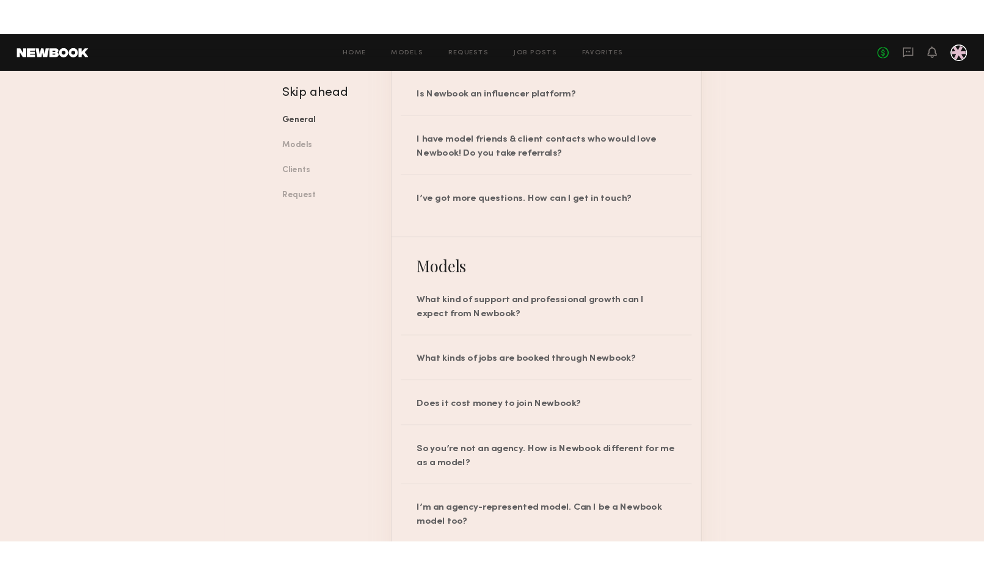
scroll to position [519, 0]
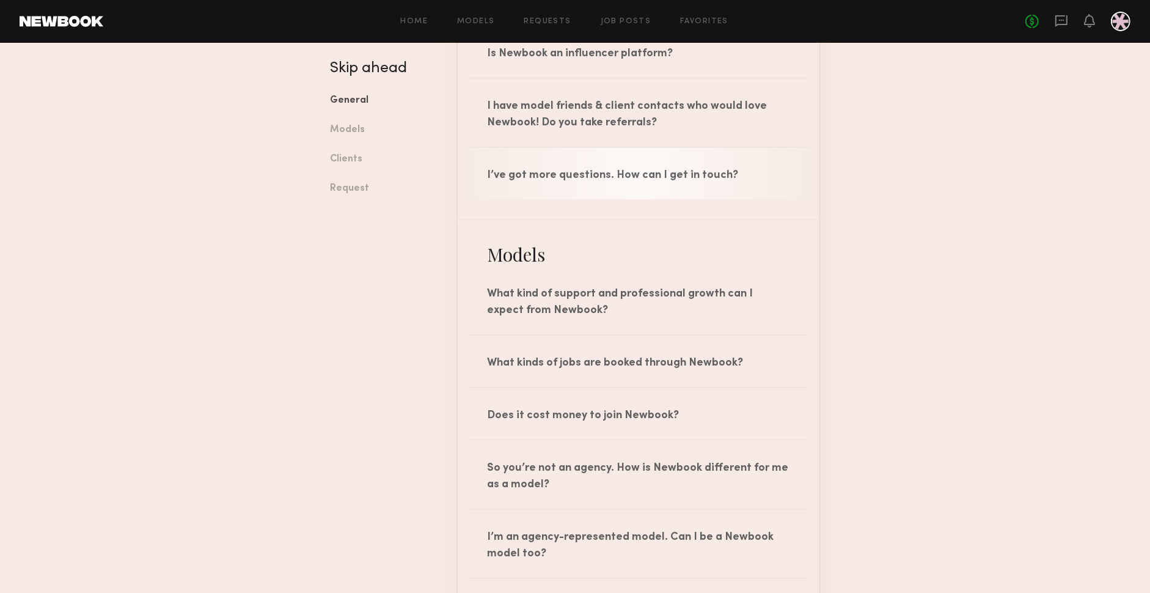
click at [703, 183] on div "I’ve got more questions. How can I get in touch?" at bounding box center [639, 173] width 362 height 51
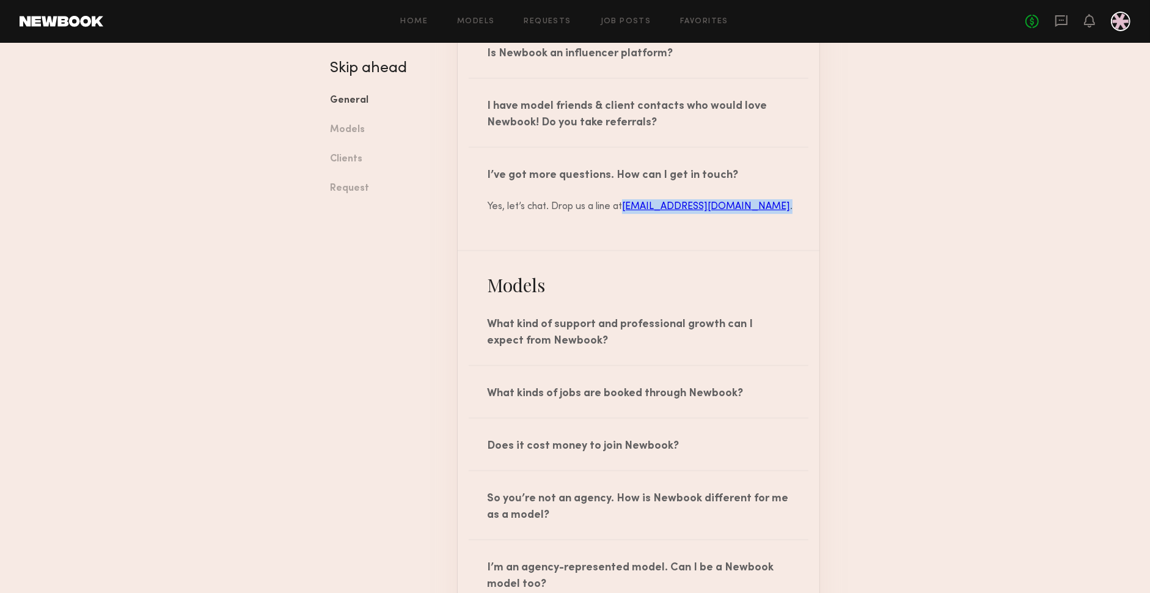
drag, startPoint x: 678, startPoint y: 211, endPoint x: 627, endPoint y: 211, distance: 50.1
click at [627, 211] on div "Yes, let’s chat. Drop us a line at [EMAIL_ADDRESS][DOMAIN_NAME] ." at bounding box center [638, 206] width 327 height 15
copy div "[EMAIL_ADDRESS][DOMAIN_NAME] ."
drag, startPoint x: 116, startPoint y: 197, endPoint x: 112, endPoint y: 184, distance: 14.1
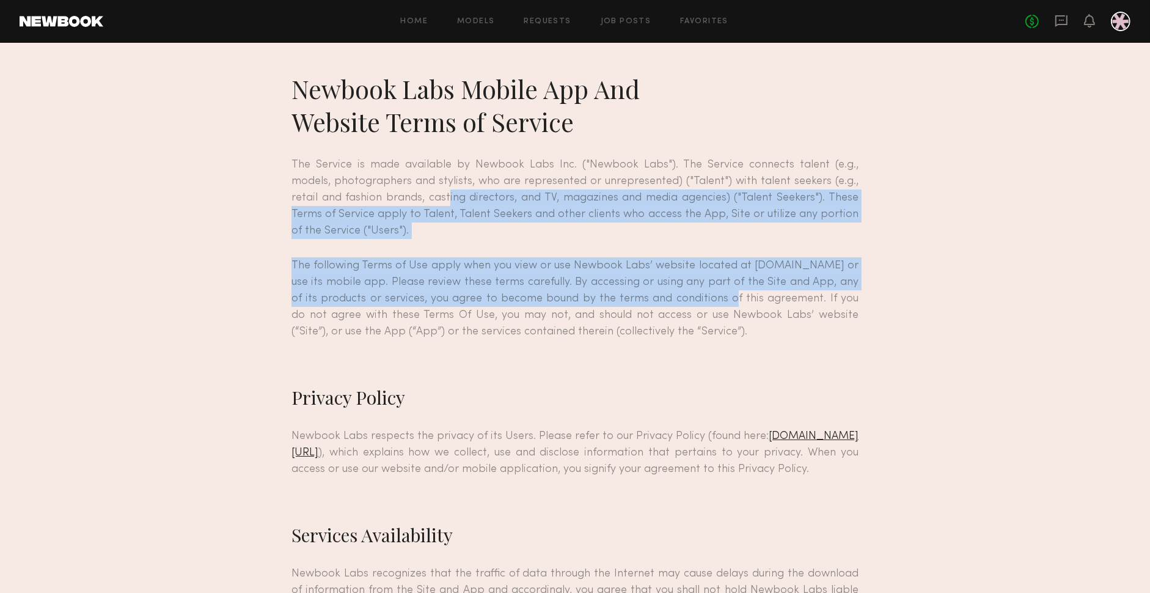
drag, startPoint x: 404, startPoint y: 200, endPoint x: 709, endPoint y: 312, distance: 324.7
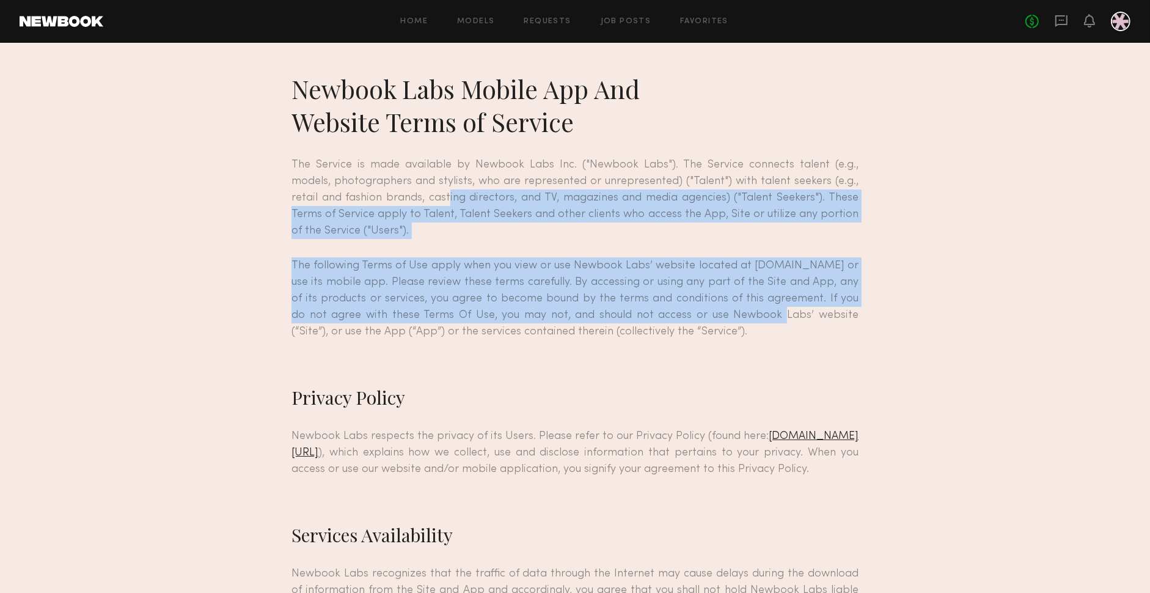
drag, startPoint x: 709, startPoint y: 312, endPoint x: 846, endPoint y: 246, distance: 151.9
click at [712, 311] on p "The following Terms of Use apply when you view or use Newbook Labs’ website loc…" at bounding box center [574, 298] width 567 height 82
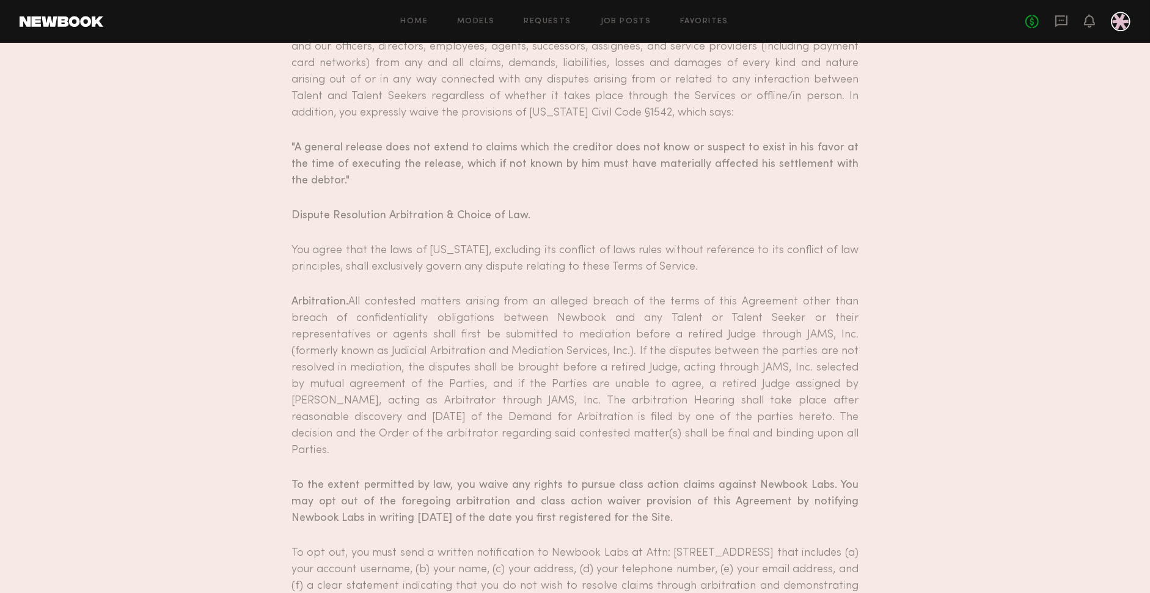
scroll to position [10377, 0]
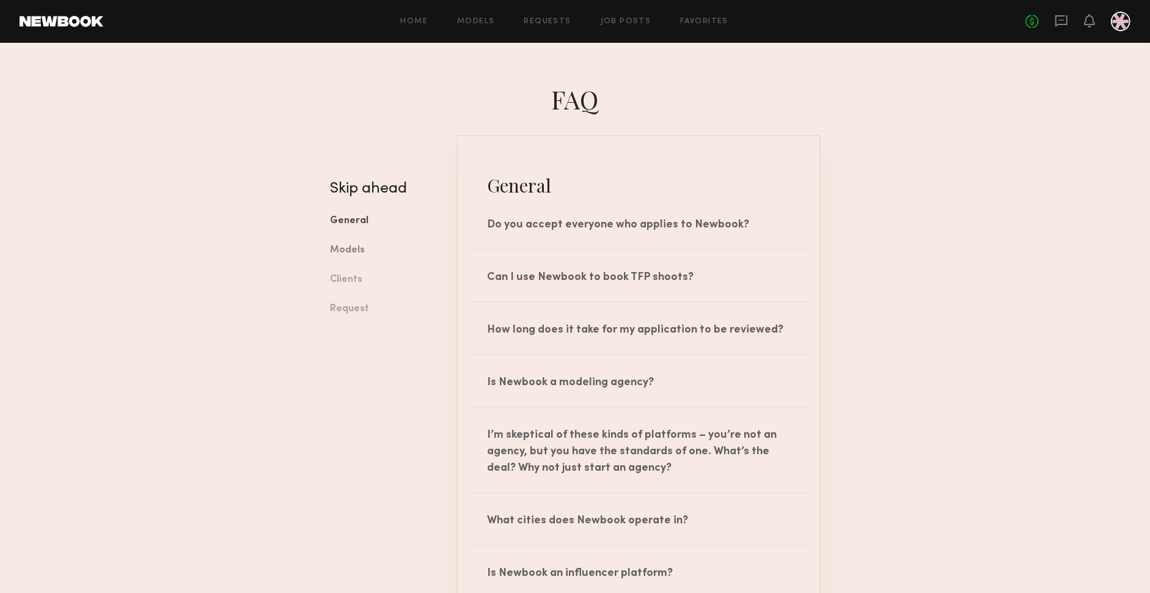
click at [357, 260] on link "Models" at bounding box center [384, 250] width 109 height 29
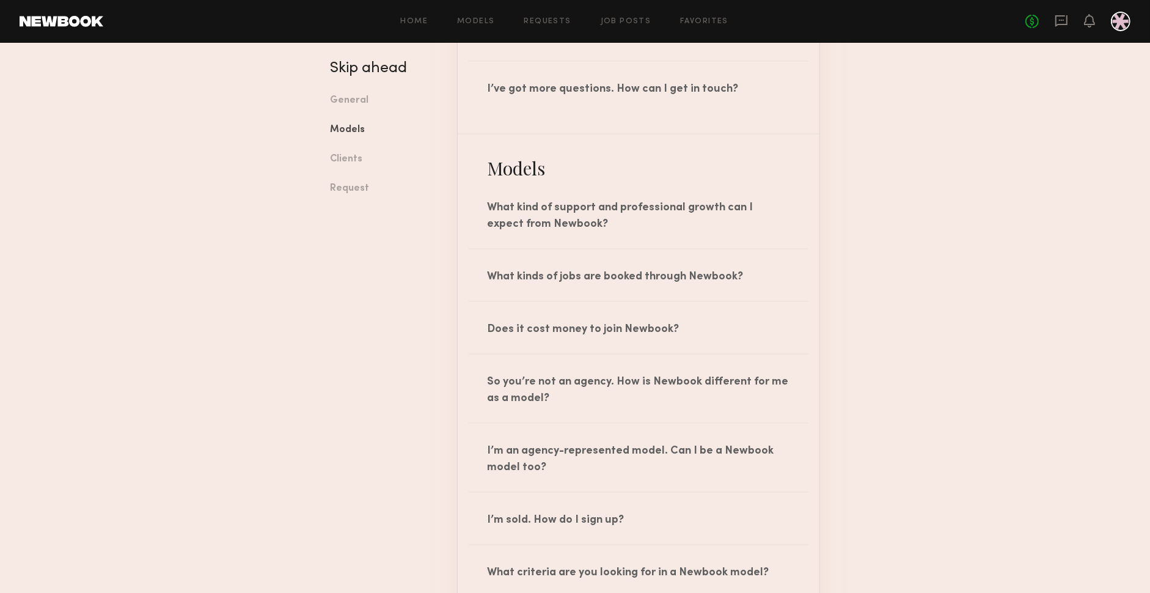
scroll to position [698, 0]
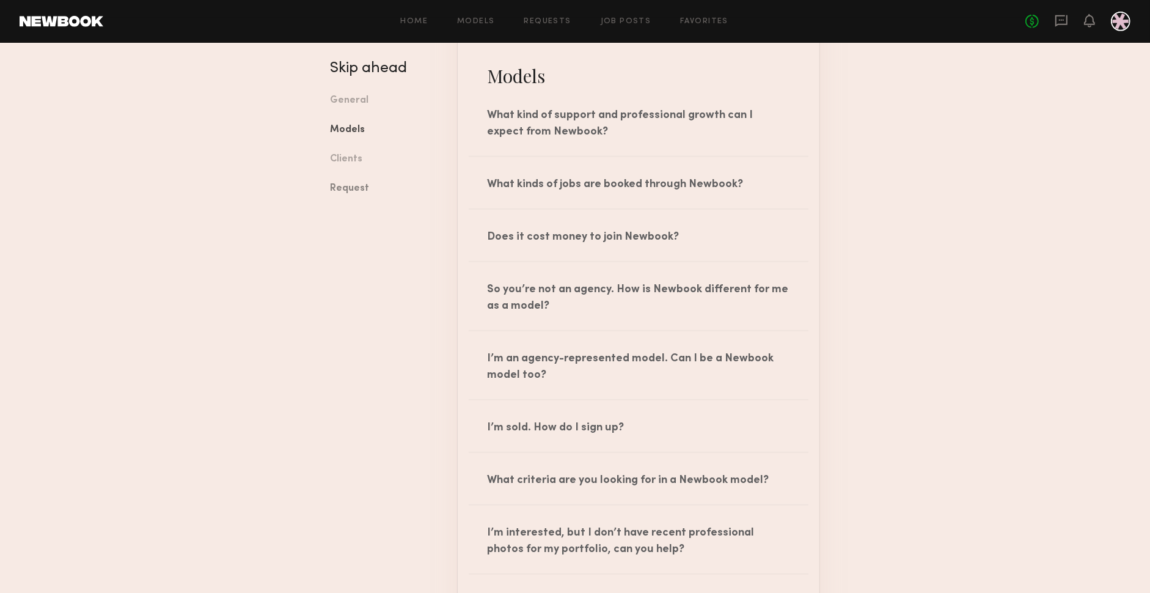
click at [359, 194] on link "Request" at bounding box center [384, 188] width 109 height 29
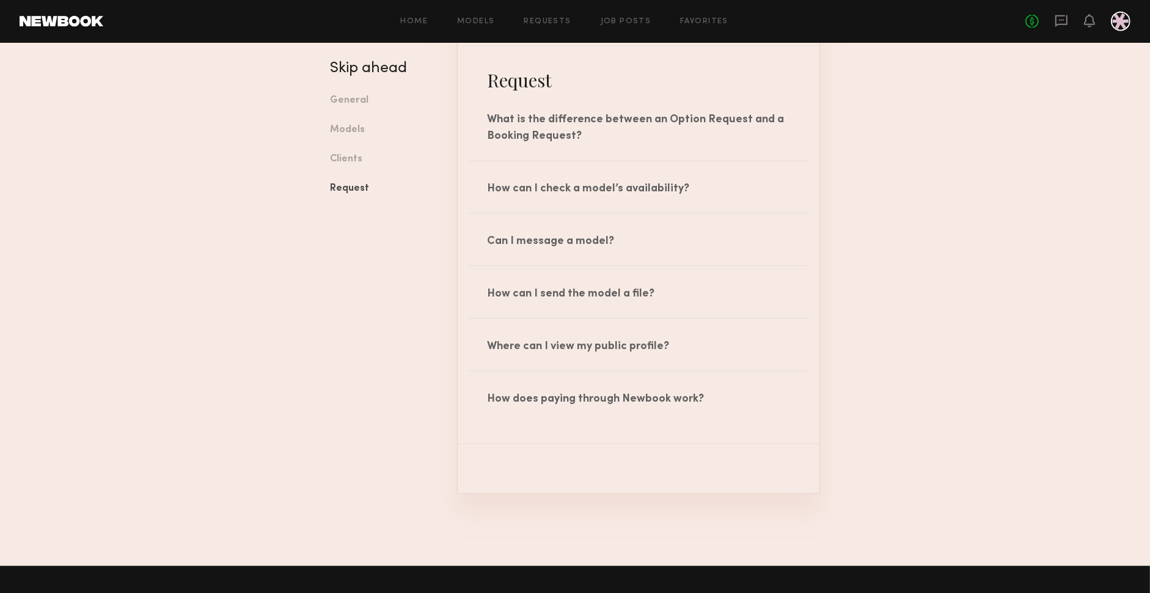
scroll to position [1800, 0]
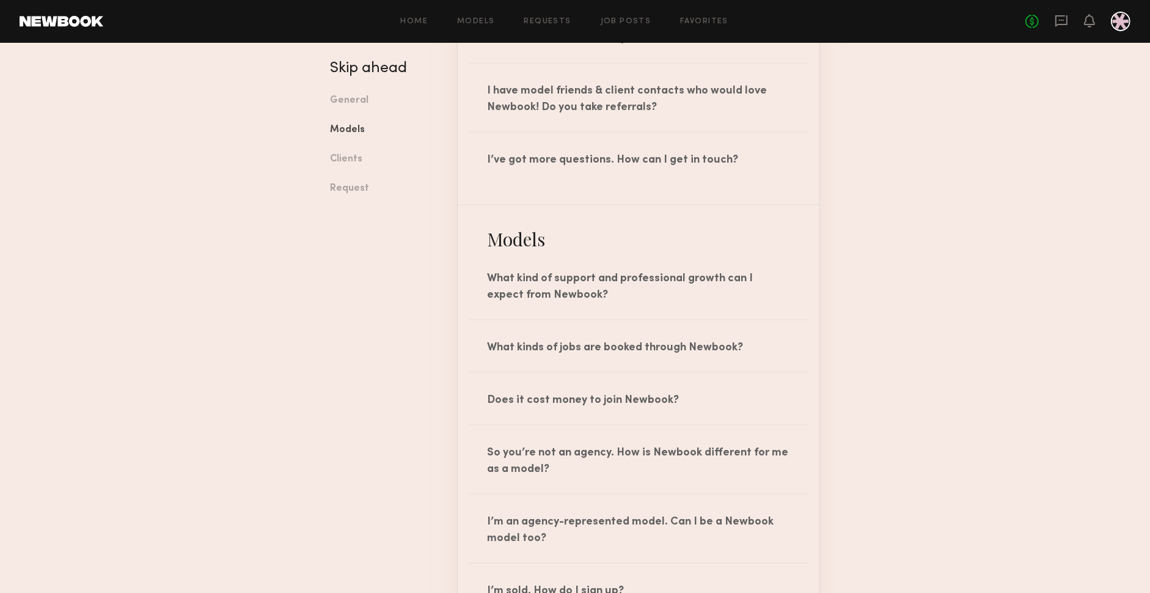
scroll to position [478, 0]
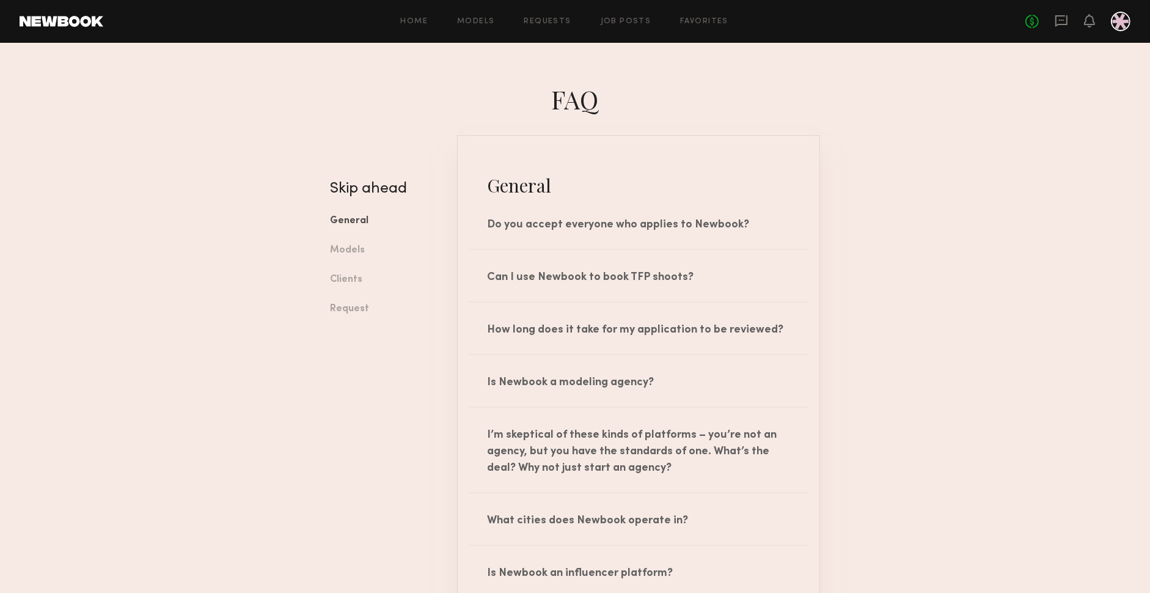
drag, startPoint x: 1023, startPoint y: 271, endPoint x: 1022, endPoint y: 265, distance: 6.1
click at [354, 309] on link "Request" at bounding box center [384, 308] width 109 height 29
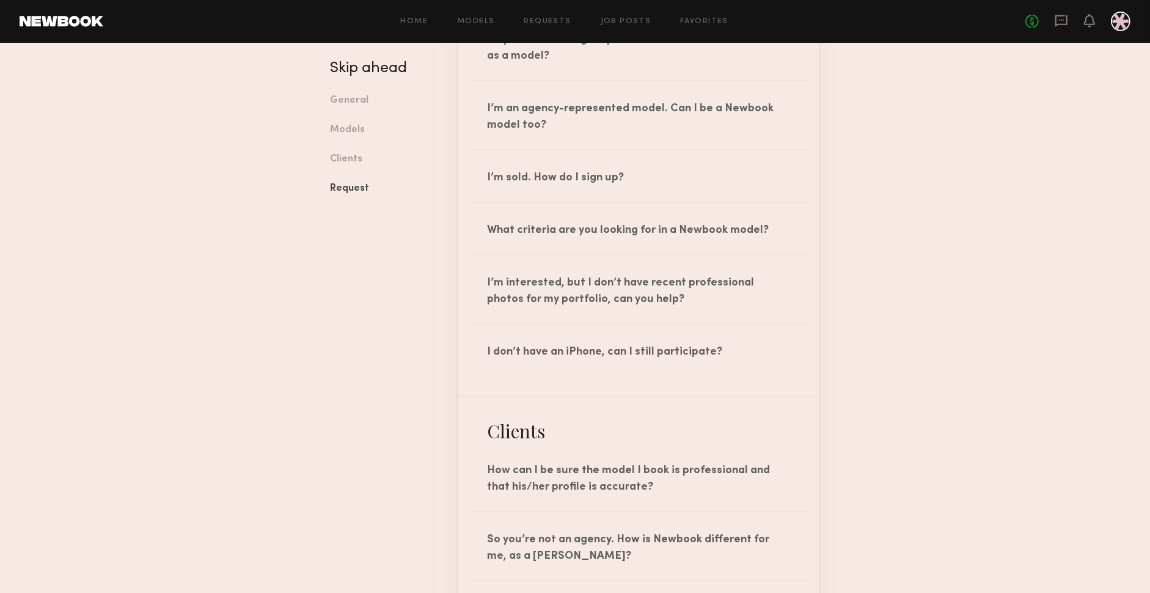
scroll to position [1800, 0]
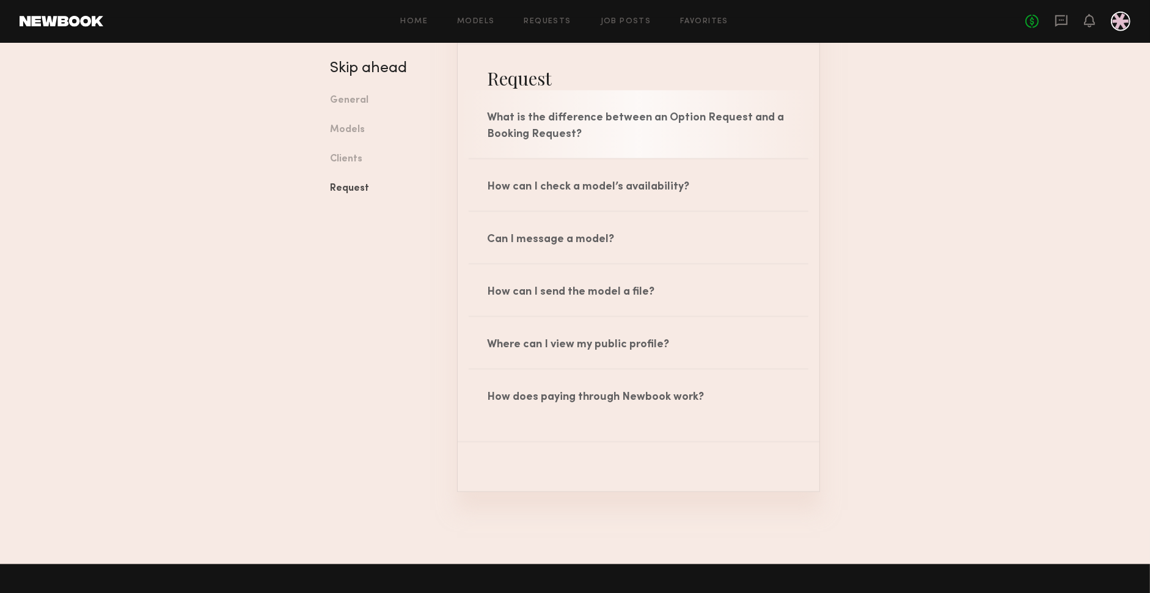
click at [557, 118] on div "What is the difference between an Option Request and a Booking Request?" at bounding box center [639, 124] width 362 height 68
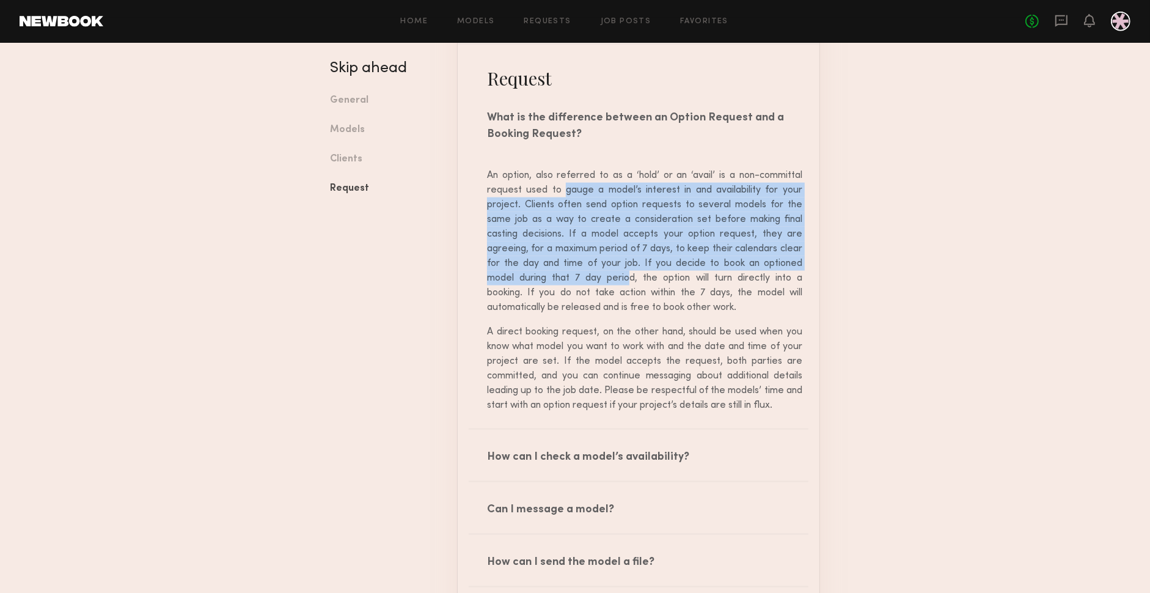
drag, startPoint x: 521, startPoint y: 182, endPoint x: 626, endPoint y: 273, distance: 138.6
click at [626, 273] on p "An option, also referred to as a ‘hold’ or an ‘avail’ is a non-committal reques…" at bounding box center [644, 241] width 315 height 147
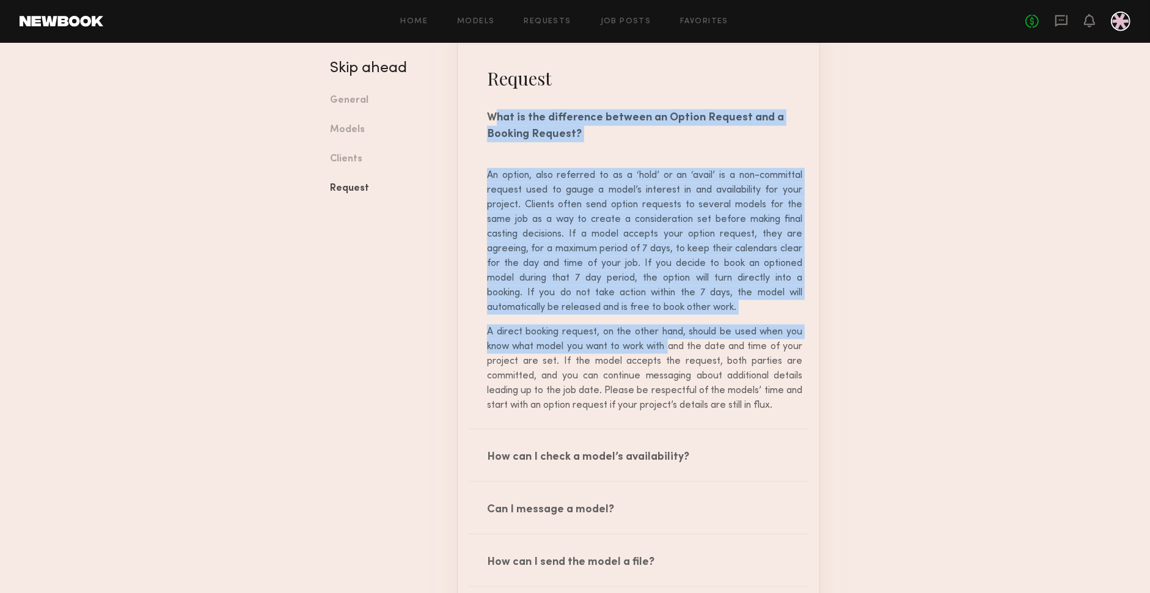
drag, startPoint x: 495, startPoint y: 101, endPoint x: 640, endPoint y: 343, distance: 281.4
click at [640, 343] on div "What is the difference between an Option Request and a Booking Request? An opti…" at bounding box center [639, 259] width 362 height 338
click at [634, 343] on p "A direct booking request, on the other hand, should be used when you know what …" at bounding box center [644, 368] width 315 height 88
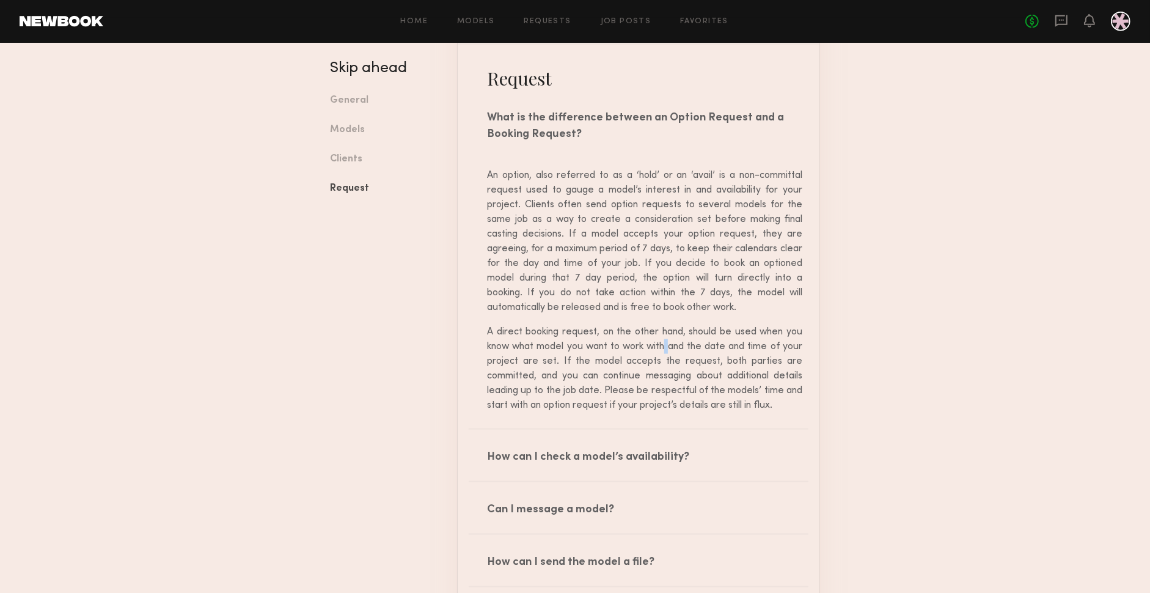
click at [634, 343] on p "A direct booking request, on the other hand, should be used when you know what …" at bounding box center [644, 368] width 315 height 88
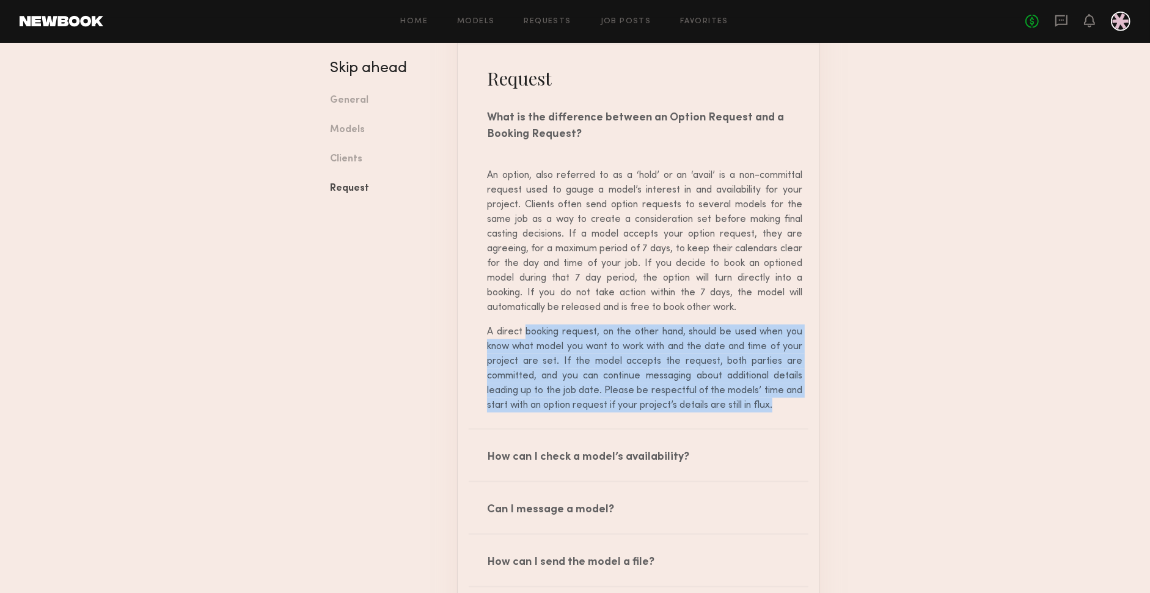
click at [634, 343] on p "A direct booking request, on the other hand, should be used when you know what …" at bounding box center [644, 368] width 315 height 88
click at [633, 343] on p "A direct booking request, on the other hand, should be used when you know what …" at bounding box center [644, 368] width 315 height 88
click at [629, 370] on p "A direct booking request, on the other hand, should be used when you know what …" at bounding box center [644, 368] width 315 height 88
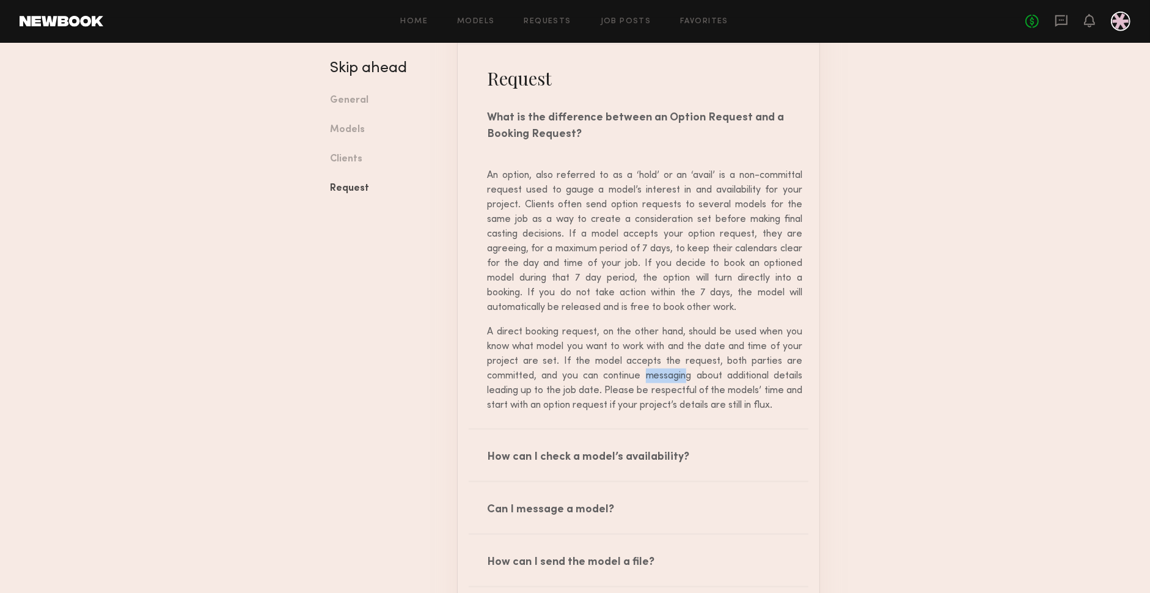
click at [629, 370] on p "A direct booking request, on the other hand, should be used when you know what …" at bounding box center [644, 368] width 315 height 88
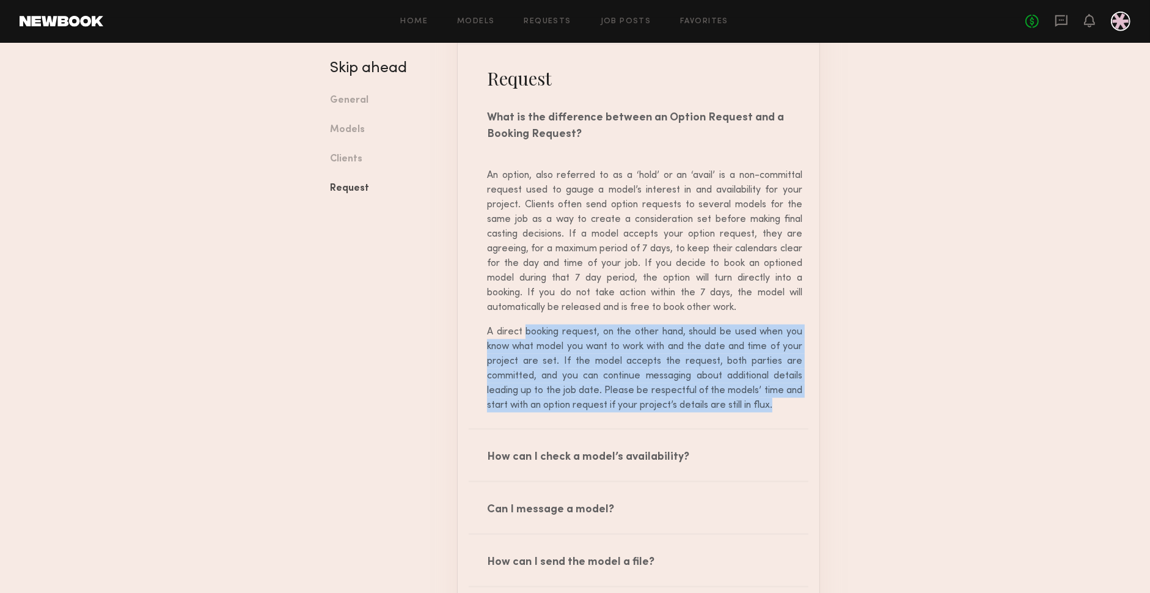
click at [629, 370] on p "A direct booking request, on the other hand, should be used when you know what …" at bounding box center [644, 368] width 315 height 88
click at [681, 373] on p "A direct booking request, on the other hand, should be used when you know what …" at bounding box center [644, 368] width 315 height 88
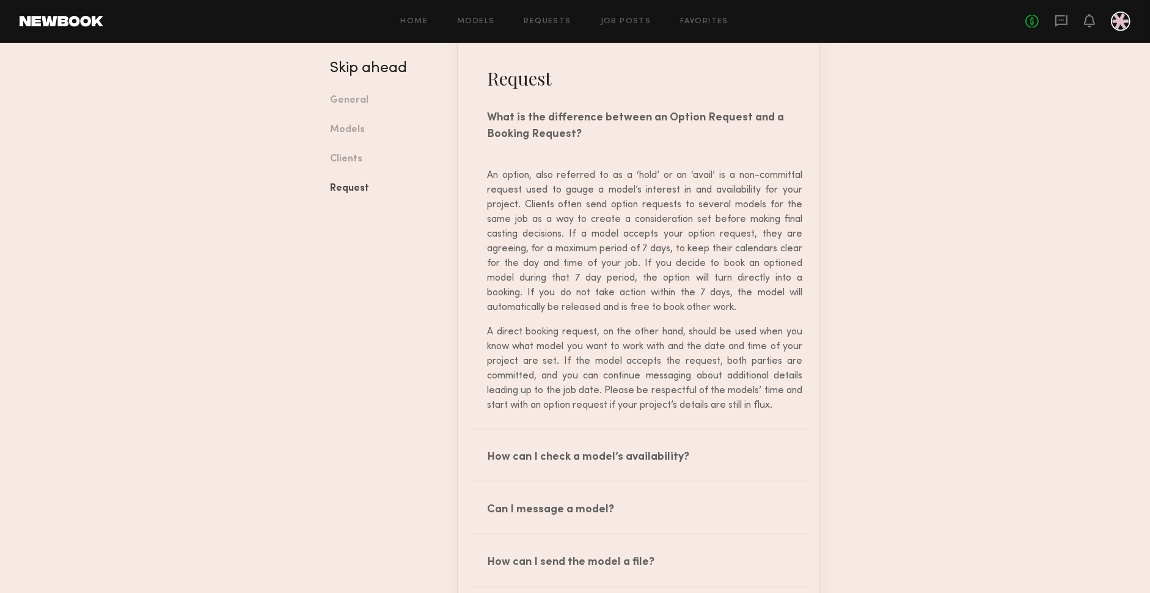
click at [587, 383] on p "A direct booking request, on the other hand, should be used when you know what …" at bounding box center [644, 368] width 315 height 88
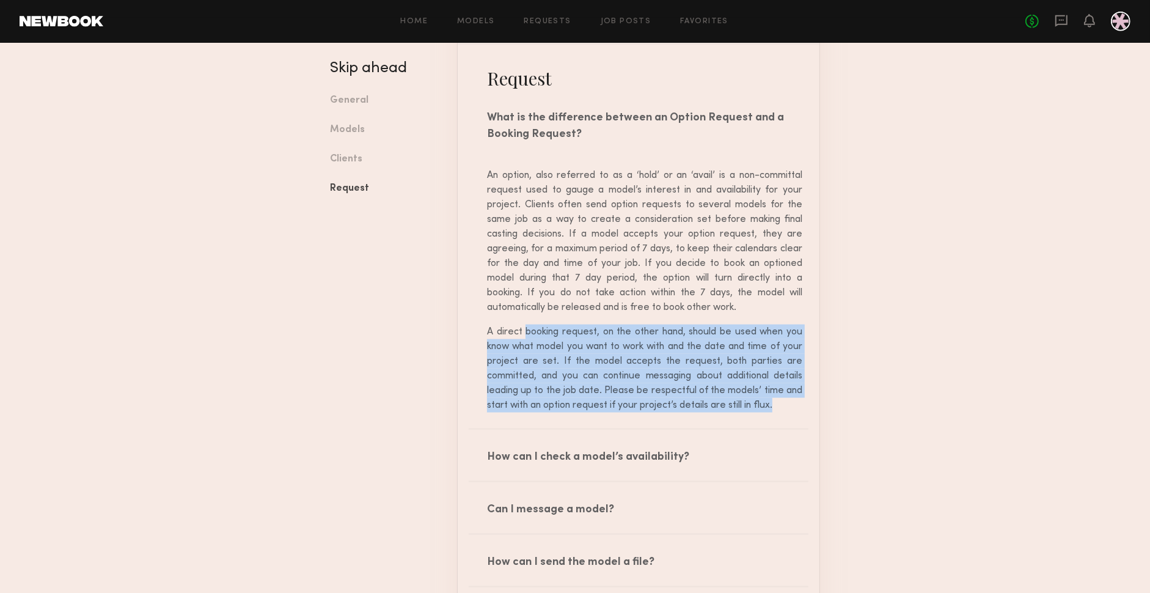
click at [587, 383] on p "A direct booking request, on the other hand, should be used when you know what …" at bounding box center [644, 368] width 315 height 88
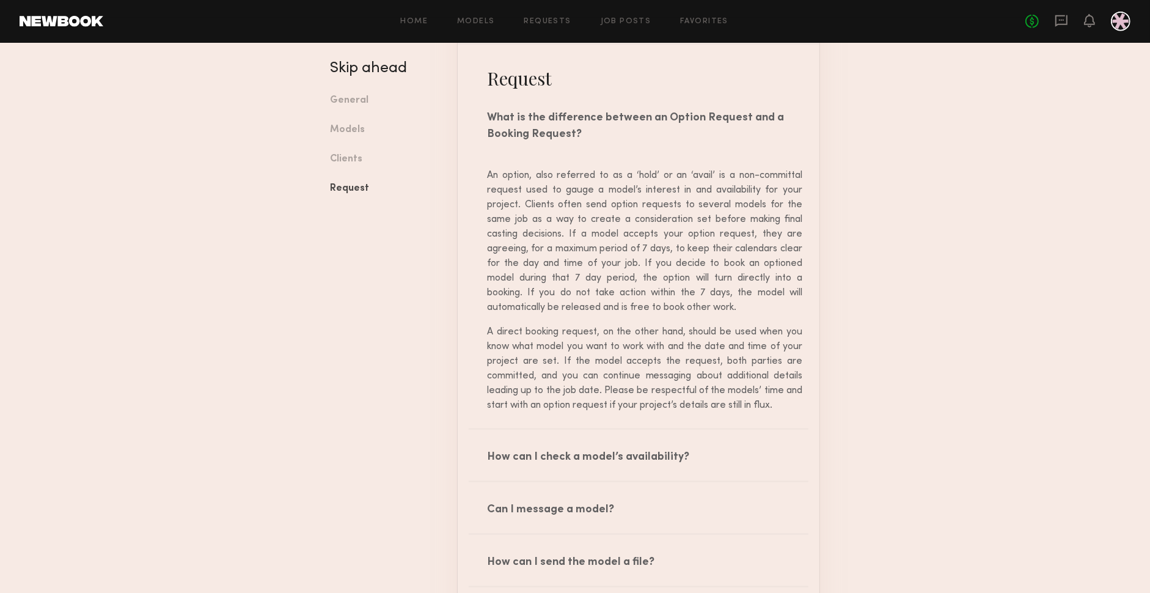
drag, startPoint x: 949, startPoint y: 374, endPoint x: 945, endPoint y: 366, distance: 9.0
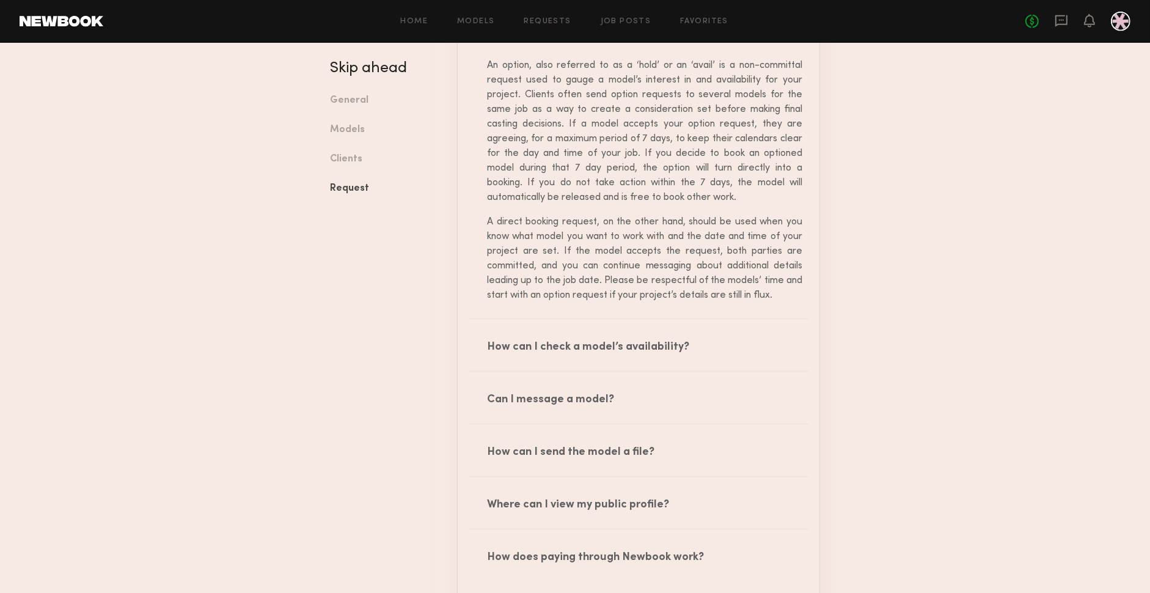
scroll to position [1915, 0]
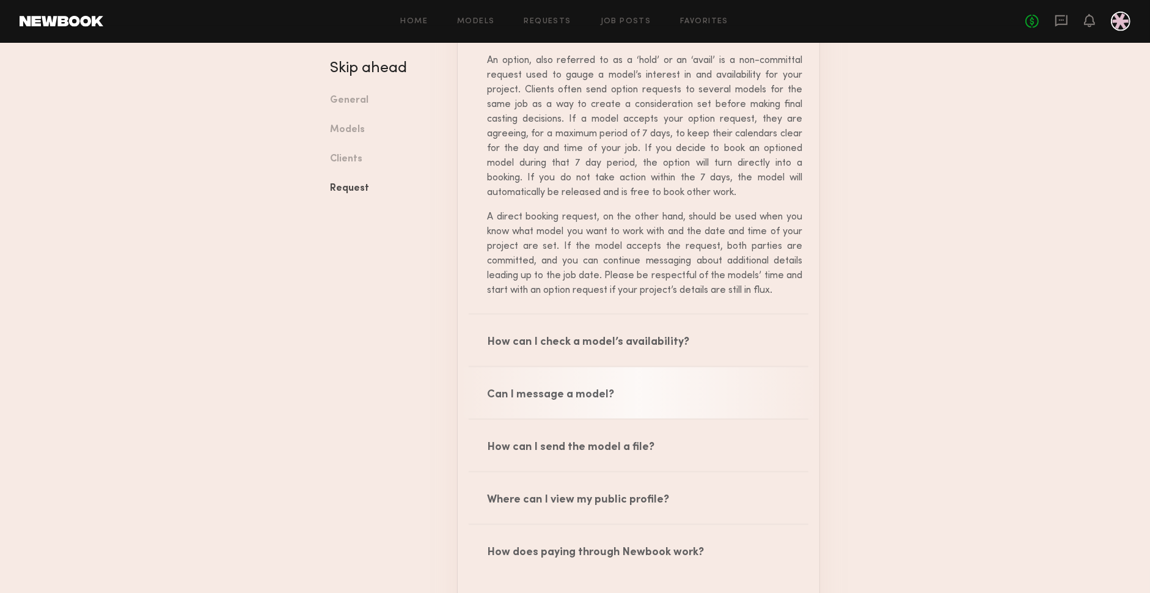
click at [569, 390] on div "Can I message a model?" at bounding box center [639, 392] width 362 height 51
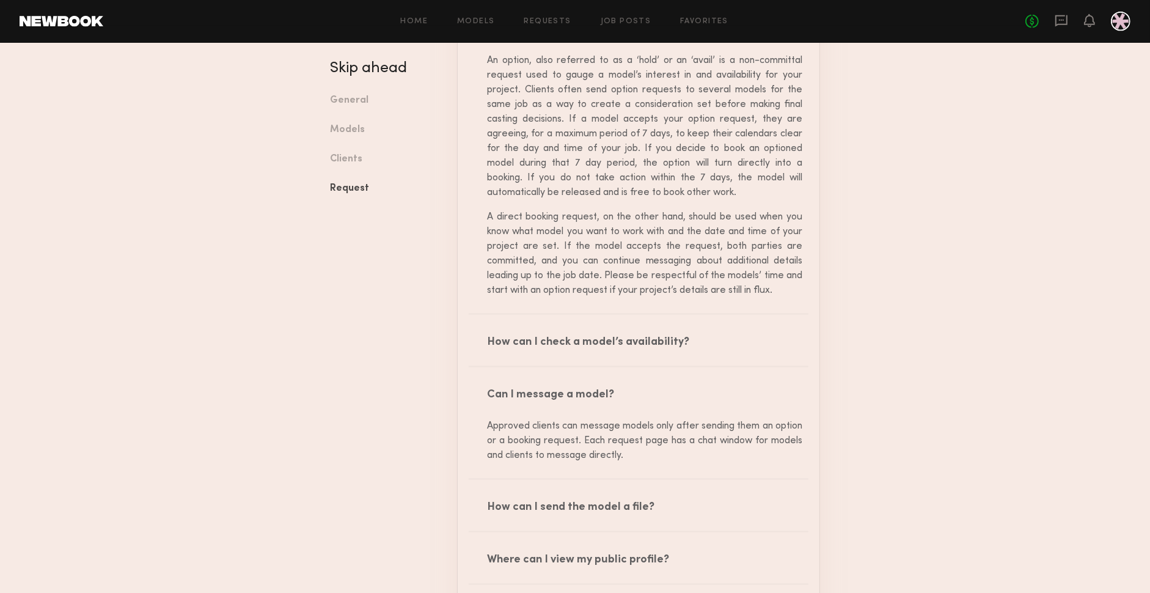
click at [559, 429] on div "Approved clients can message models only after sending them an option or a book…" at bounding box center [638, 440] width 327 height 44
click at [559, 427] on div "Approved clients can message models only after sending them an option or a book…" at bounding box center [638, 440] width 327 height 44
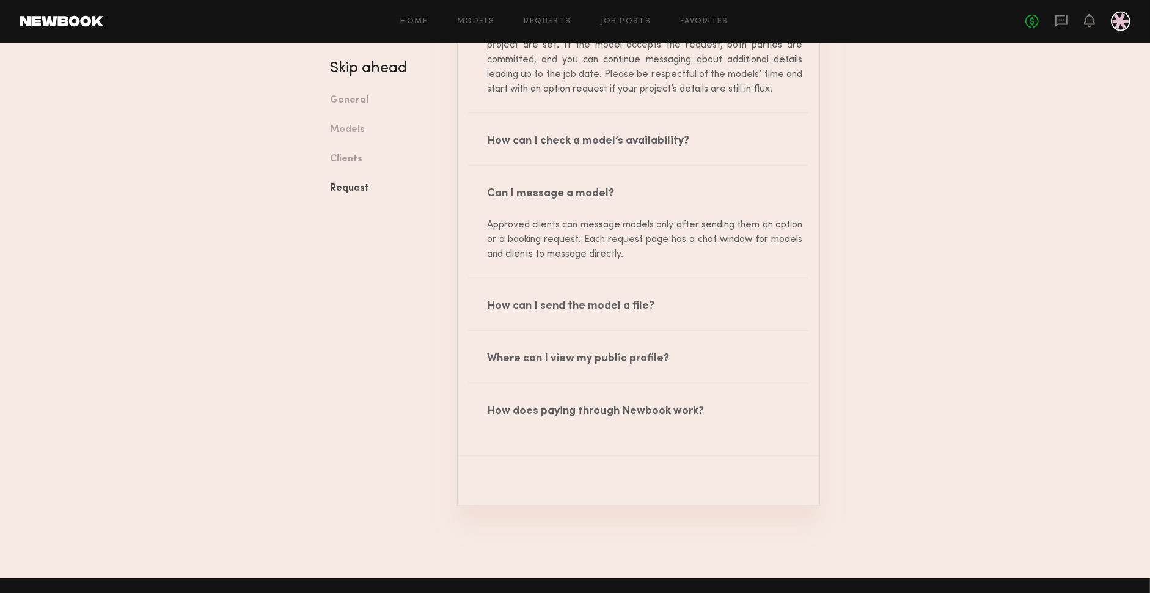
scroll to position [2128, 0]
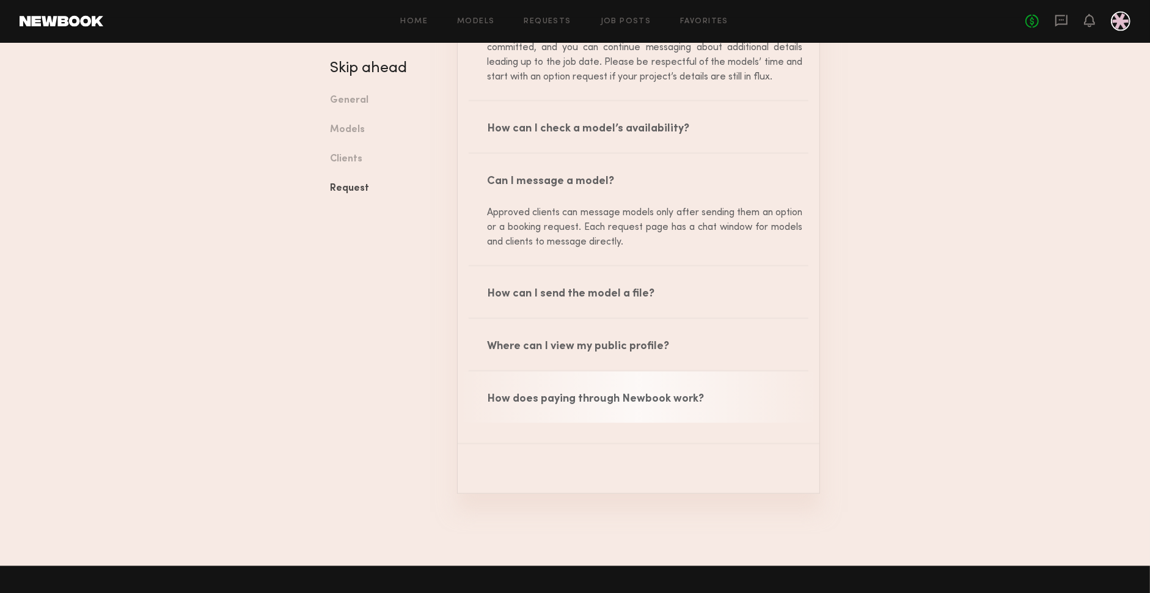
click at [661, 394] on div "How does paying through Newbook work?" at bounding box center [639, 396] width 362 height 51
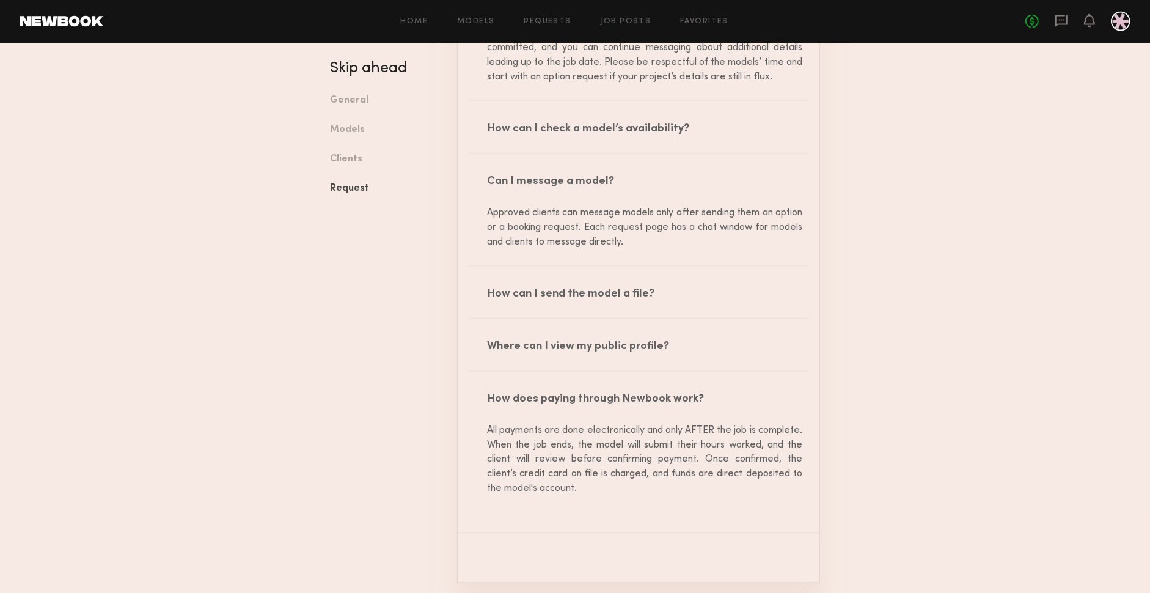
click at [648, 431] on div "All payments are done electronically and only AFTER the job is complete. When t…" at bounding box center [638, 459] width 327 height 73
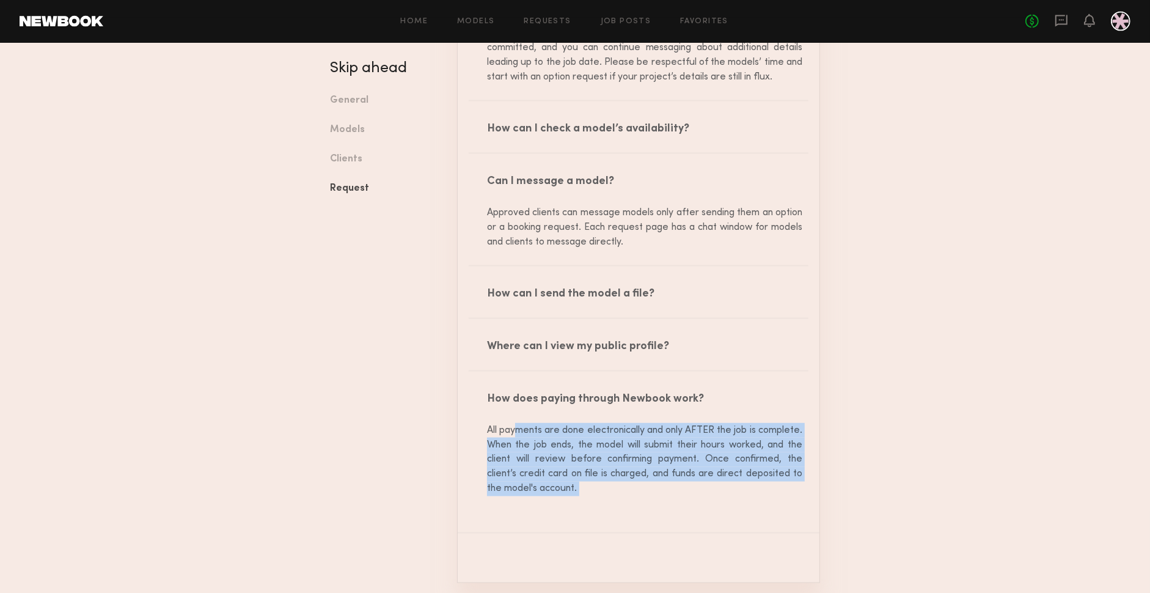
click at [648, 431] on div "All payments are done electronically and only AFTER the job is complete. When t…" at bounding box center [638, 459] width 327 height 73
click at [634, 437] on div "All payments are done electronically and only AFTER the job is complete. When t…" at bounding box center [638, 459] width 327 height 73
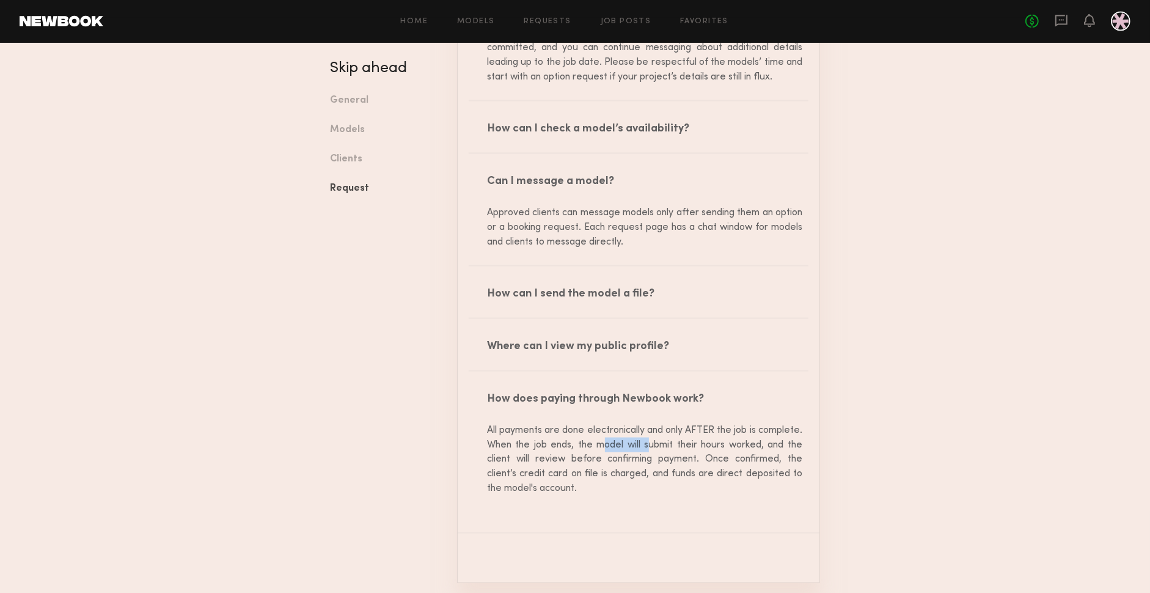
drag, startPoint x: 652, startPoint y: 439, endPoint x: 567, endPoint y: 437, distance: 85.5
click at [567, 437] on div "All payments are done electronically and only AFTER the job is complete. When t…" at bounding box center [638, 459] width 327 height 73
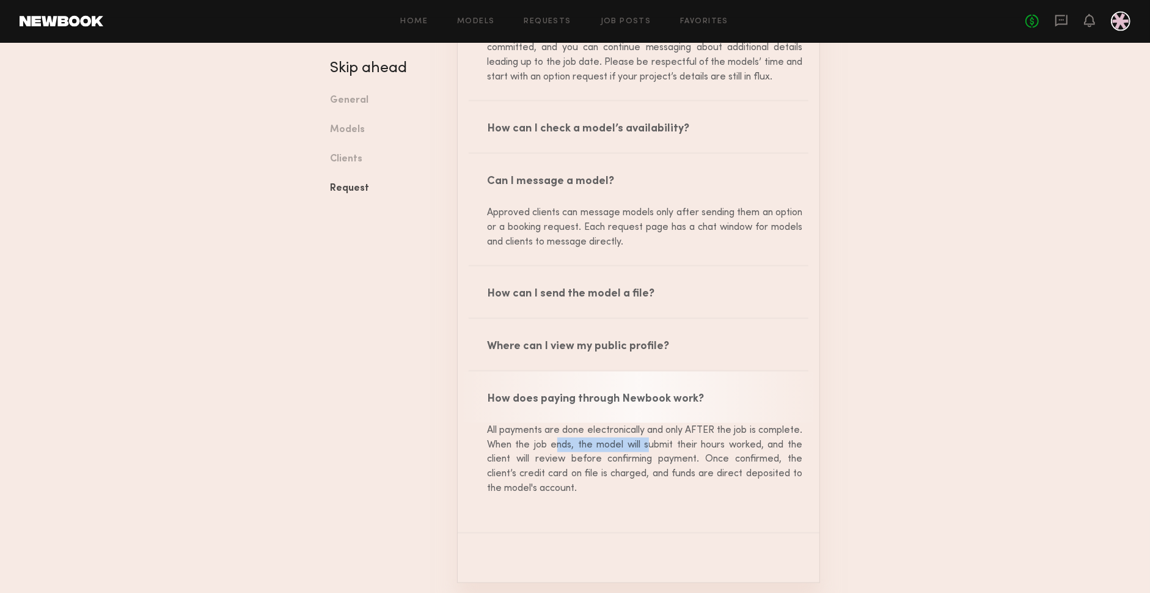
drag, startPoint x: 567, startPoint y: 437, endPoint x: 557, endPoint y: 376, distance: 62.0
click at [567, 436] on div "All payments are done electronically and only AFTER the job is complete. When t…" at bounding box center [638, 459] width 327 height 73
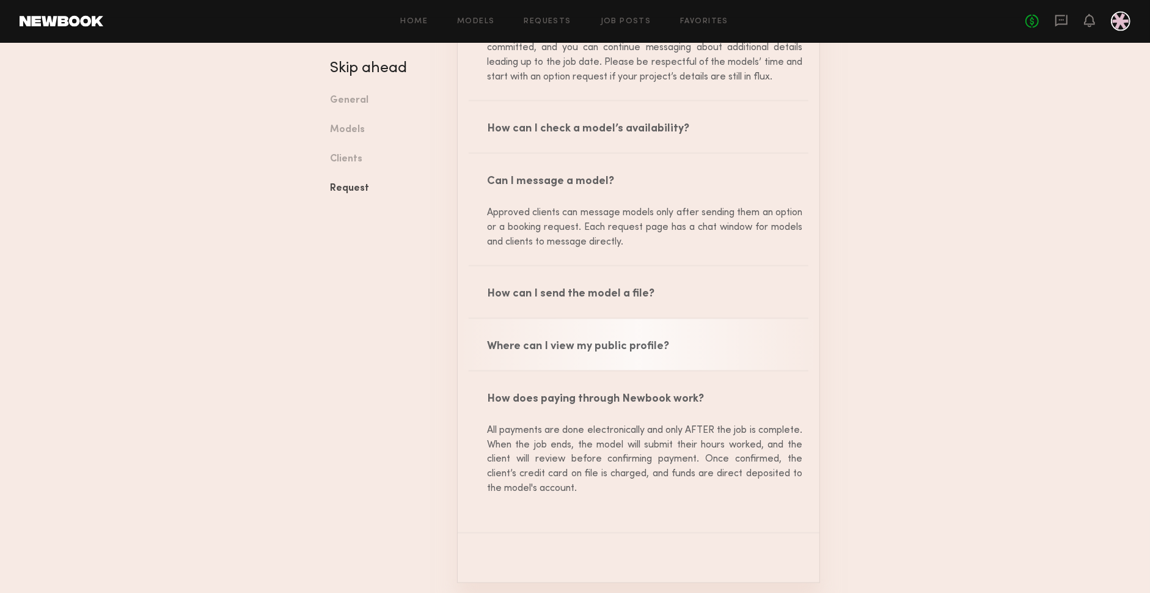
click at [571, 351] on div "Where can I view my public profile?" at bounding box center [639, 344] width 362 height 51
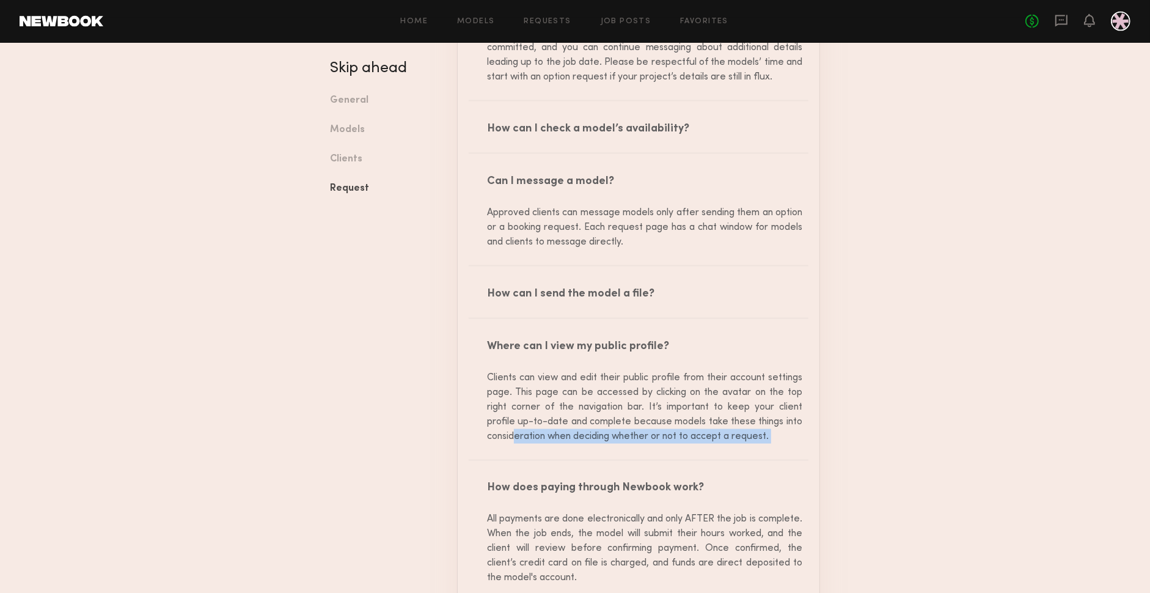
drag, startPoint x: 1147, startPoint y: 413, endPoint x: 1150, endPoint y: 452, distance: 39.2
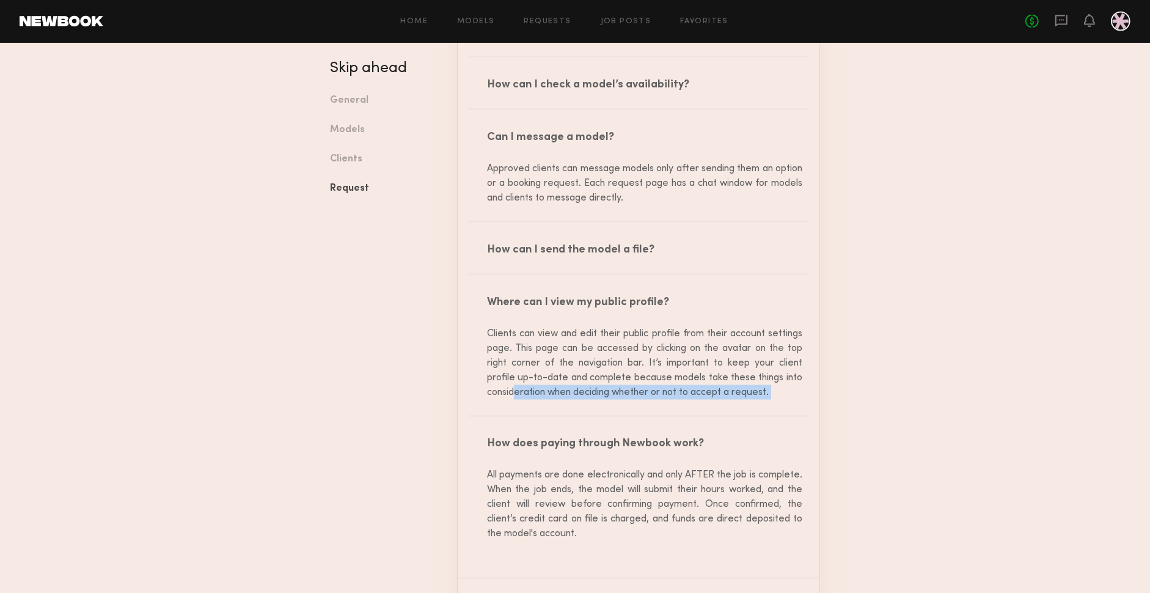
scroll to position [2141, 0]
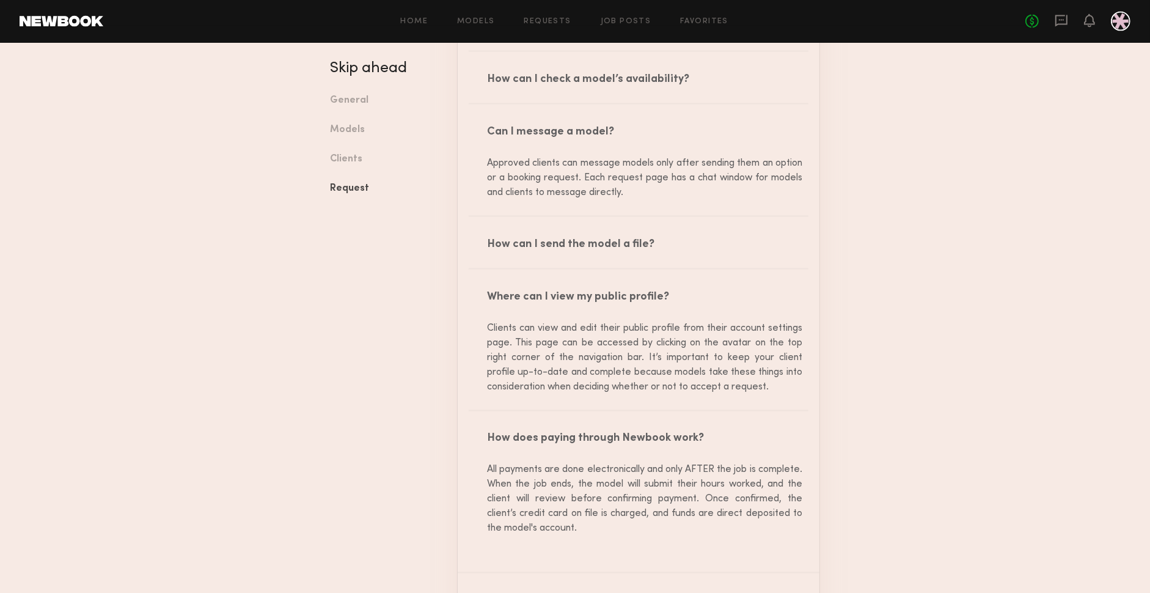
scroll to position [2195, 0]
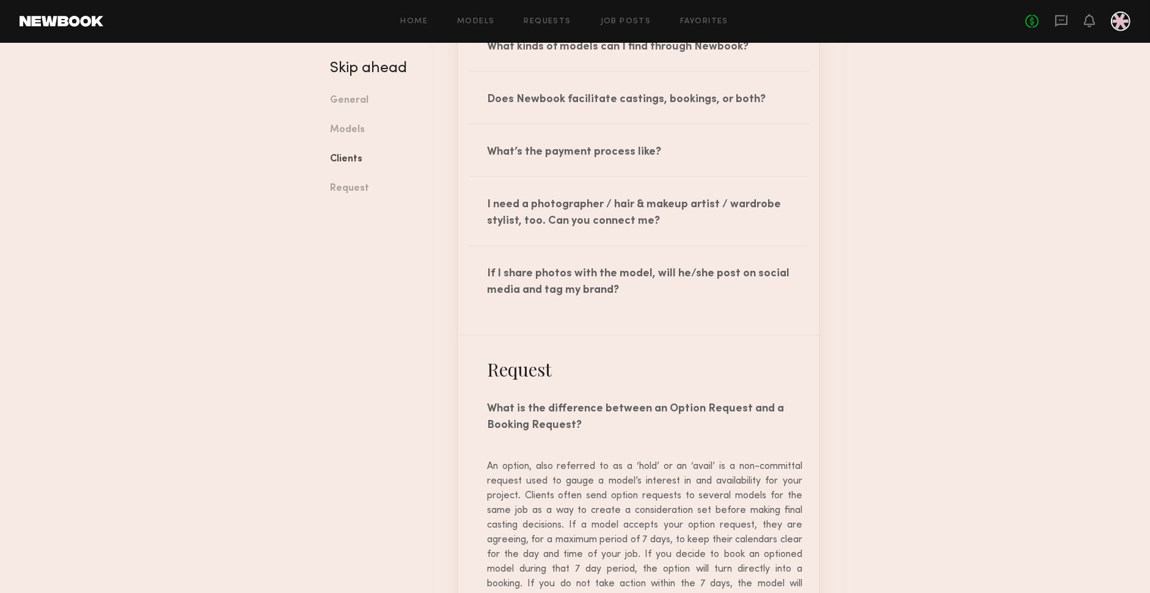
scroll to position [1501, 0]
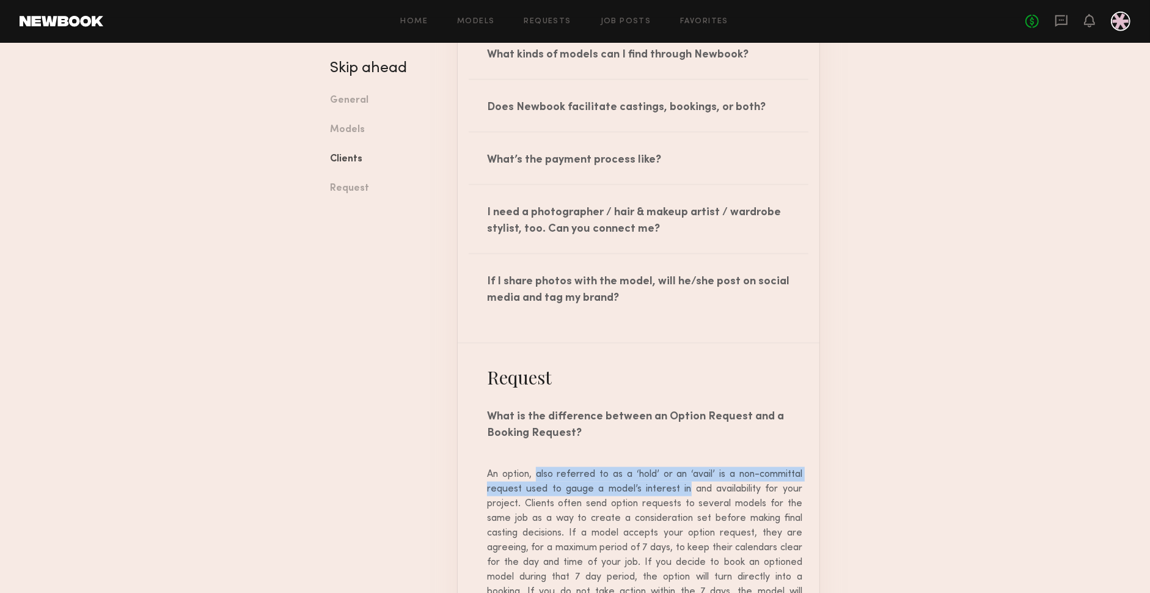
drag, startPoint x: 505, startPoint y: 473, endPoint x: 742, endPoint y: 456, distance: 237.7
click at [655, 480] on p "An option, also referred to as a ‘hold’ or an ‘avail’ is a non-committal reques…" at bounding box center [644, 540] width 315 height 147
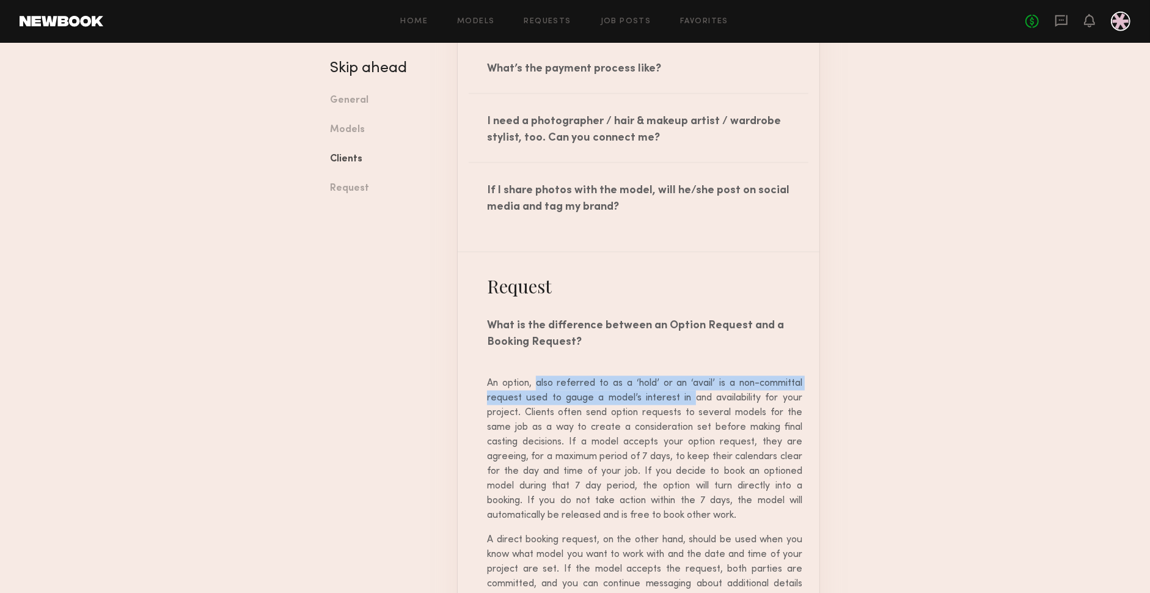
scroll to position [1603, 0]
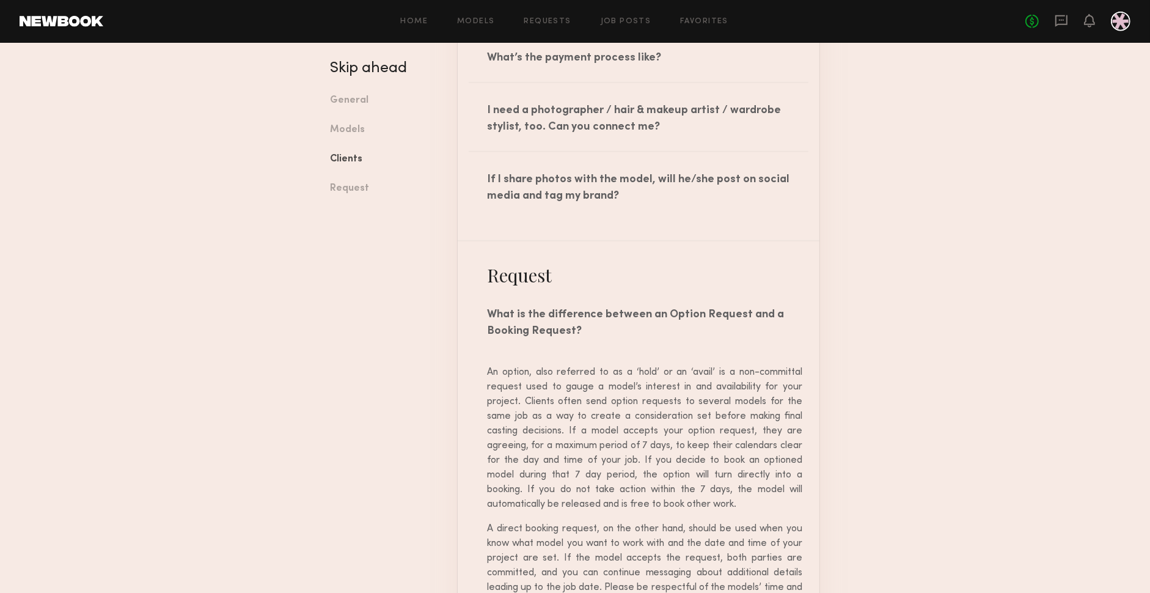
click at [601, 415] on p "An option, also referred to as a ‘hold’ or an ‘avail’ is a non-committal reques…" at bounding box center [644, 438] width 315 height 147
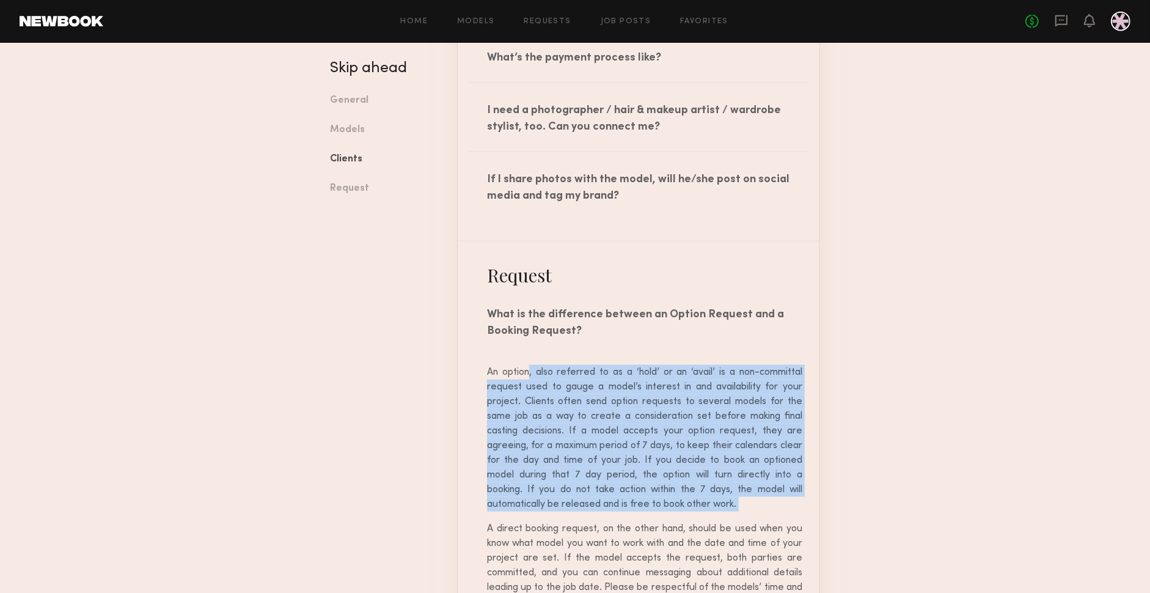
click at [601, 415] on p "An option, also referred to as a ‘hold’ or an ‘avail’ is a non-committal reques…" at bounding box center [644, 438] width 315 height 147
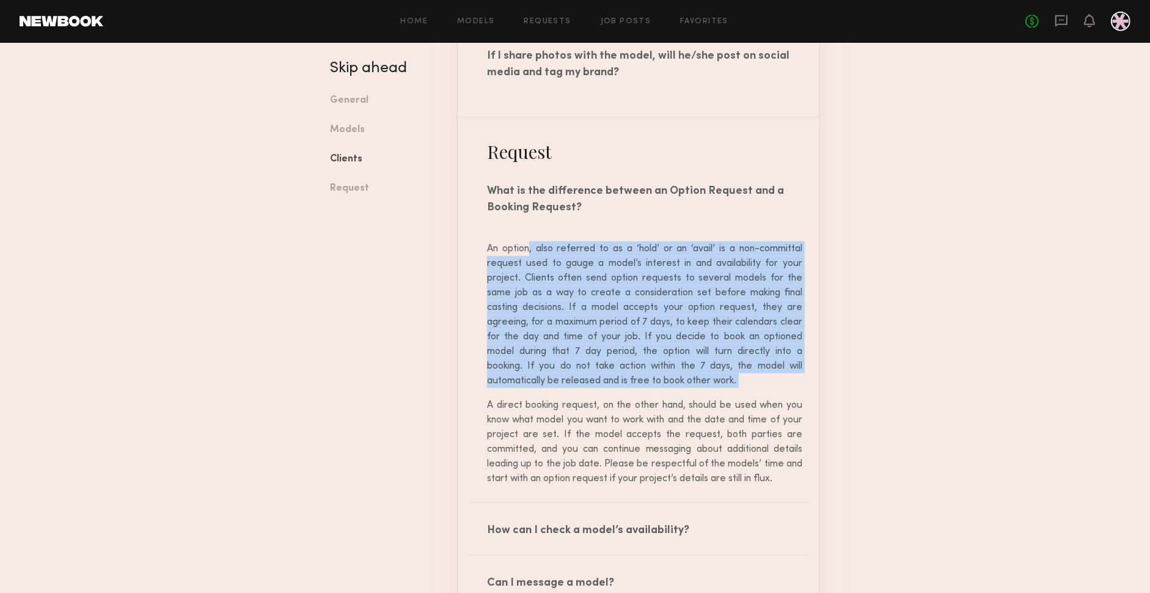
scroll to position [1752, 0]
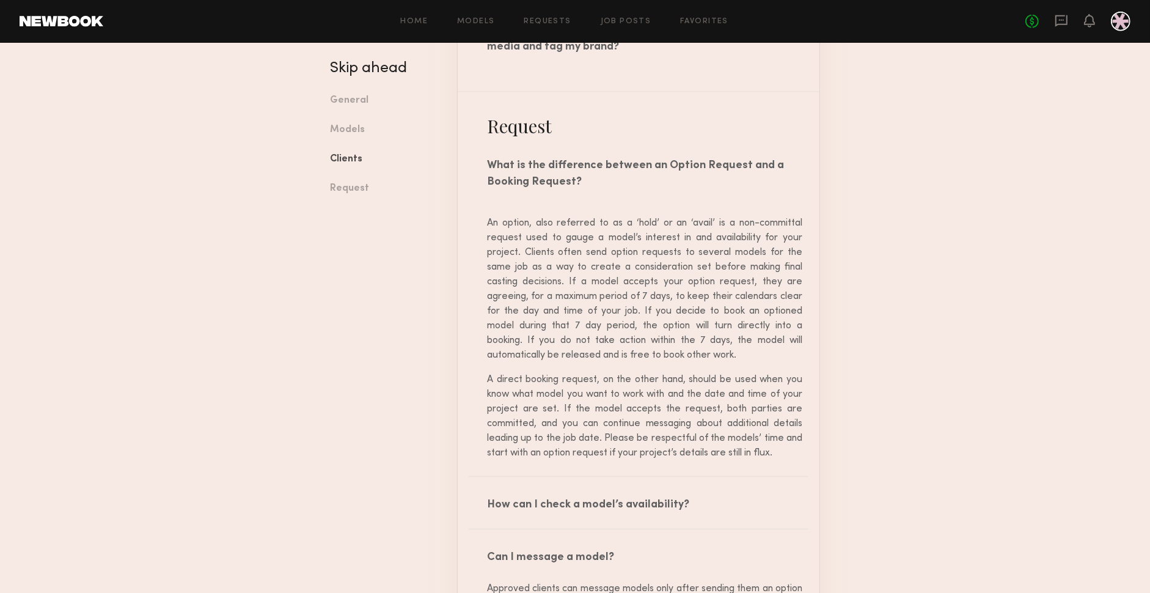
click at [588, 384] on p "A direct booking request, on the other hand, should be used when you know what …" at bounding box center [644, 416] width 315 height 88
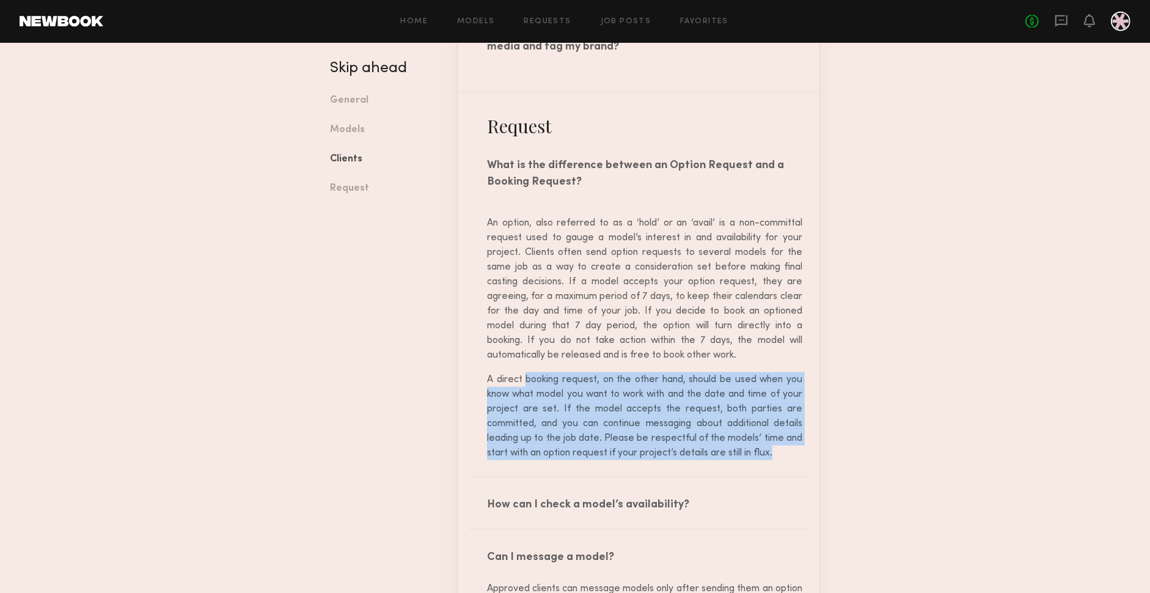
click at [588, 384] on p "A direct booking request, on the other hand, should be used when you know what …" at bounding box center [644, 416] width 315 height 88
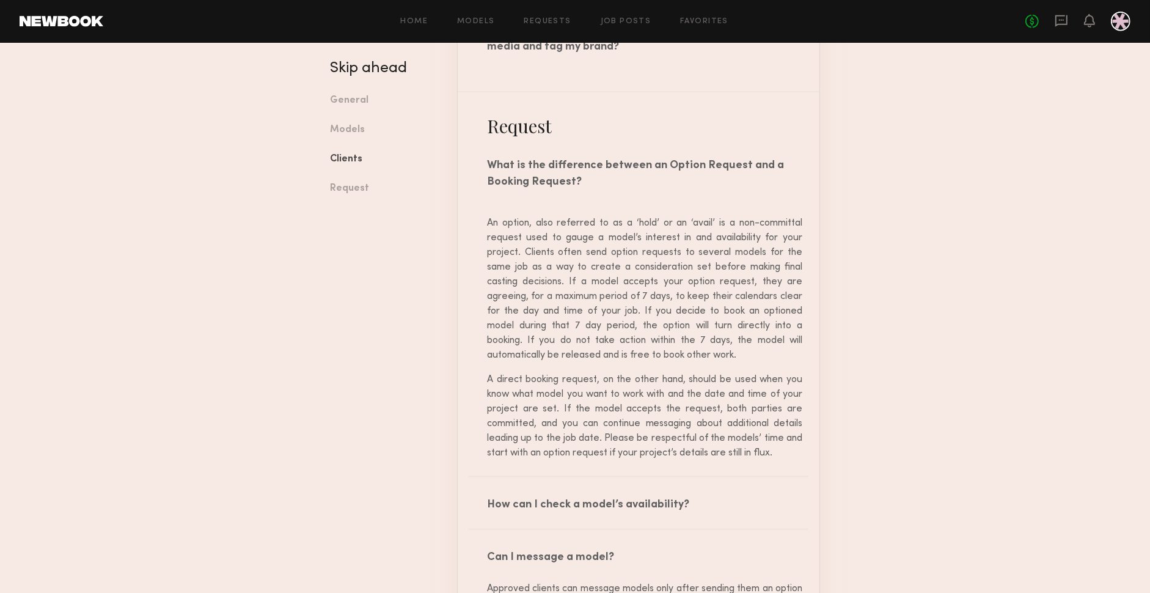
click at [557, 405] on p "A direct booking request, on the other hand, should be used when you know what …" at bounding box center [644, 416] width 315 height 88
click at [579, 442] on p "A direct booking request, on the other hand, should be used when you know what …" at bounding box center [644, 416] width 315 height 88
drag, startPoint x: 472, startPoint y: 376, endPoint x: 599, endPoint y: 376, distance: 126.5
click at [599, 376] on div "An option, also referred to as a ‘hold’ or an ‘avail’ is a non-committal reques…" at bounding box center [639, 341] width 362 height 270
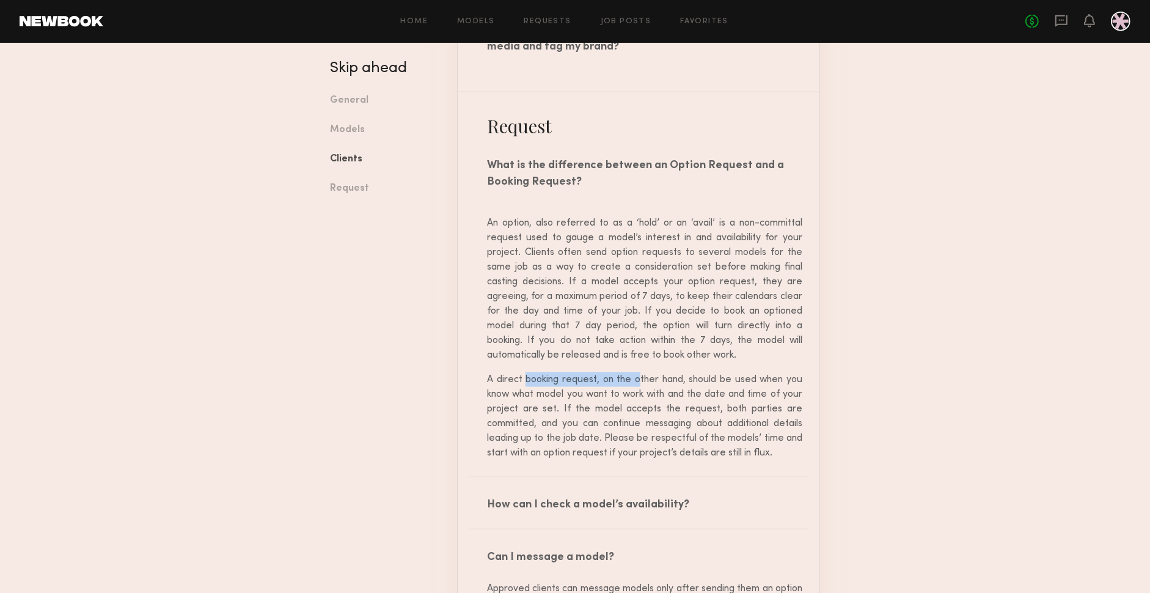
copy p "A direct booking request,"
